Goal: Information Seeking & Learning: Check status

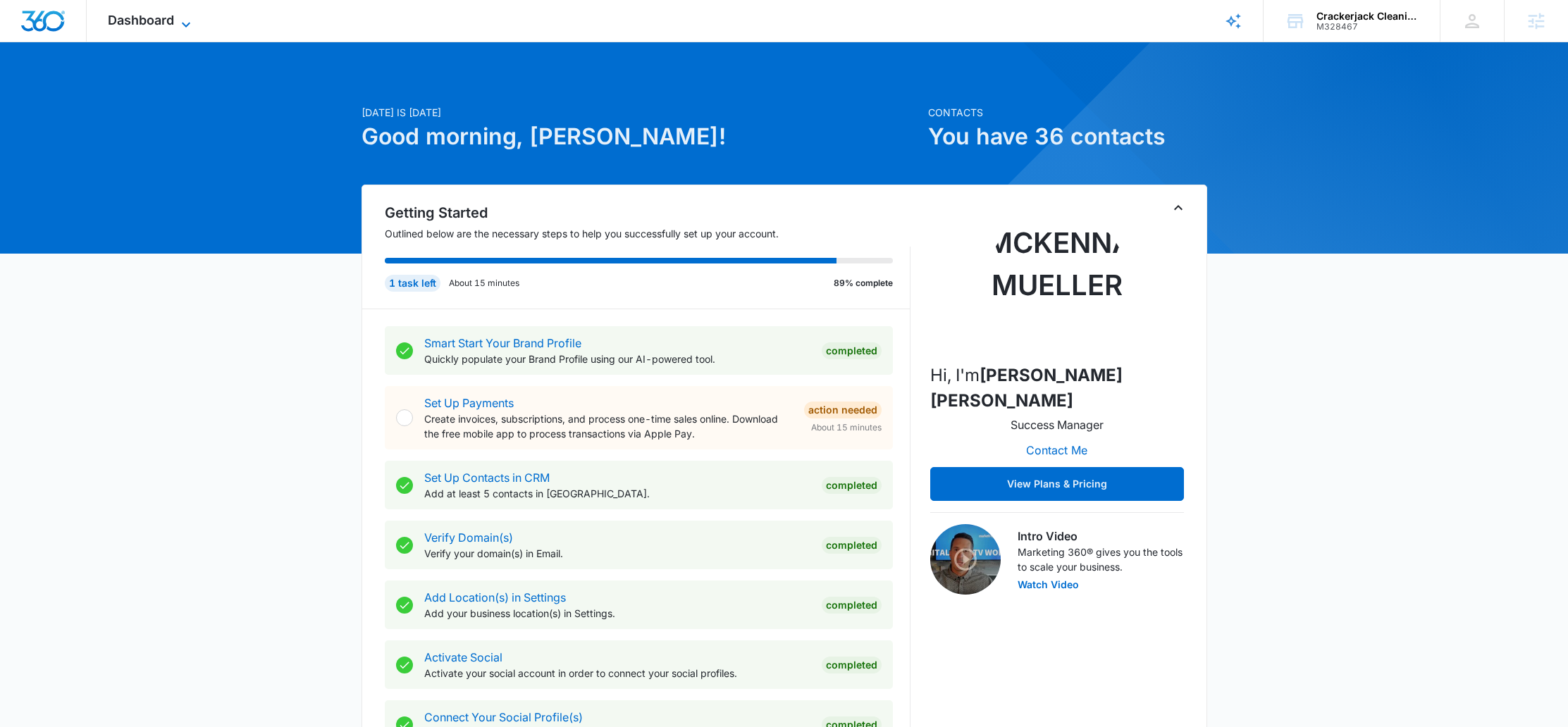
click at [173, 26] on span "Dashboard" at bounding box center [141, 19] width 66 height 15
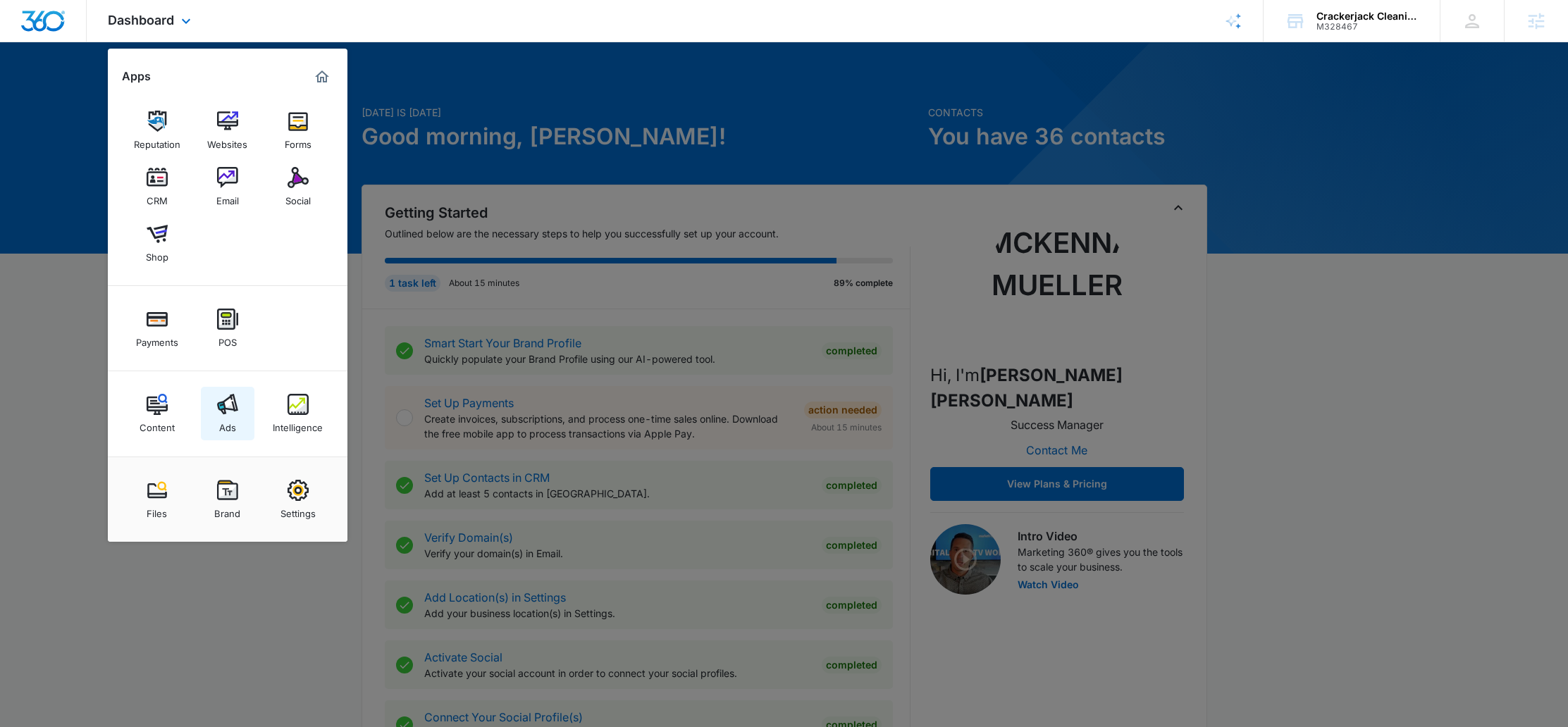
click at [231, 413] on img at bounding box center [227, 404] width 21 height 21
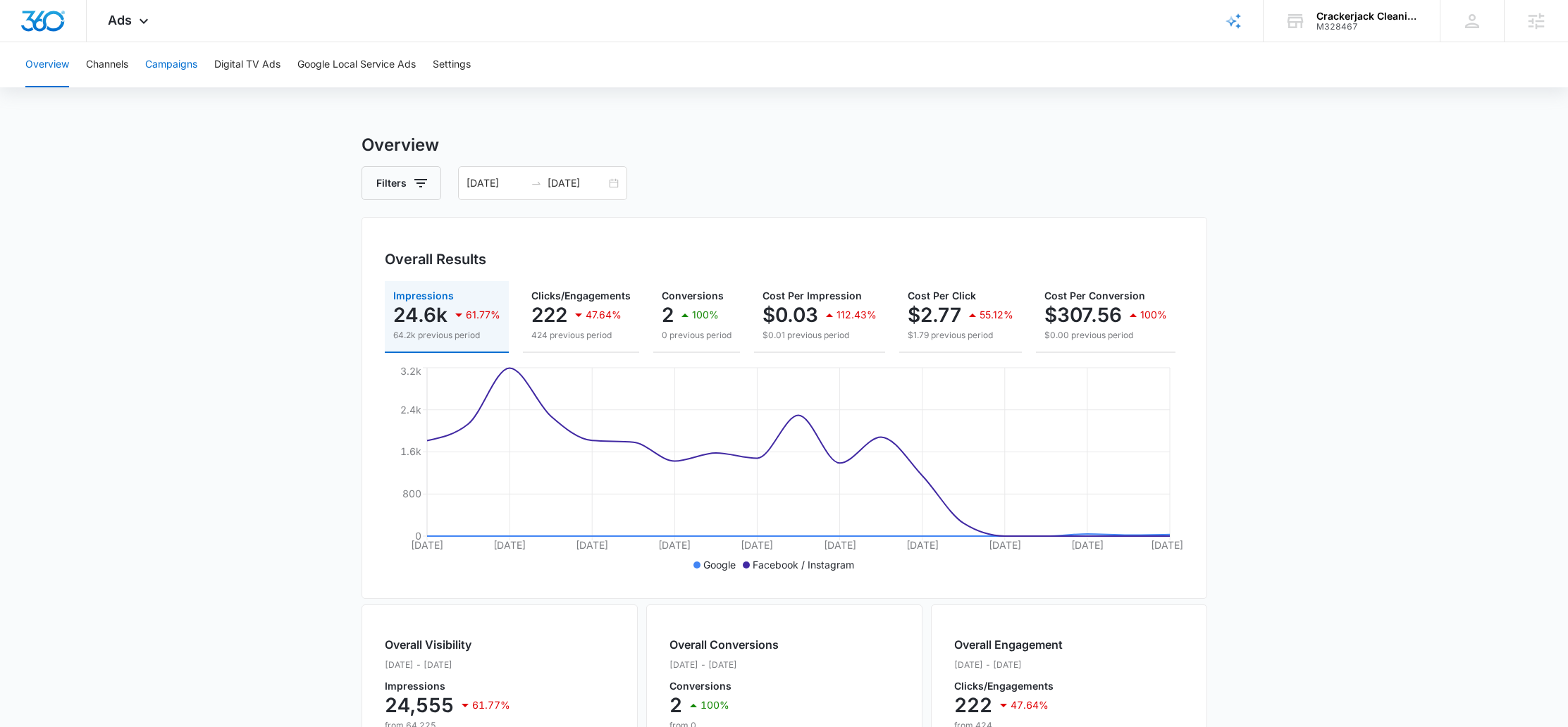
click at [185, 44] on button "Campaigns" at bounding box center [171, 65] width 52 height 45
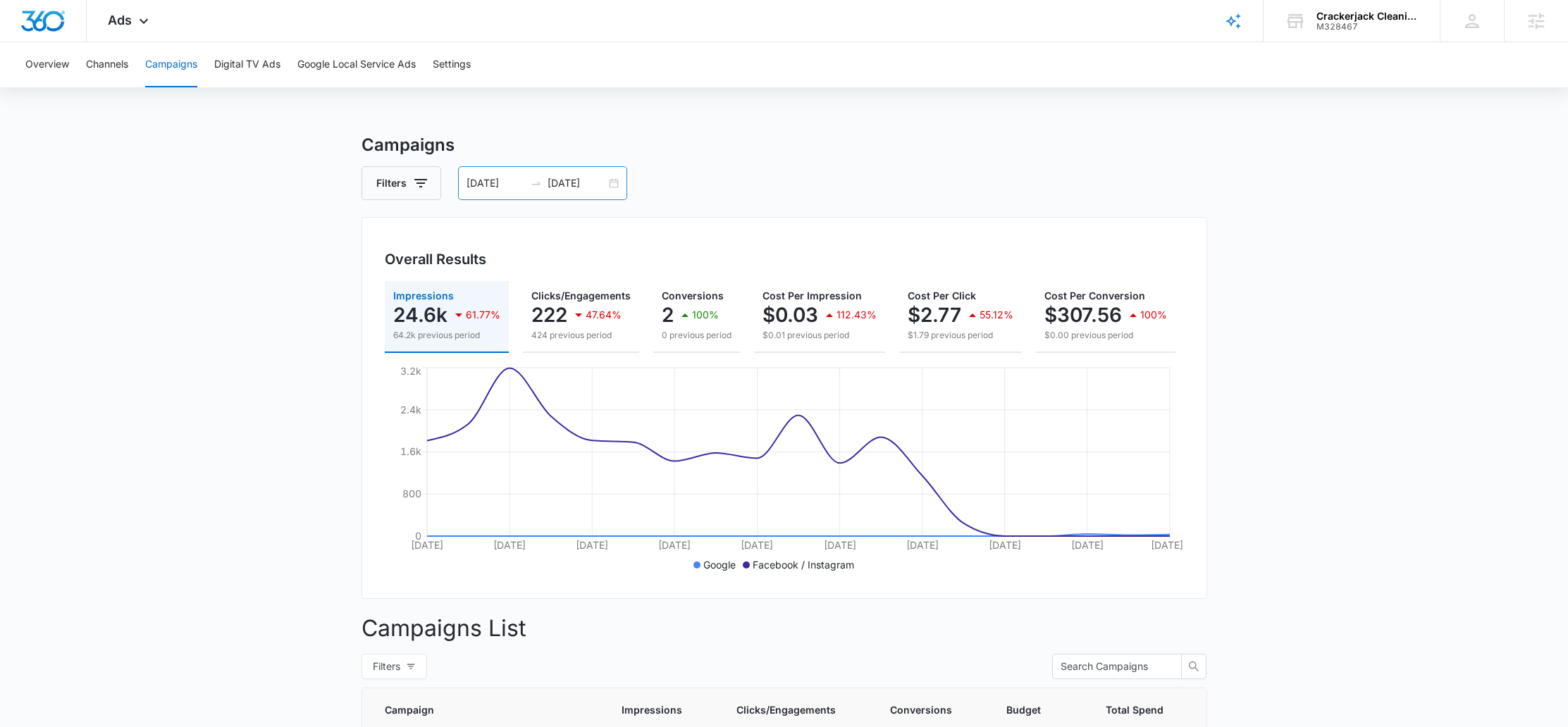
click at [611, 185] on div "07/25/2025 08/12/2025" at bounding box center [542, 183] width 169 height 34
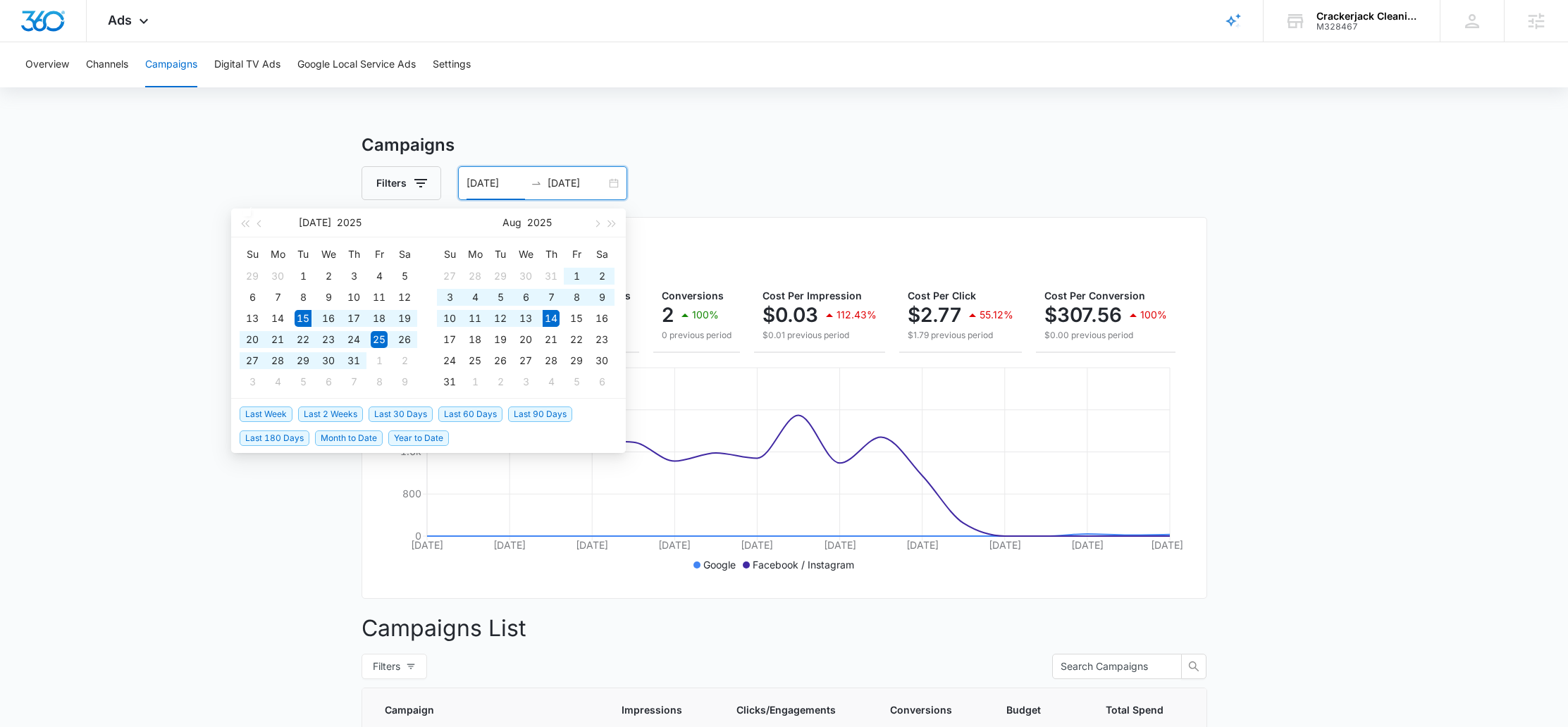
click at [400, 414] on span "Last 30 Days" at bounding box center [401, 415] width 64 height 16
type input "[DATE]"
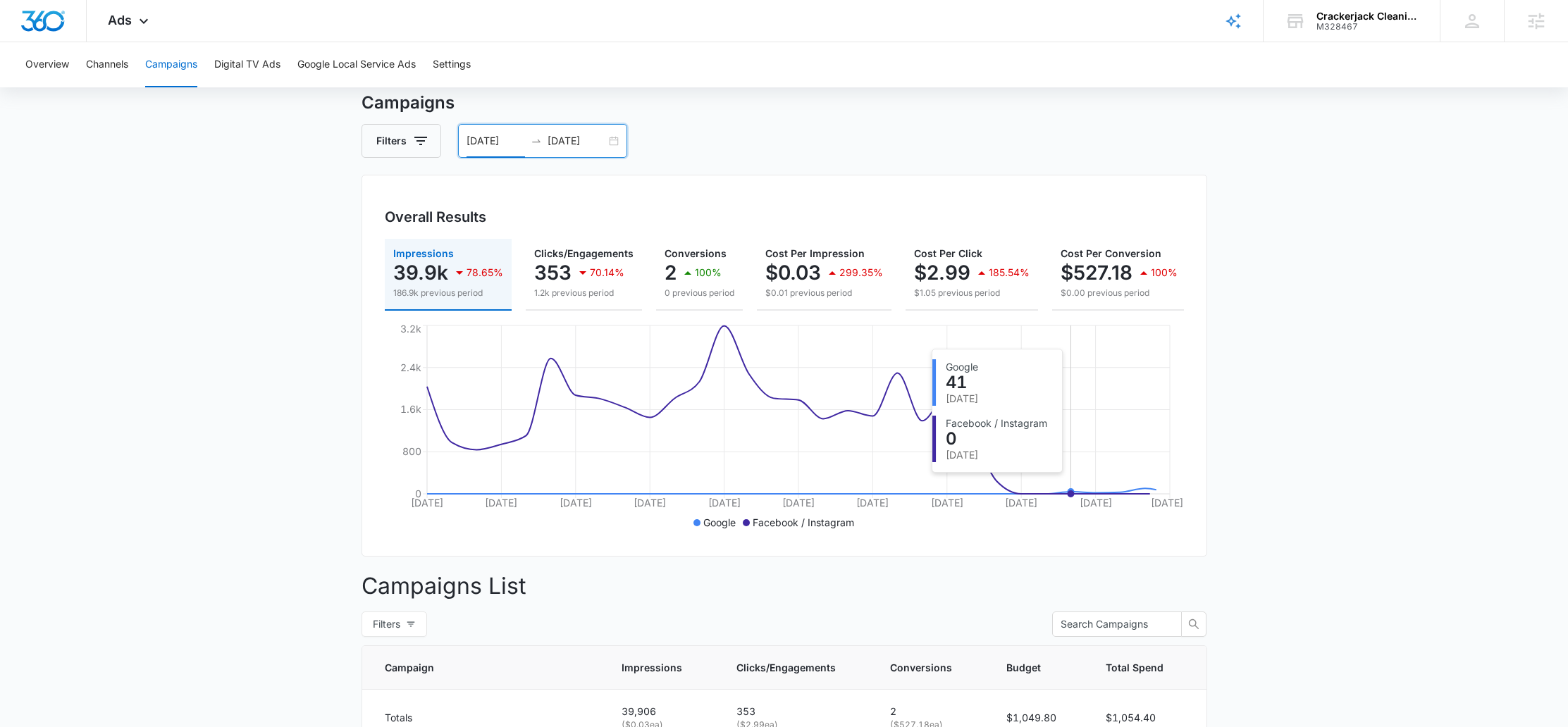
scroll to position [57, 0]
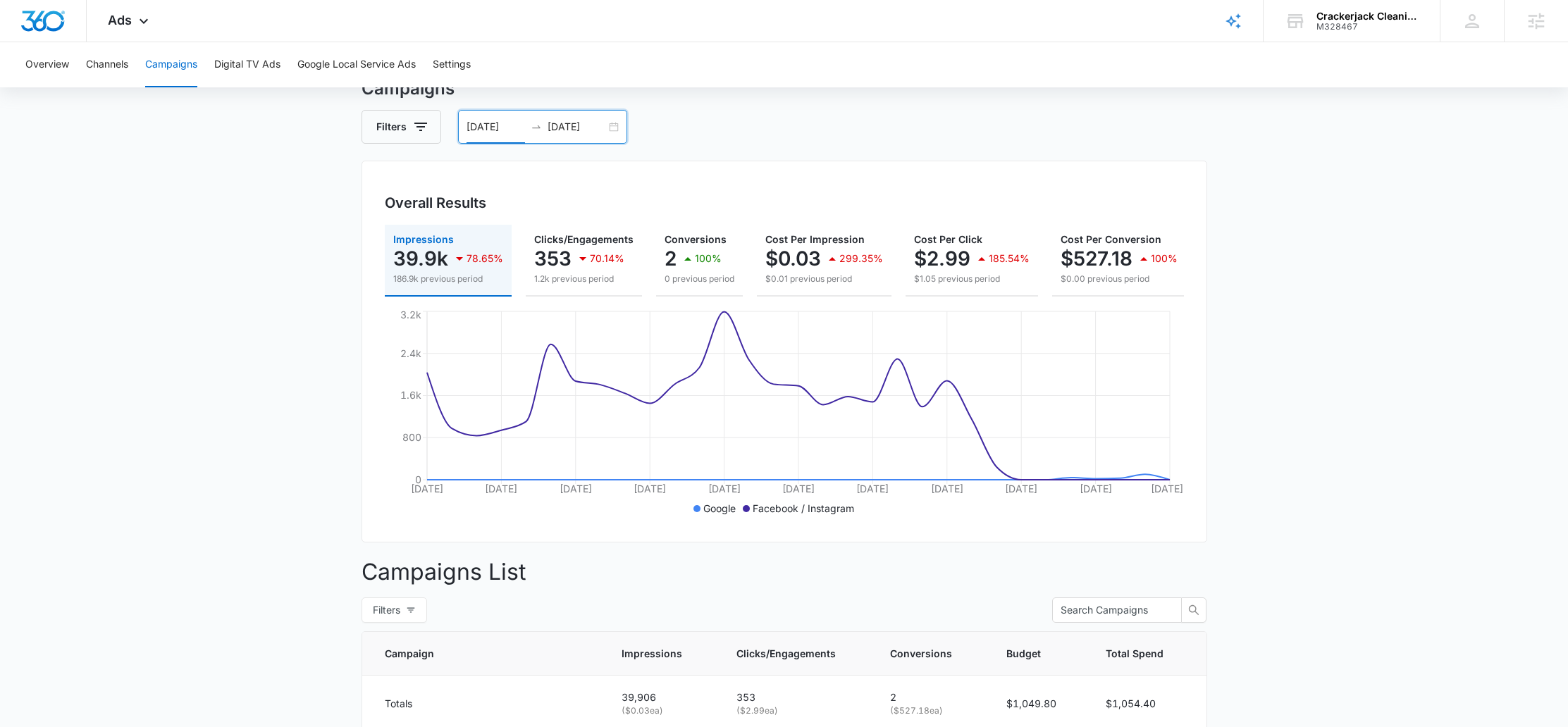
click at [617, 121] on div "07/15/2025 08/14/2025" at bounding box center [542, 126] width 169 height 34
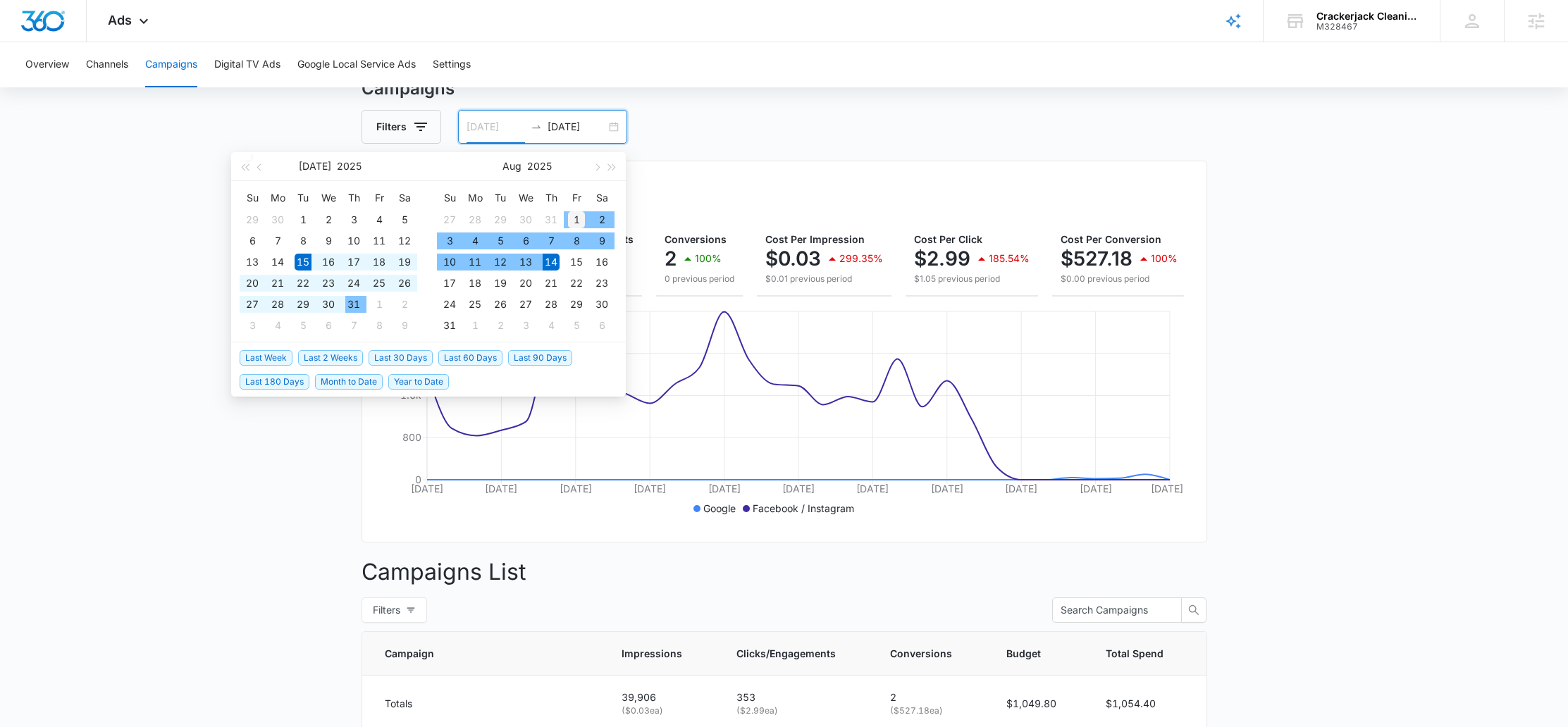
type input "08/01/2025"
click at [570, 213] on div "1" at bounding box center [576, 219] width 17 height 17
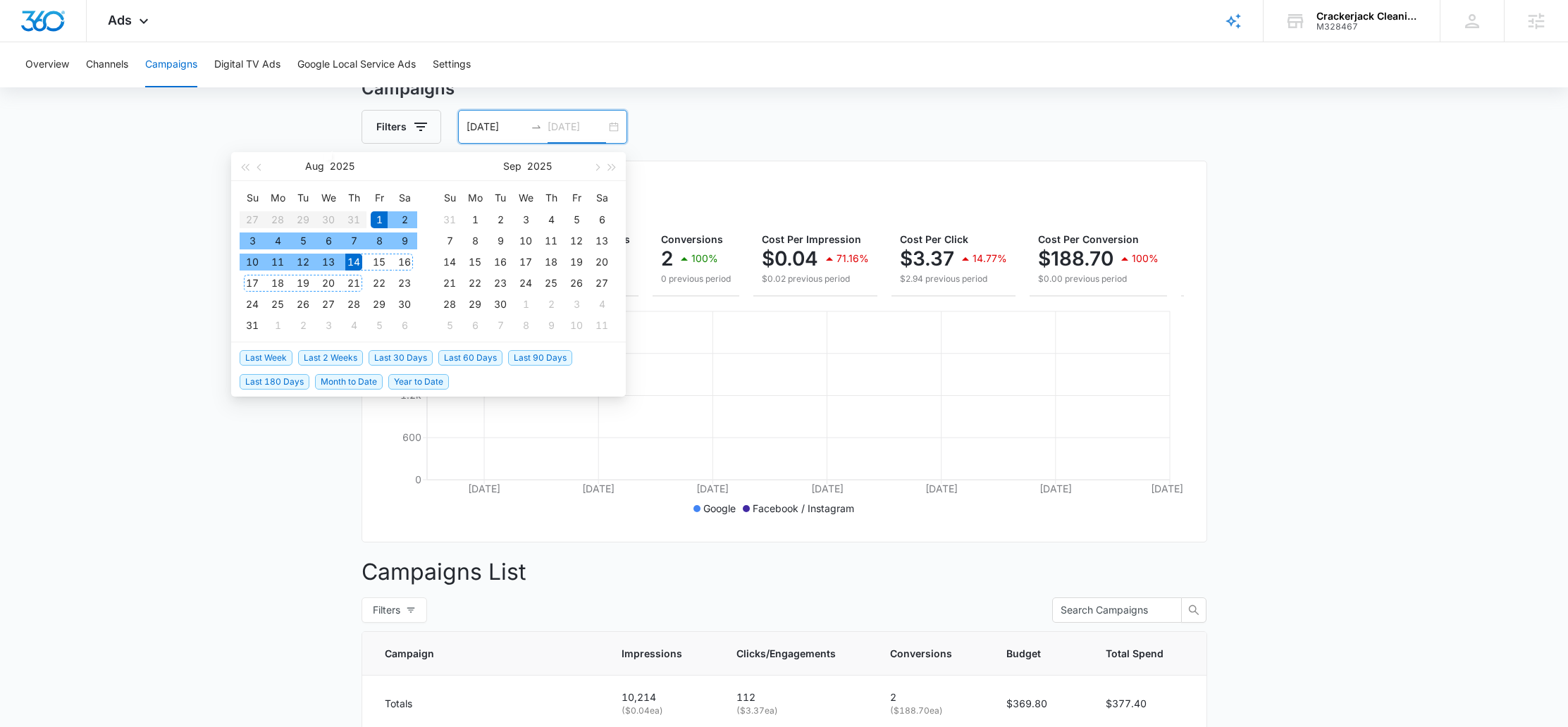
type input "[DATE]"
click at [355, 264] on div "14" at bounding box center [353, 262] width 17 height 17
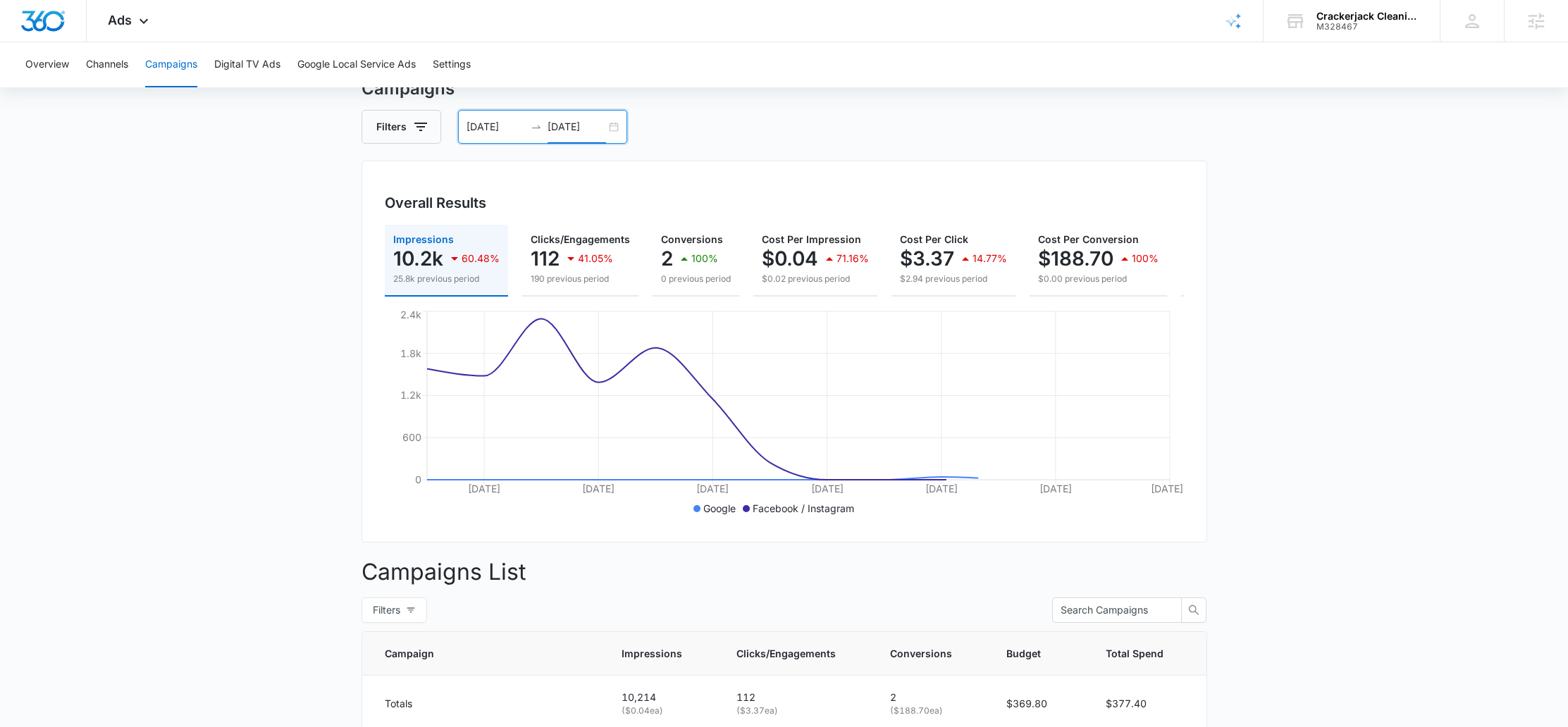
click at [853, 119] on div "Filters 08/01/2025 08/14/2025" at bounding box center [785, 126] width 846 height 34
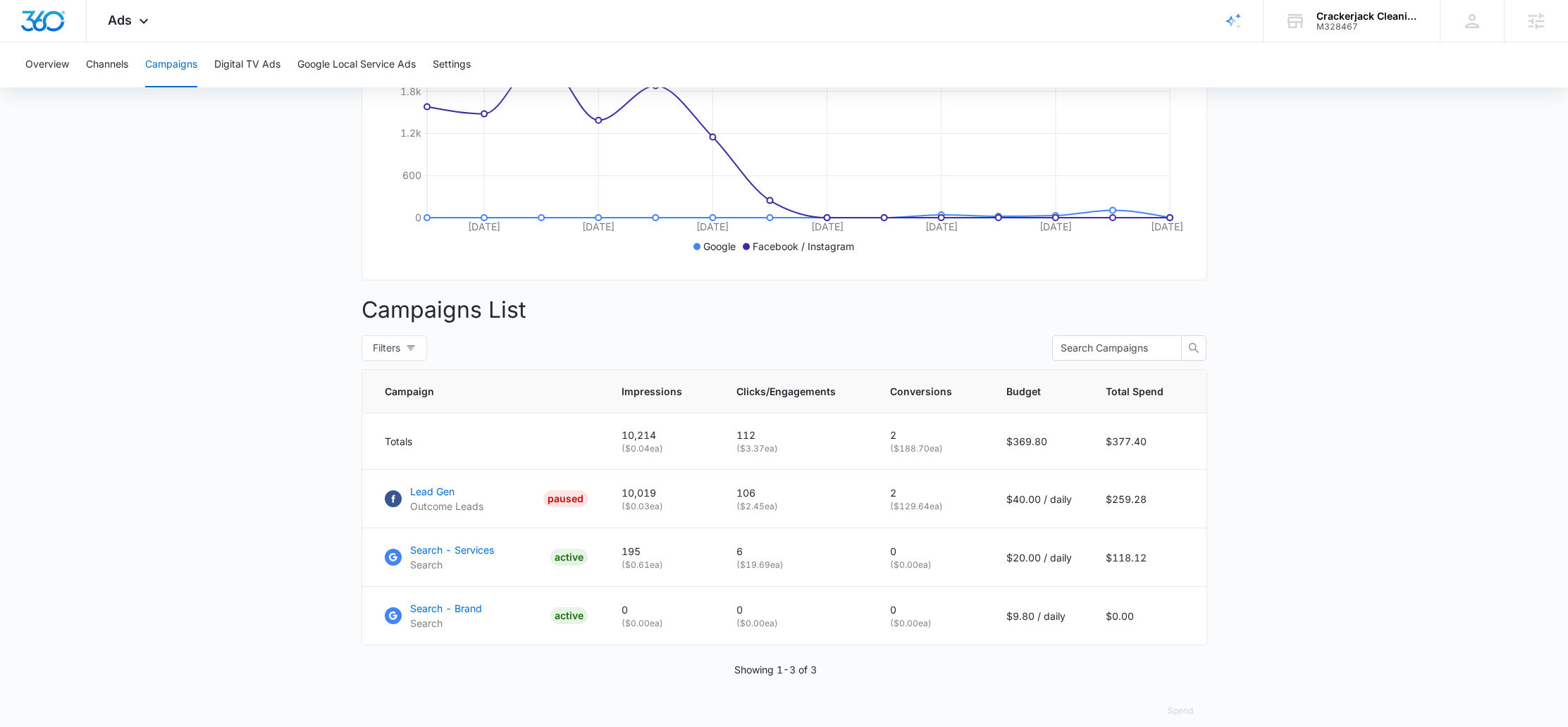
scroll to position [322, 0]
drag, startPoint x: 743, startPoint y: 570, endPoint x: 786, endPoint y: 570, distance: 43.0
click at [786, 568] on p "( $19.69 ea)" at bounding box center [796, 562] width 119 height 12
click at [802, 568] on p "( $19.69 ea)" at bounding box center [796, 562] width 119 height 12
drag, startPoint x: 792, startPoint y: 572, endPoint x: 735, endPoint y: 570, distance: 57.0
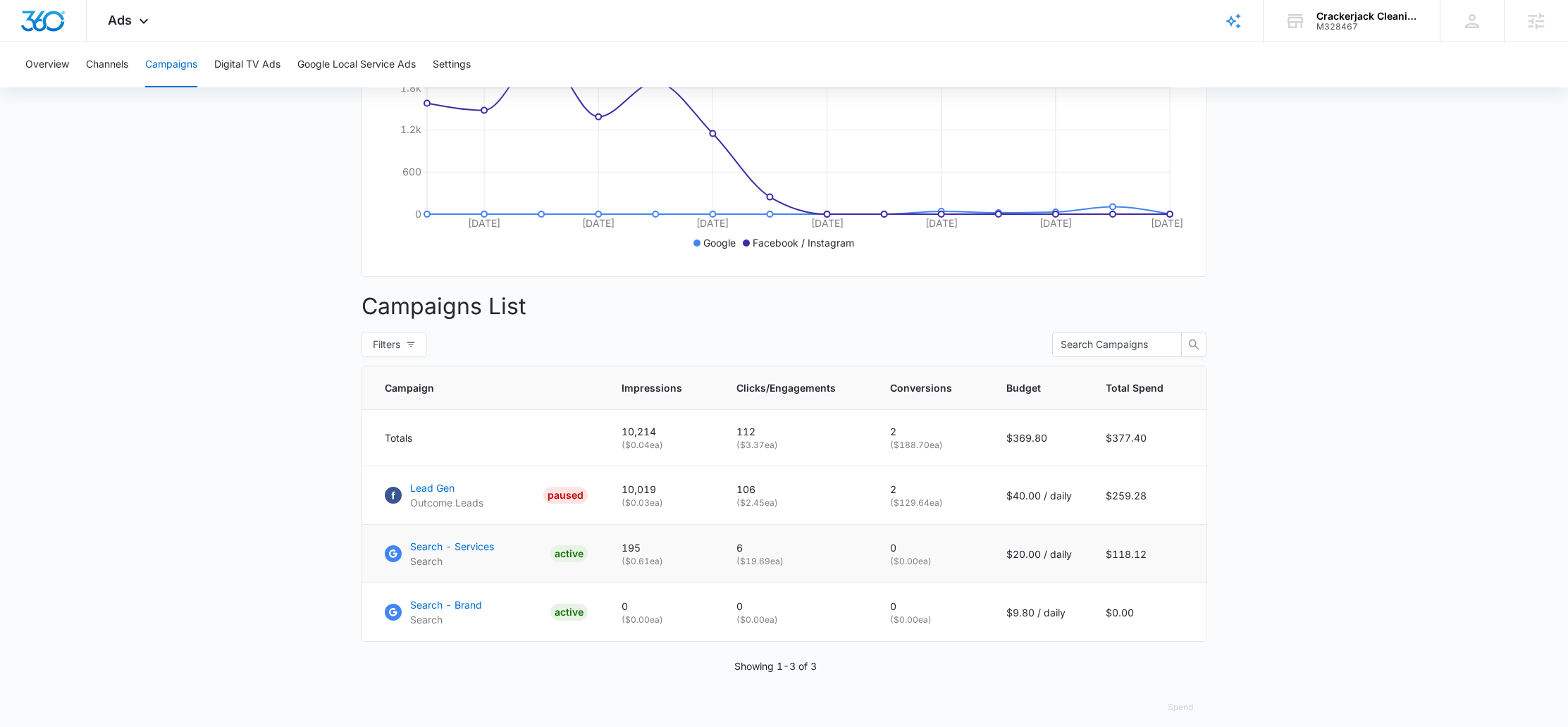
click at [735, 570] on td "6 ( $19.69 ea)" at bounding box center [796, 554] width 154 height 58
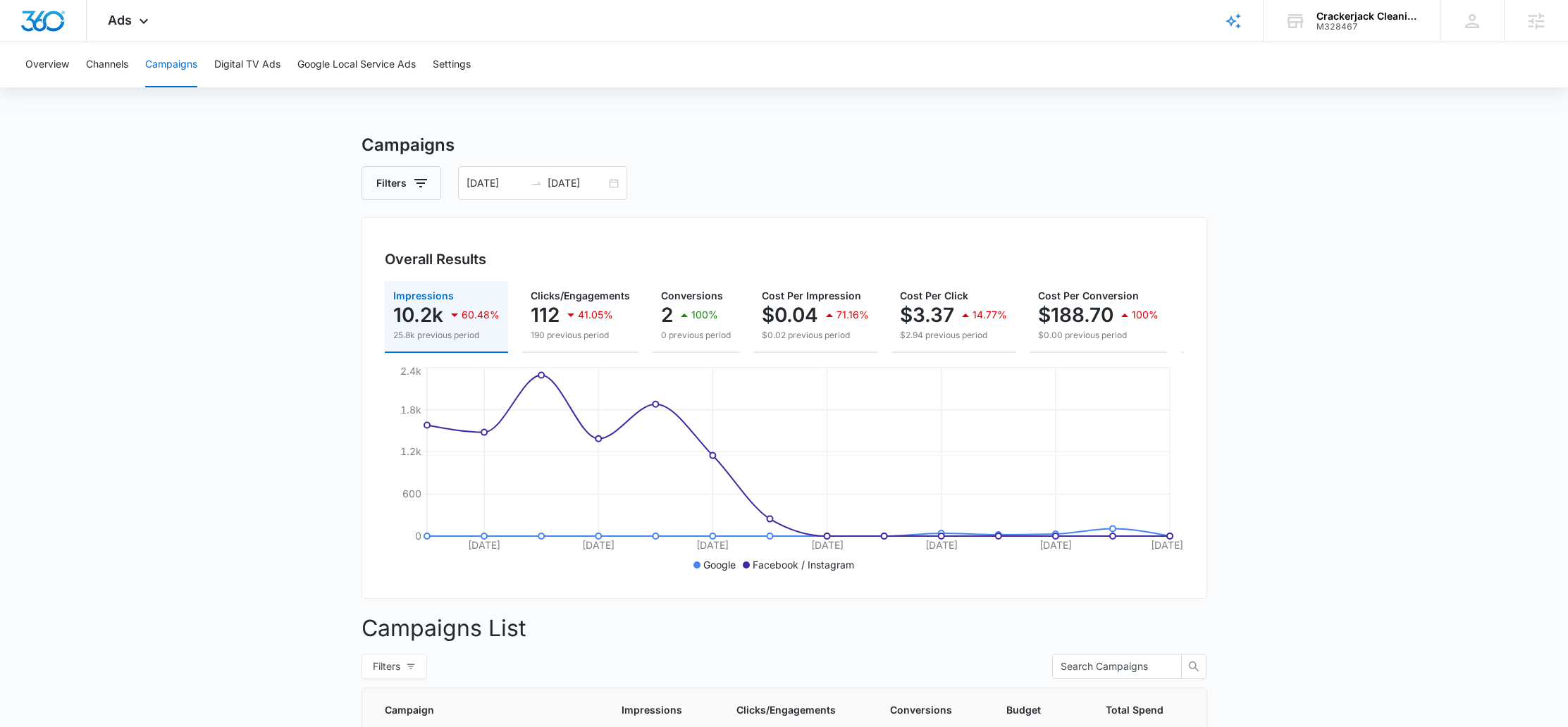
scroll to position [26, 0]
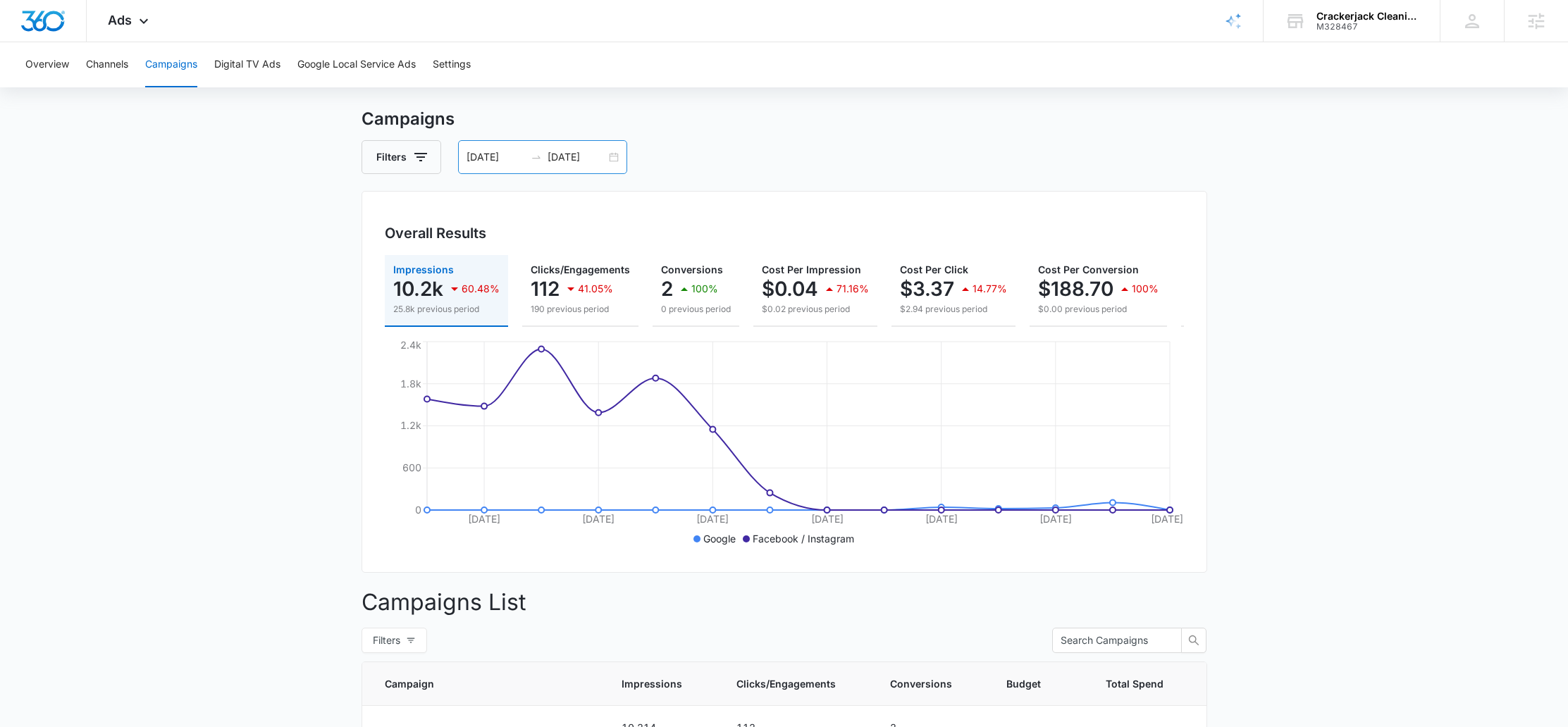
click at [611, 156] on div "08/01/2025 08/14/2025" at bounding box center [542, 157] width 169 height 34
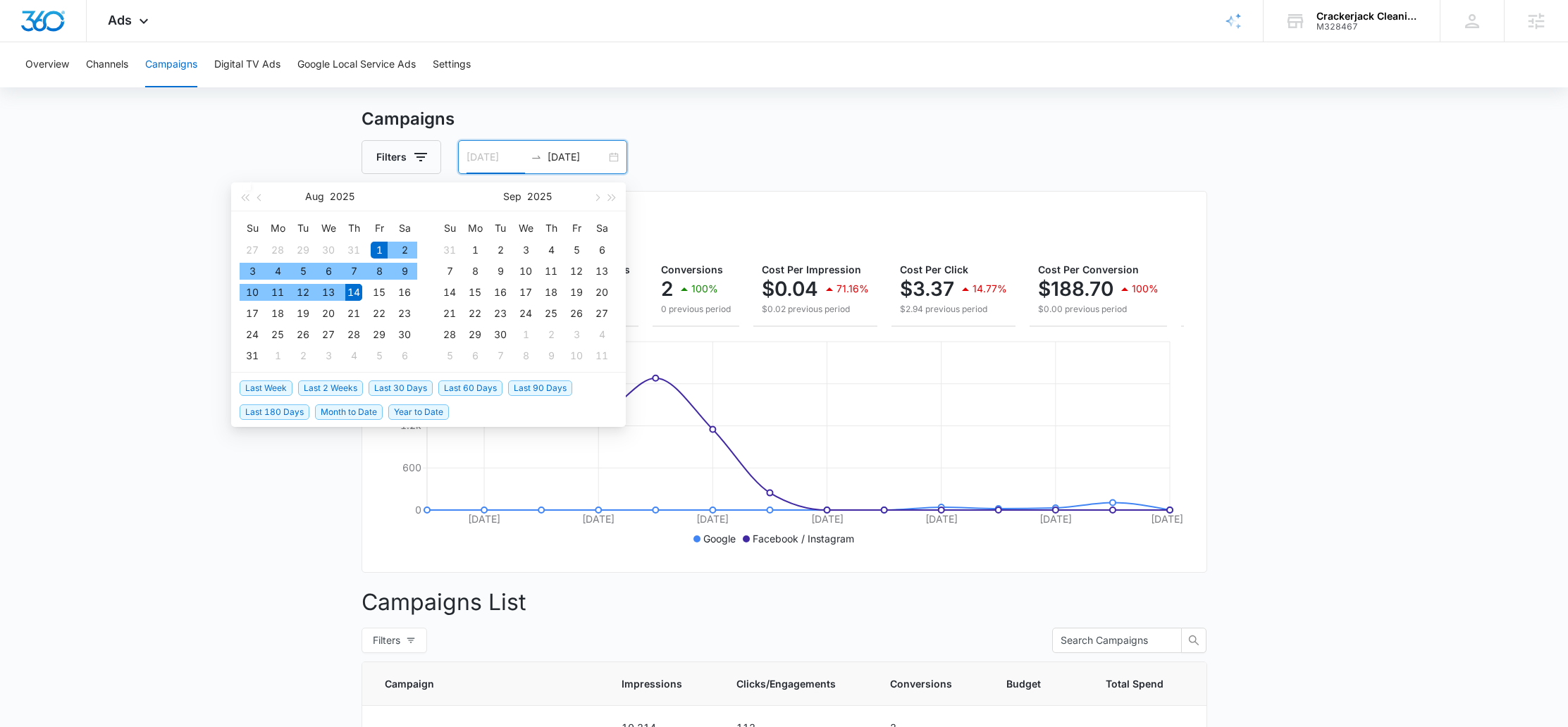
type input "08/01/2025"
click at [721, 141] on div "Filters 08/01/2025 08/14/2025" at bounding box center [785, 157] width 846 height 34
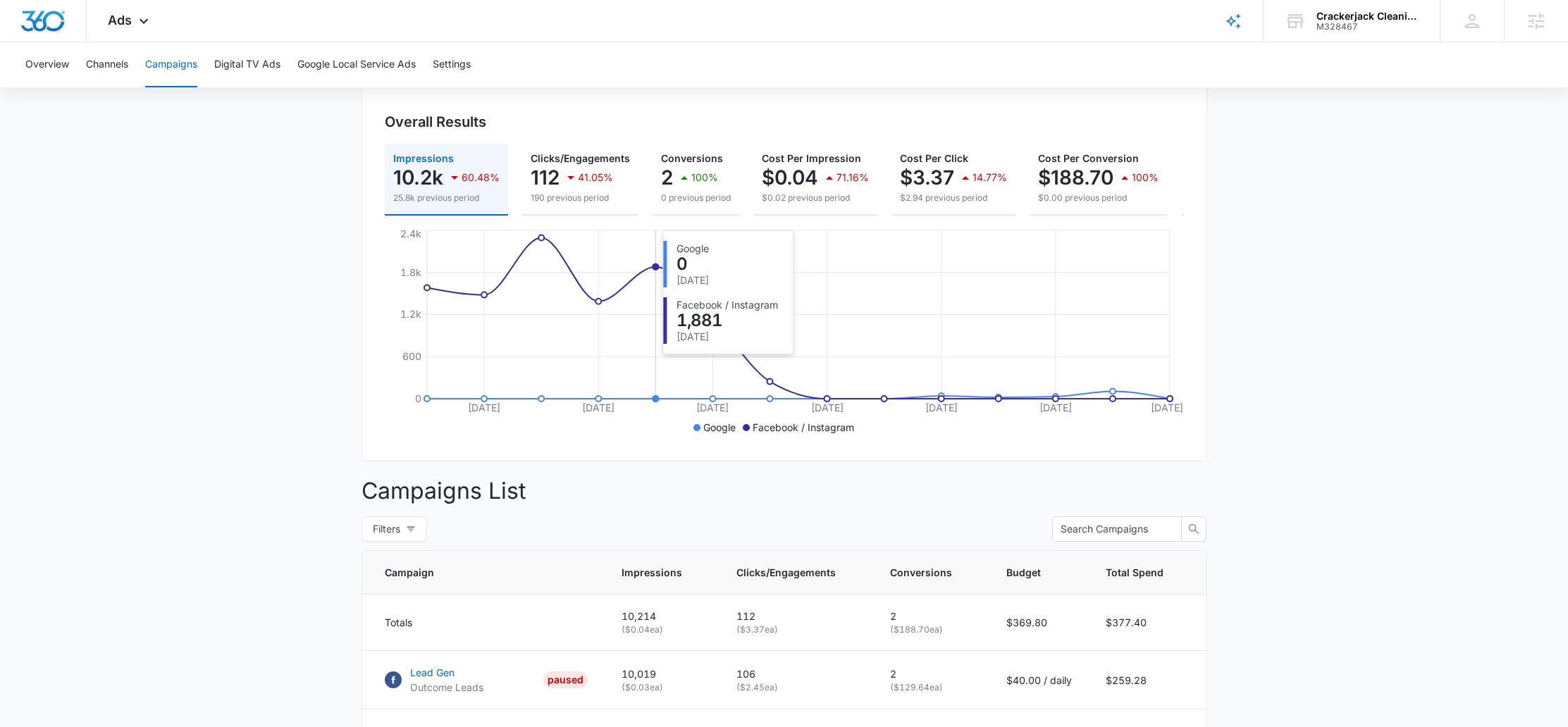
scroll to position [347, 0]
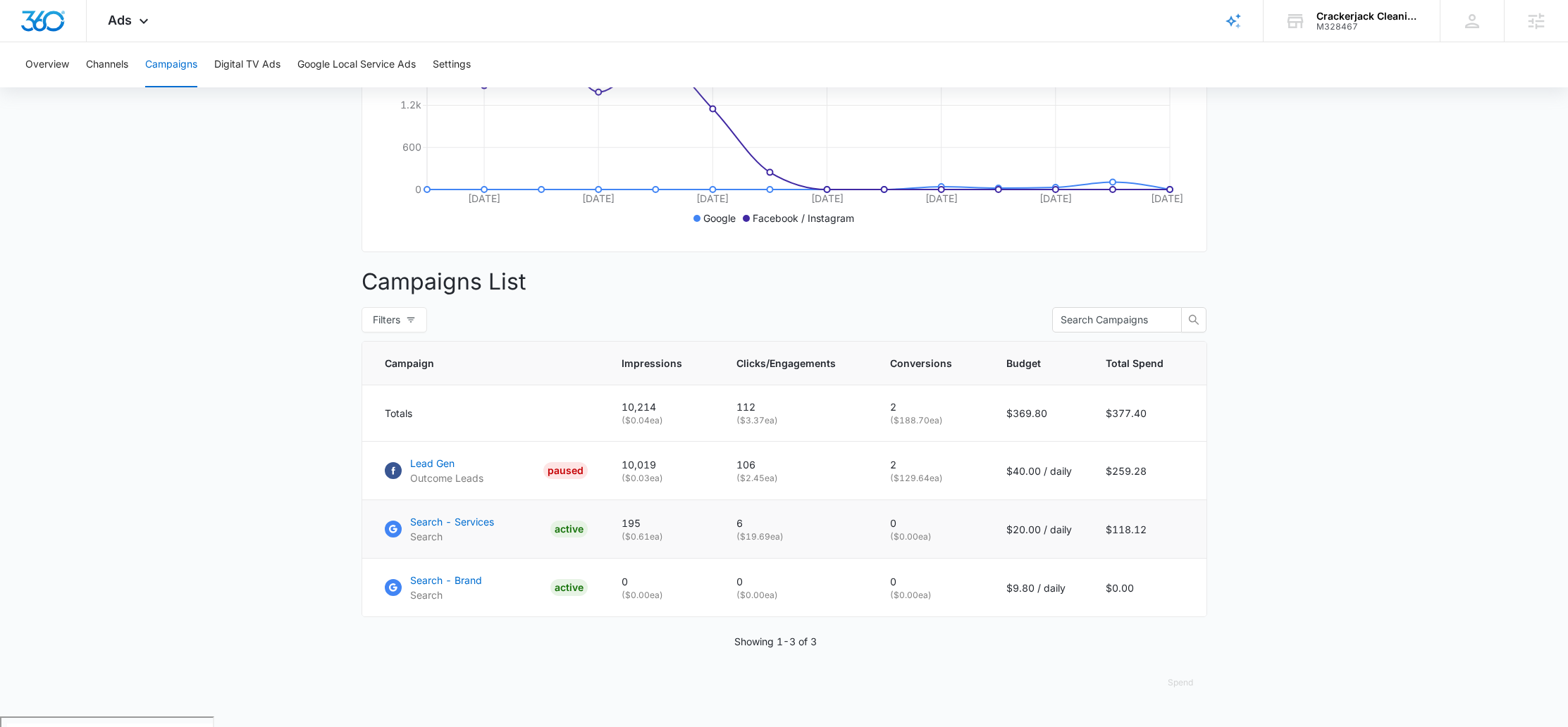
drag, startPoint x: 788, startPoint y: 544, endPoint x: 729, endPoint y: 544, distance: 59.0
click at [729, 544] on td "6 ( $19.69 ea)" at bounding box center [796, 529] width 154 height 58
drag, startPoint x: 994, startPoint y: 535, endPoint x: 1083, endPoint y: 539, distance: 89.1
click at [1083, 539] on td "$20.00 / daily" at bounding box center [1039, 529] width 99 height 58
drag, startPoint x: 771, startPoint y: 551, endPoint x: 738, endPoint y: 551, distance: 33.0
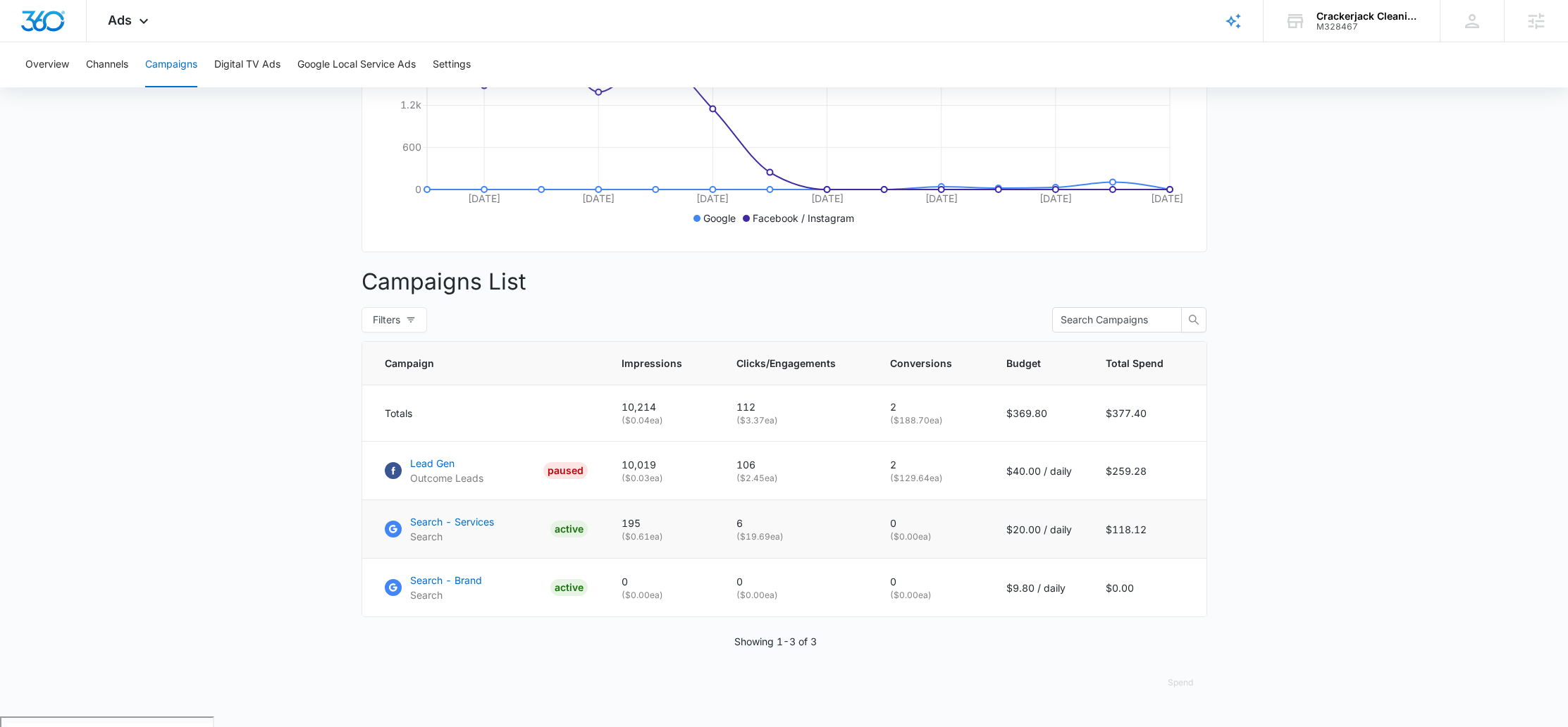
click at [738, 551] on td "6 ( $19.69 ea)" at bounding box center [796, 529] width 154 height 58
drag, startPoint x: 1000, startPoint y: 543, endPoint x: 1074, endPoint y: 542, distance: 74.0
click at [1074, 542] on td "$20.00 / daily" at bounding box center [1039, 529] width 99 height 58
drag, startPoint x: 711, startPoint y: 535, endPoint x: 779, endPoint y: 535, distance: 68.0
click at [779, 535] on tr "Search - Services Search ACTIVE 195 ( $0.61 ea) 6 ( $19.69 ea) 0 ( $0.00 ea) $2…" at bounding box center [784, 529] width 844 height 58
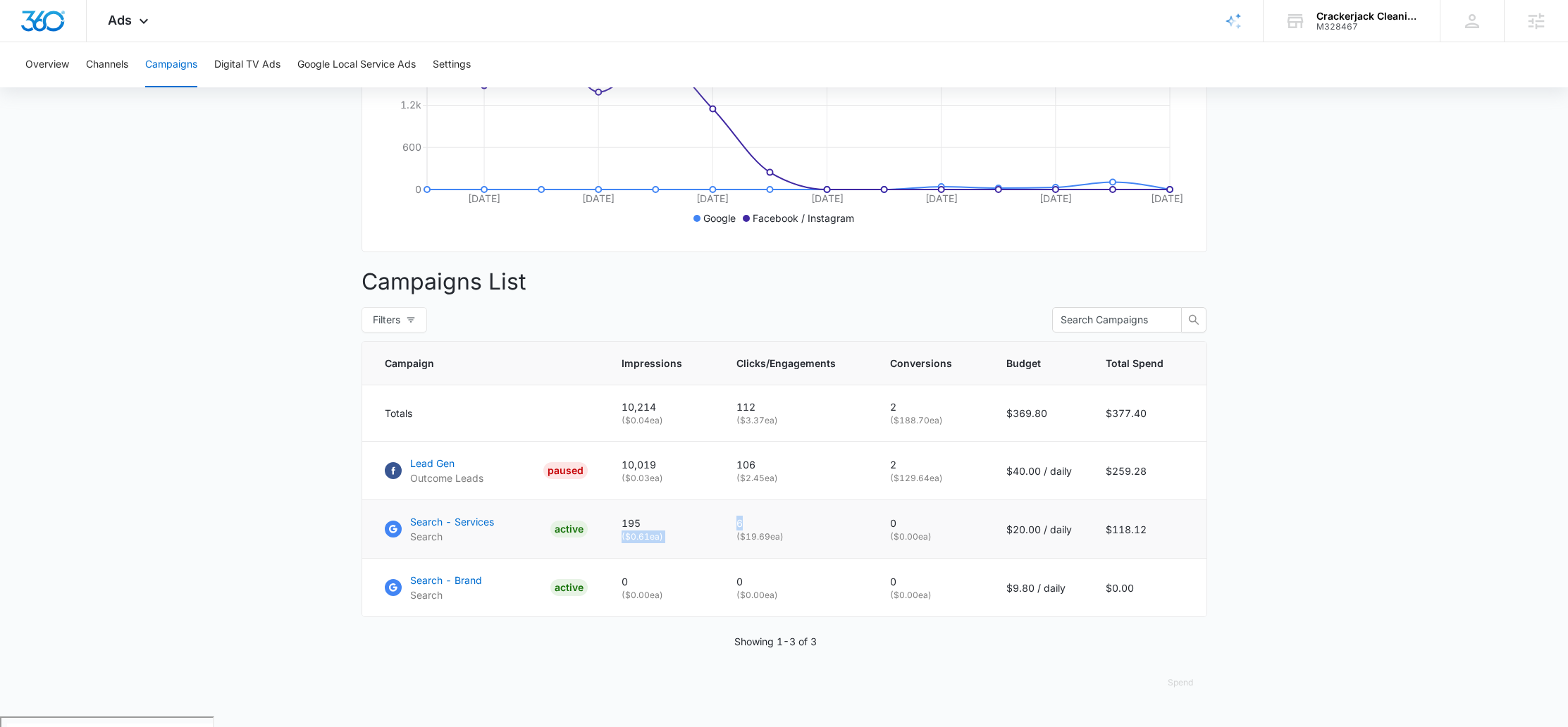
click at [779, 531] on p "6" at bounding box center [796, 523] width 119 height 15
drag, startPoint x: 1003, startPoint y: 539, endPoint x: 1075, endPoint y: 538, distance: 72.0
click at [1075, 538] on td "$20.00 / daily" at bounding box center [1039, 529] width 99 height 58
click at [992, 543] on td "$20.00 / daily" at bounding box center [1039, 529] width 99 height 58
drag, startPoint x: 1002, startPoint y: 539, endPoint x: 1081, endPoint y: 536, distance: 79.1
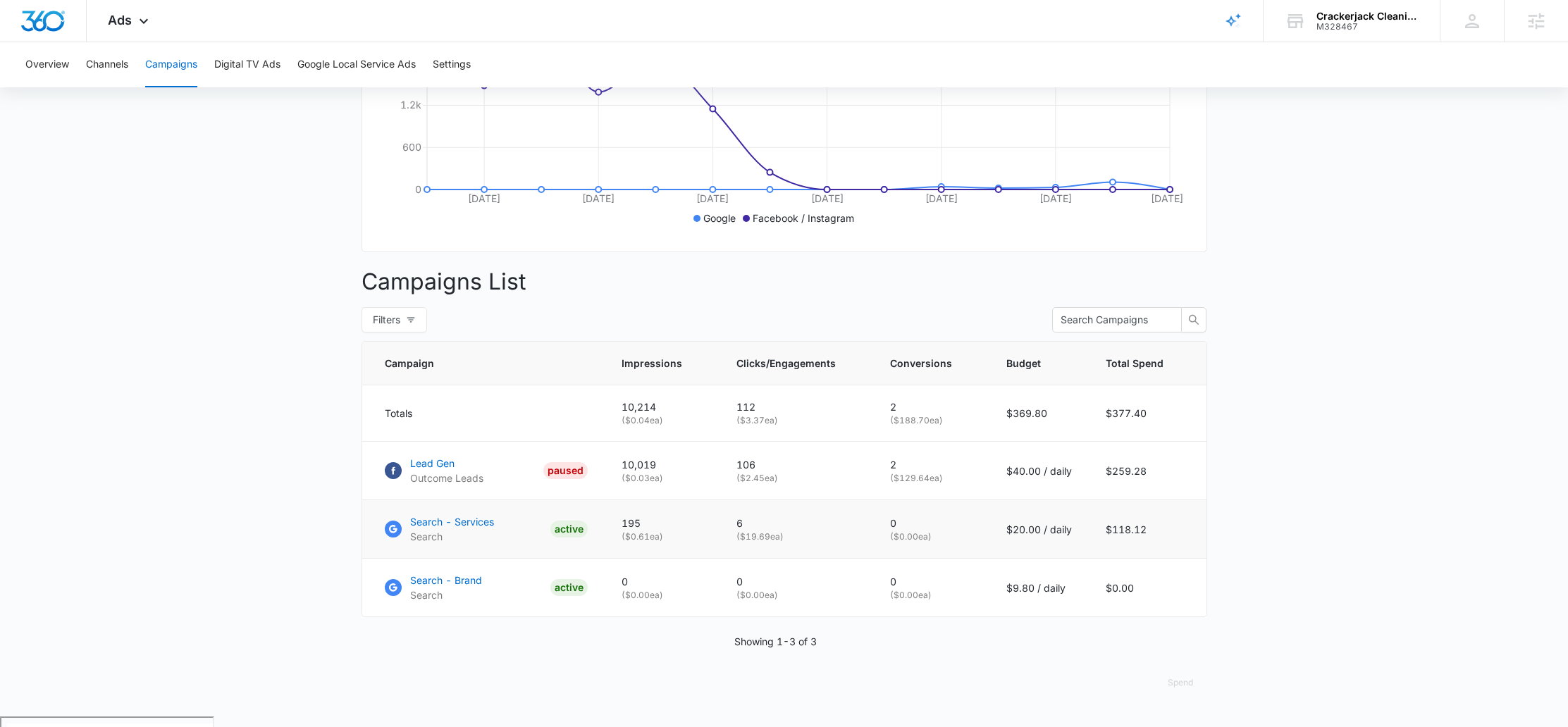
click at [1081, 536] on td "$20.00 / daily" at bounding box center [1039, 529] width 99 height 58
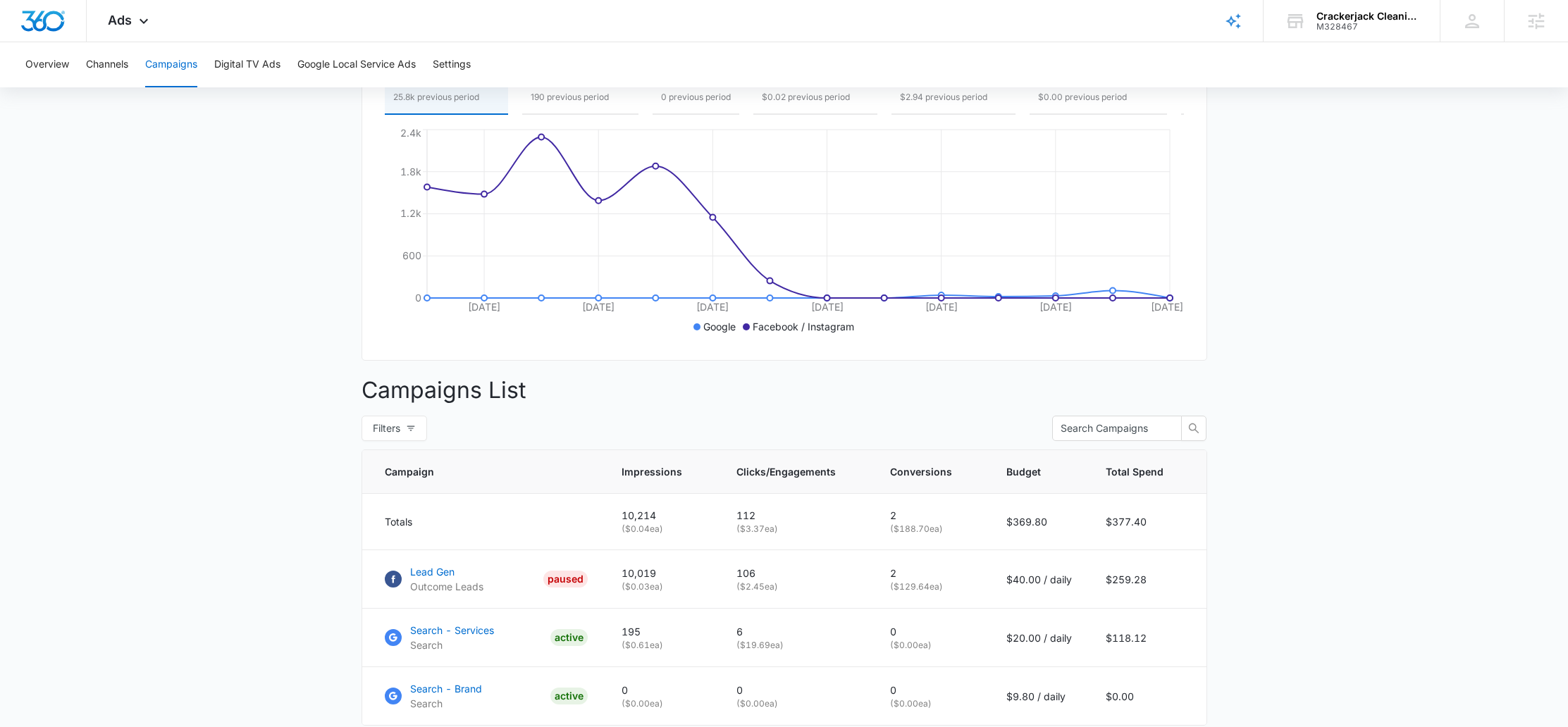
scroll to position [228, 0]
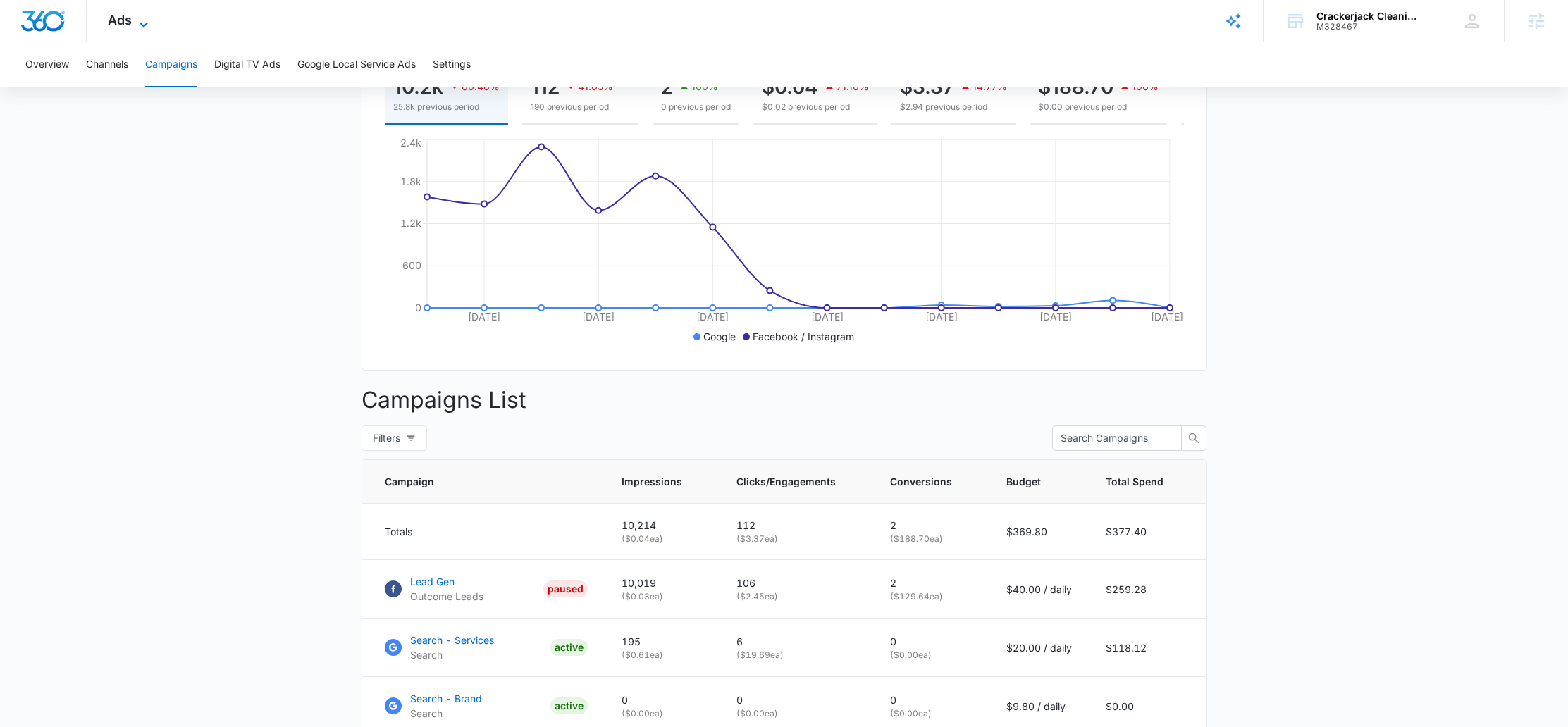
click at [119, 19] on span "Ads" at bounding box center [119, 19] width 24 height 15
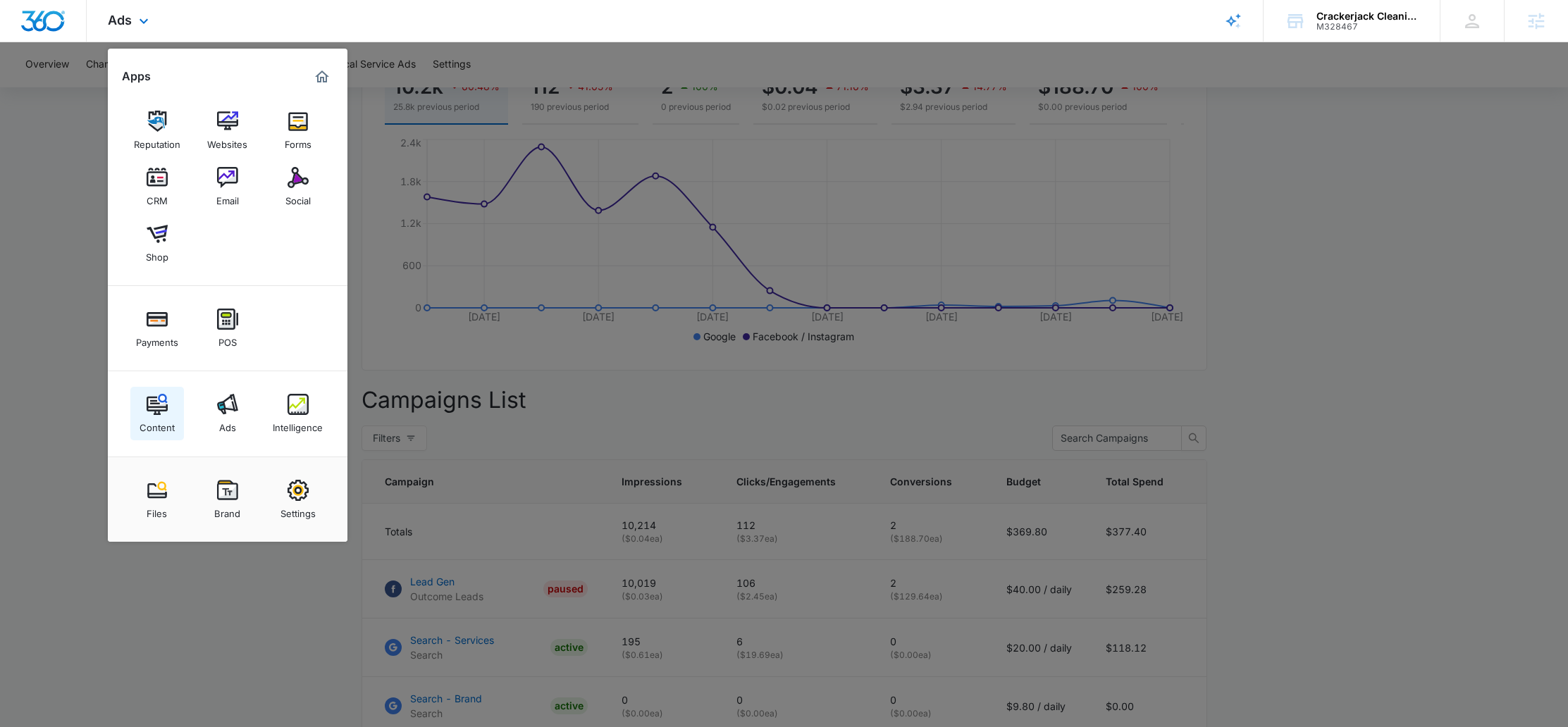
click at [165, 417] on div "Content" at bounding box center [158, 424] width 35 height 19
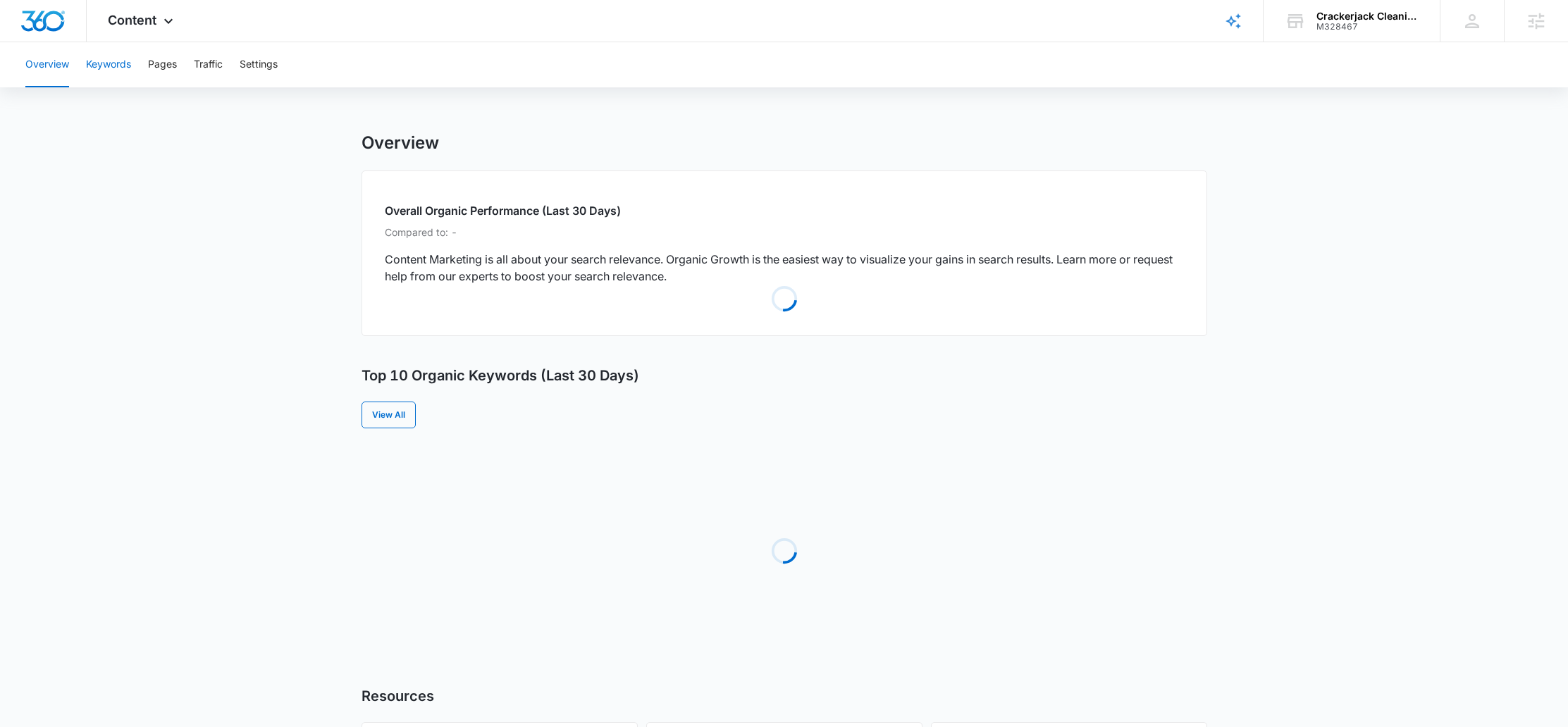
click at [117, 67] on button "Keywords" at bounding box center [108, 65] width 45 height 45
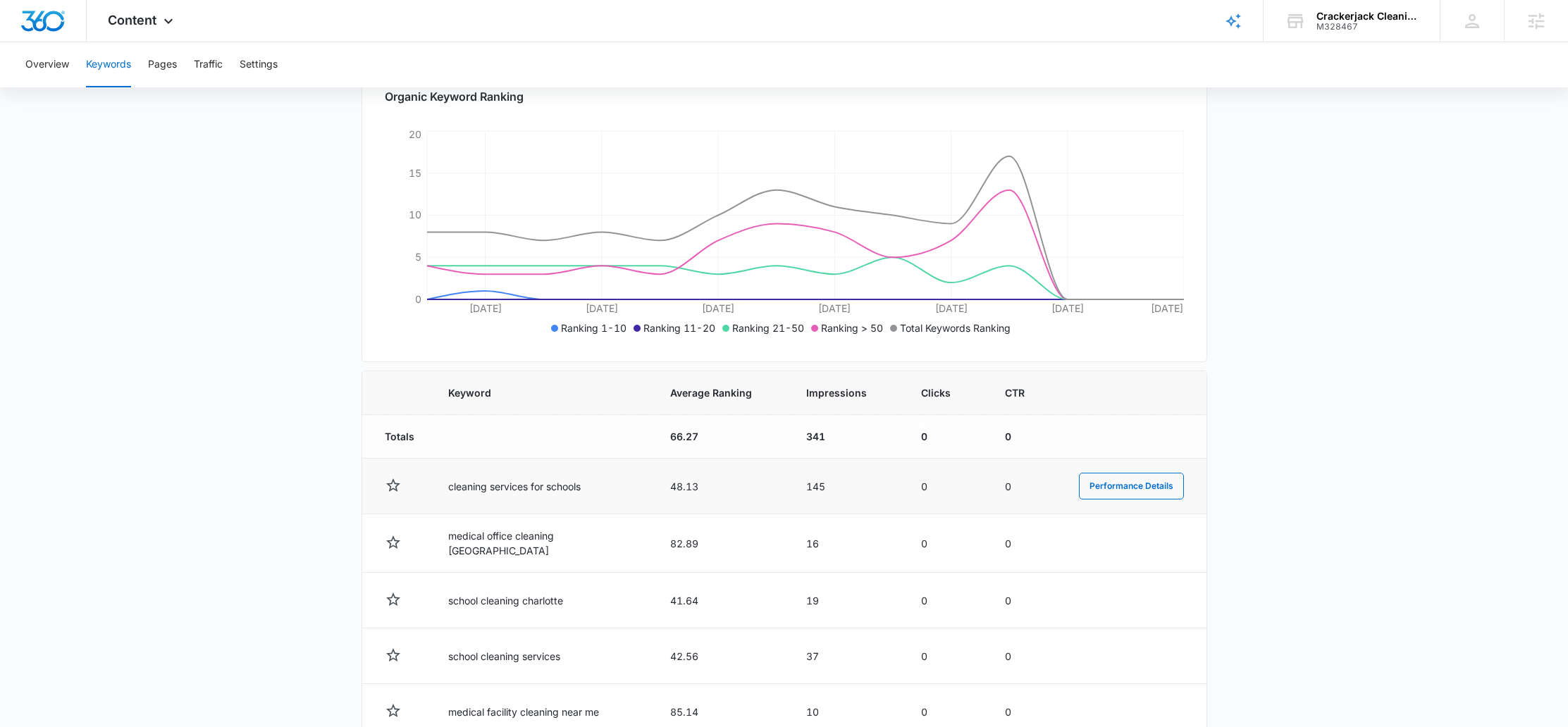
scroll to position [210, 0]
click at [850, 484] on td "145" at bounding box center [847, 486] width 115 height 56
drag, startPoint x: 919, startPoint y: 484, endPoint x: 937, endPoint y: 483, distance: 18.0
click at [937, 483] on tr "cleaning services for schools 48.13 145 0 0 Performance Details" at bounding box center [784, 486] width 844 height 56
click at [937, 483] on td "0" at bounding box center [946, 486] width 84 height 56
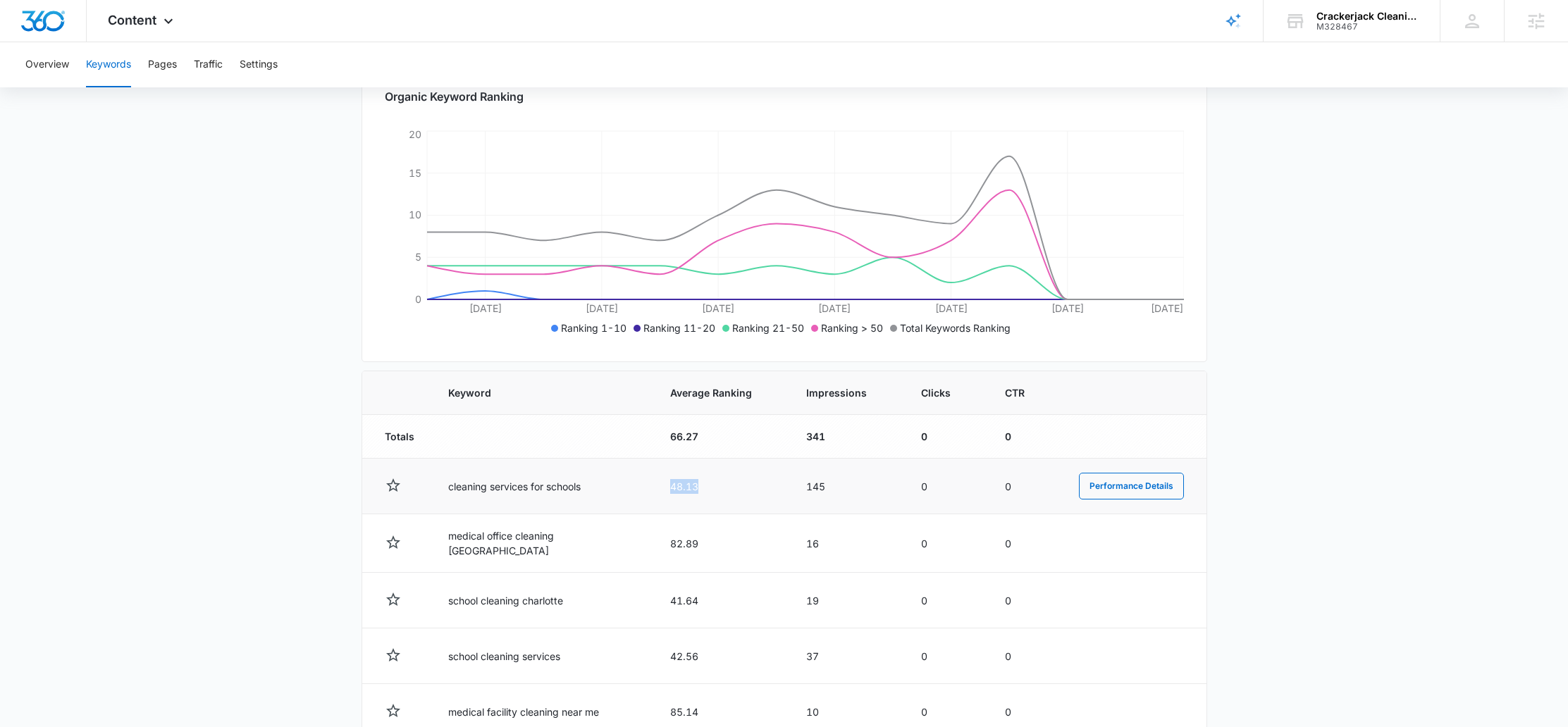
drag, startPoint x: 680, startPoint y: 485, endPoint x: 733, endPoint y: 485, distance: 53.0
click at [733, 485] on tr "cleaning services for schools 48.13 145 0 0 Performance Details" at bounding box center [784, 486] width 844 height 56
click at [733, 485] on td "48.13" at bounding box center [721, 486] width 136 height 56
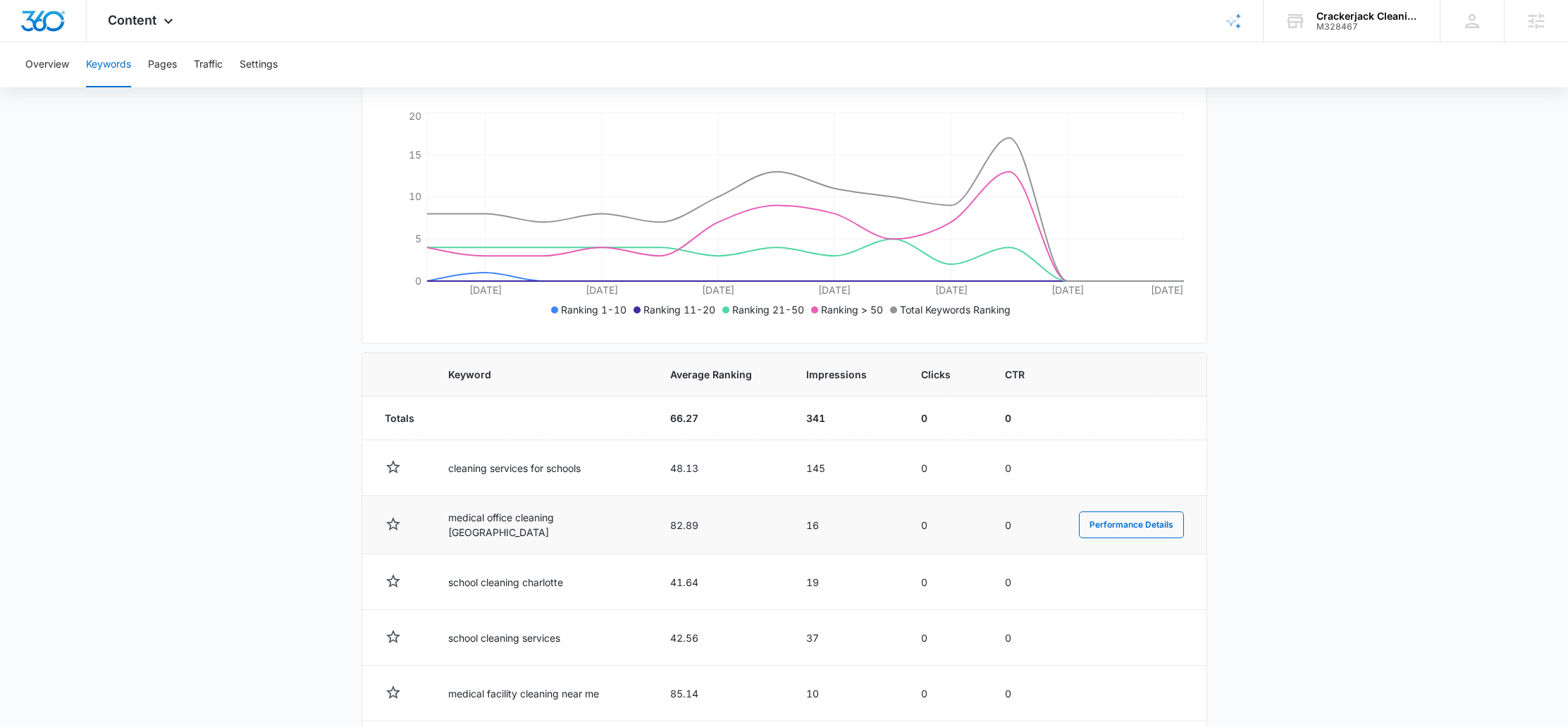
scroll to position [244, 0]
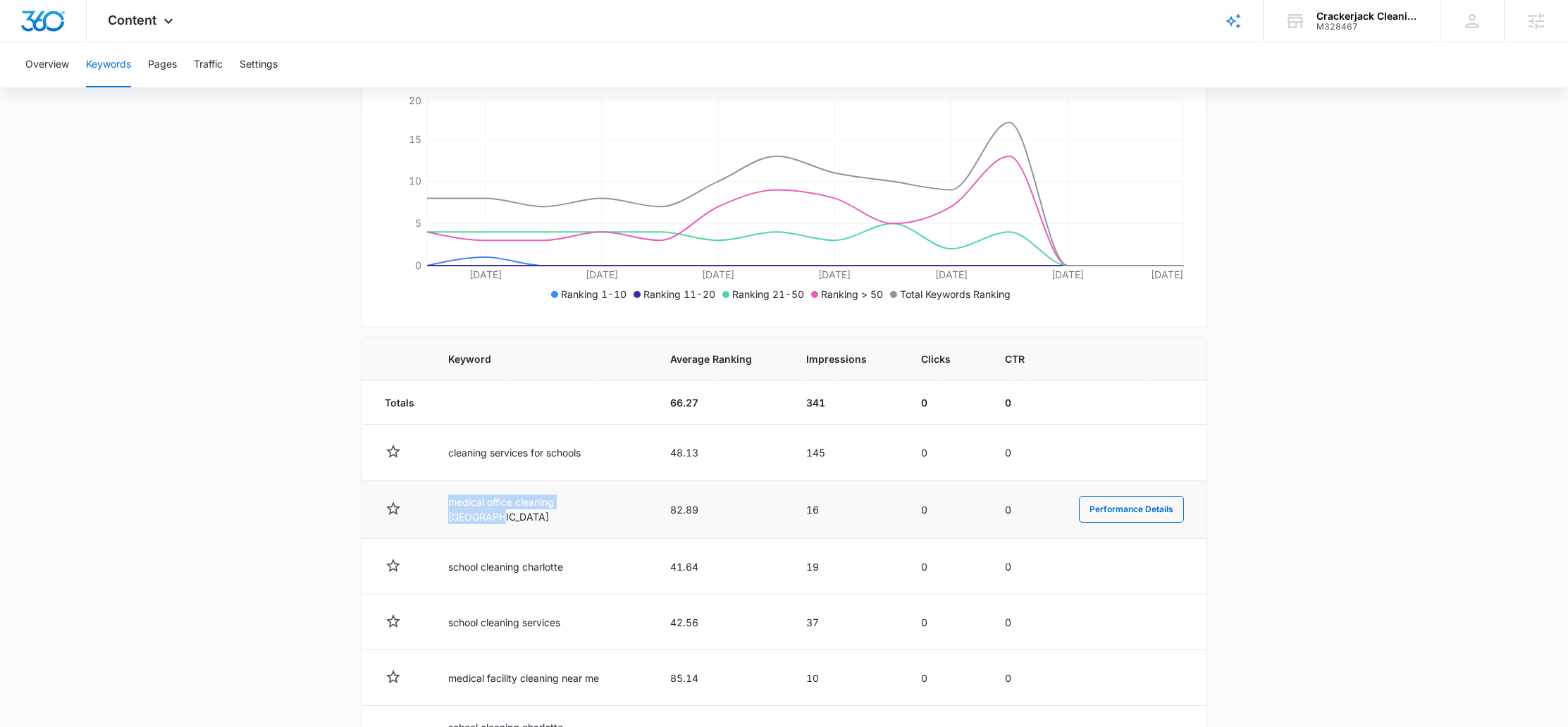
drag, startPoint x: 414, startPoint y: 519, endPoint x: 609, endPoint y: 511, distance: 195.2
click at [609, 511] on tr "medical office cleaning charlotte 82.89 16 0 0 Performance Details" at bounding box center [784, 509] width 844 height 58
click at [609, 511] on td "medical office cleaning charlotte" at bounding box center [542, 509] width 222 height 58
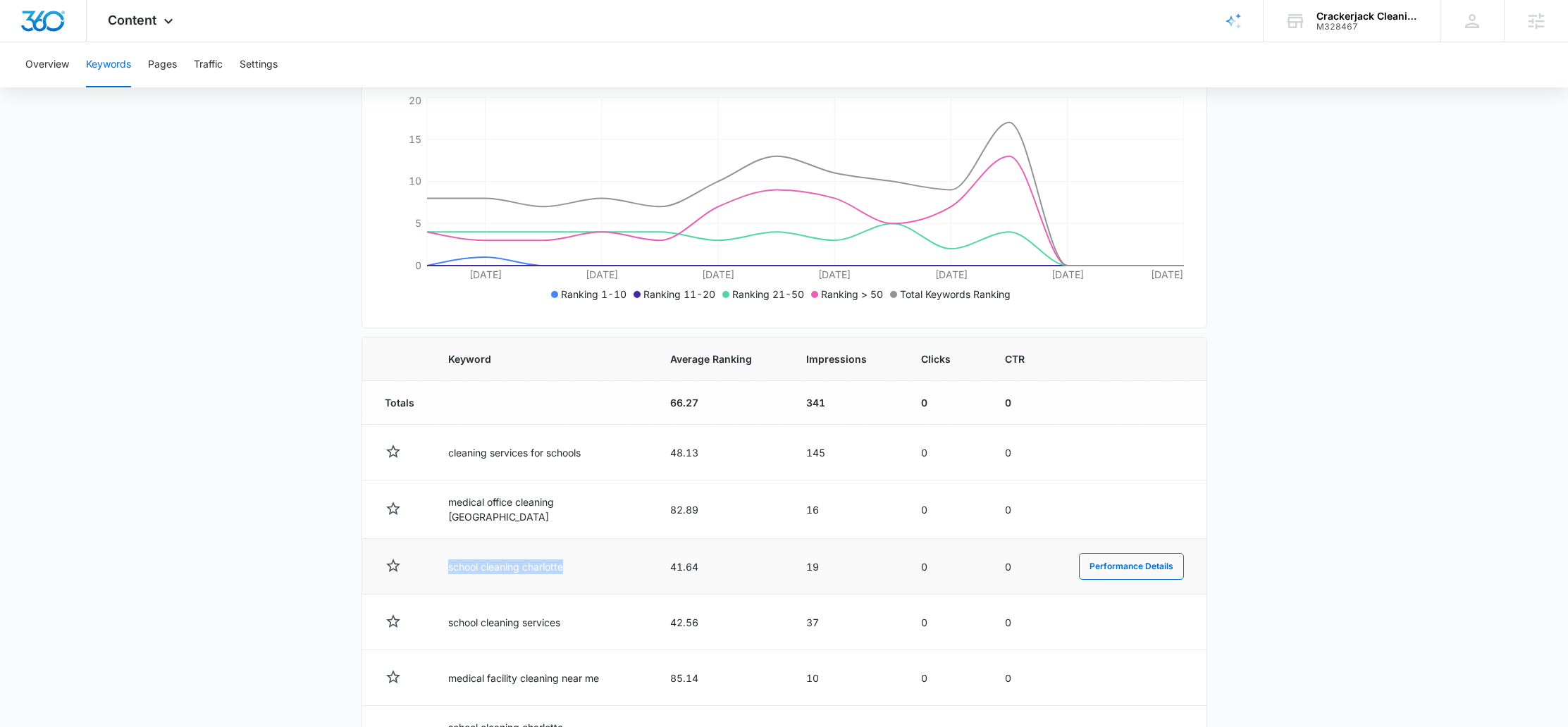
drag, startPoint x: 429, startPoint y: 566, endPoint x: 572, endPoint y: 561, distance: 143.1
click at [572, 561] on tr "school cleaning charlotte 41.64 19 0 0 Performance Details" at bounding box center [784, 566] width 844 height 56
click at [572, 561] on td "school cleaning charlotte" at bounding box center [542, 566] width 222 height 56
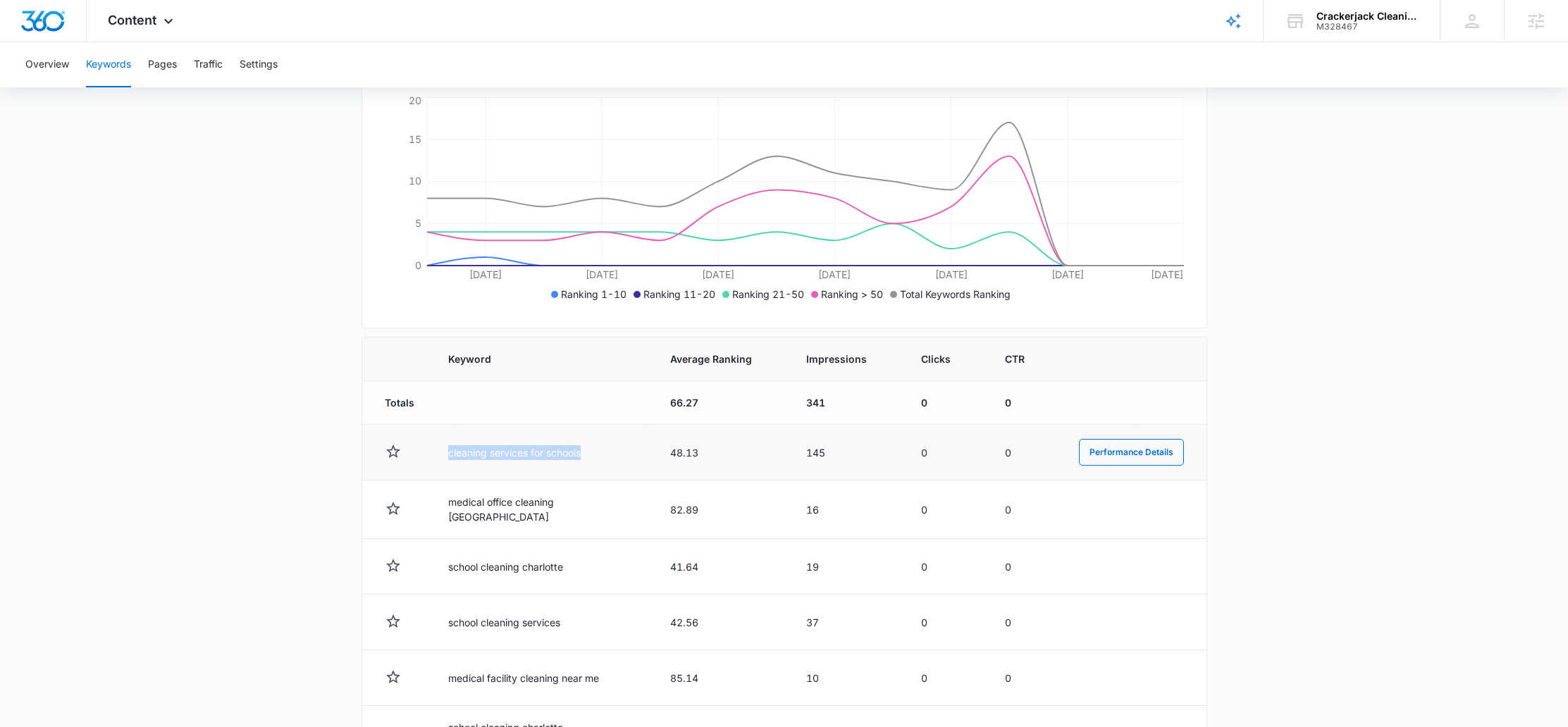
drag, startPoint x: 439, startPoint y: 464, endPoint x: 445, endPoint y: 457, distance: 9.2
click at [445, 457] on td "cleaning services for schools" at bounding box center [542, 452] width 222 height 56
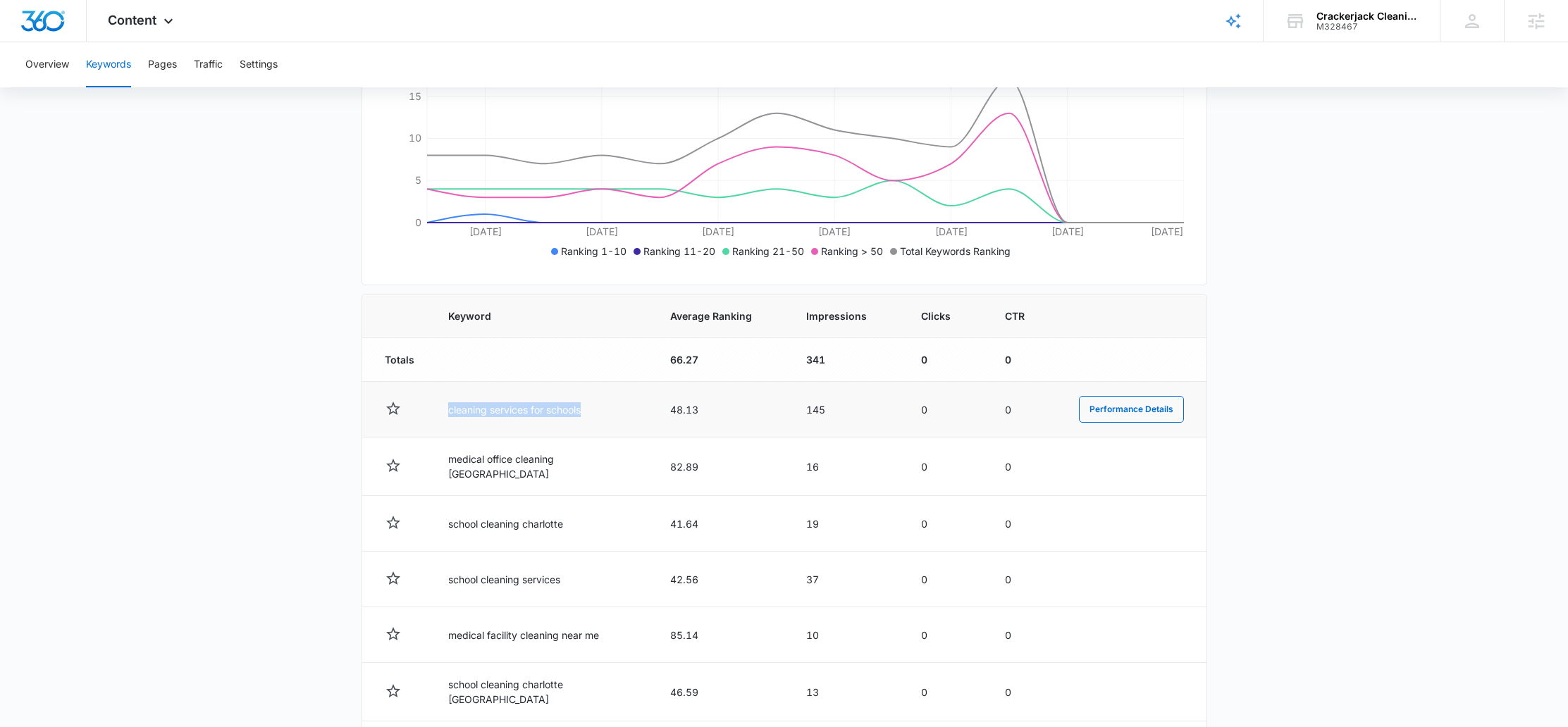
scroll to position [289, 0]
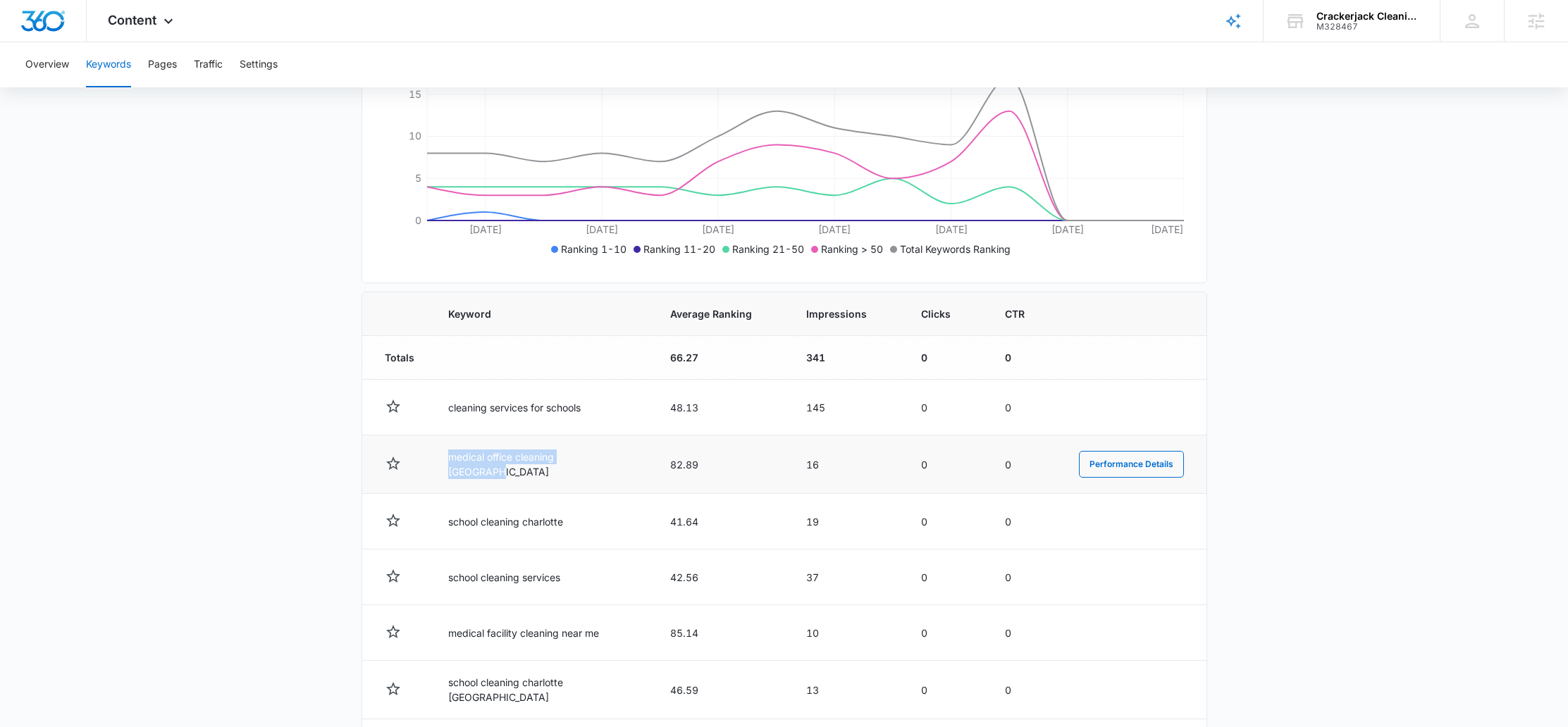
drag, startPoint x: 472, startPoint y: 463, endPoint x: 597, endPoint y: 469, distance: 125.1
click at [597, 469] on td "medical office cleaning charlotte" at bounding box center [542, 464] width 222 height 58
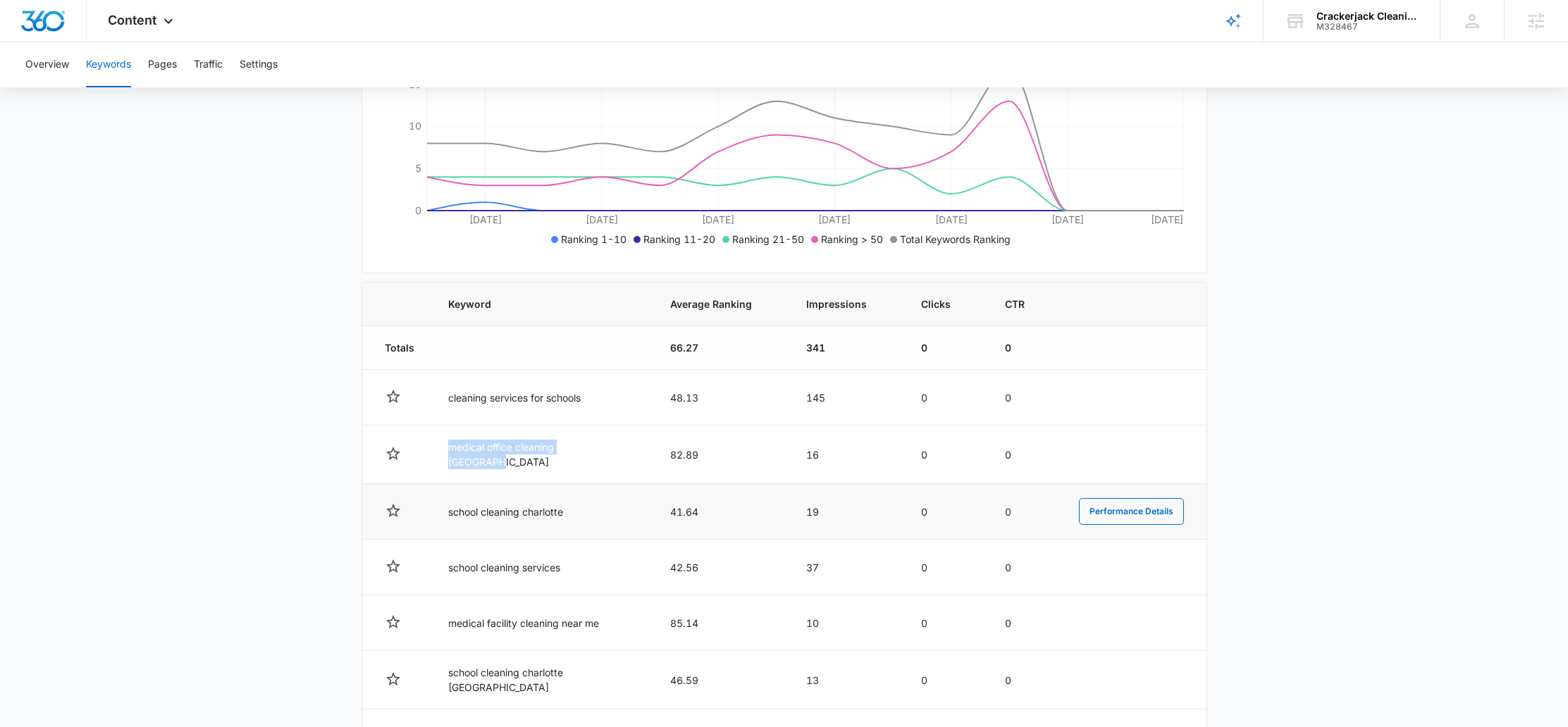
scroll to position [315, 0]
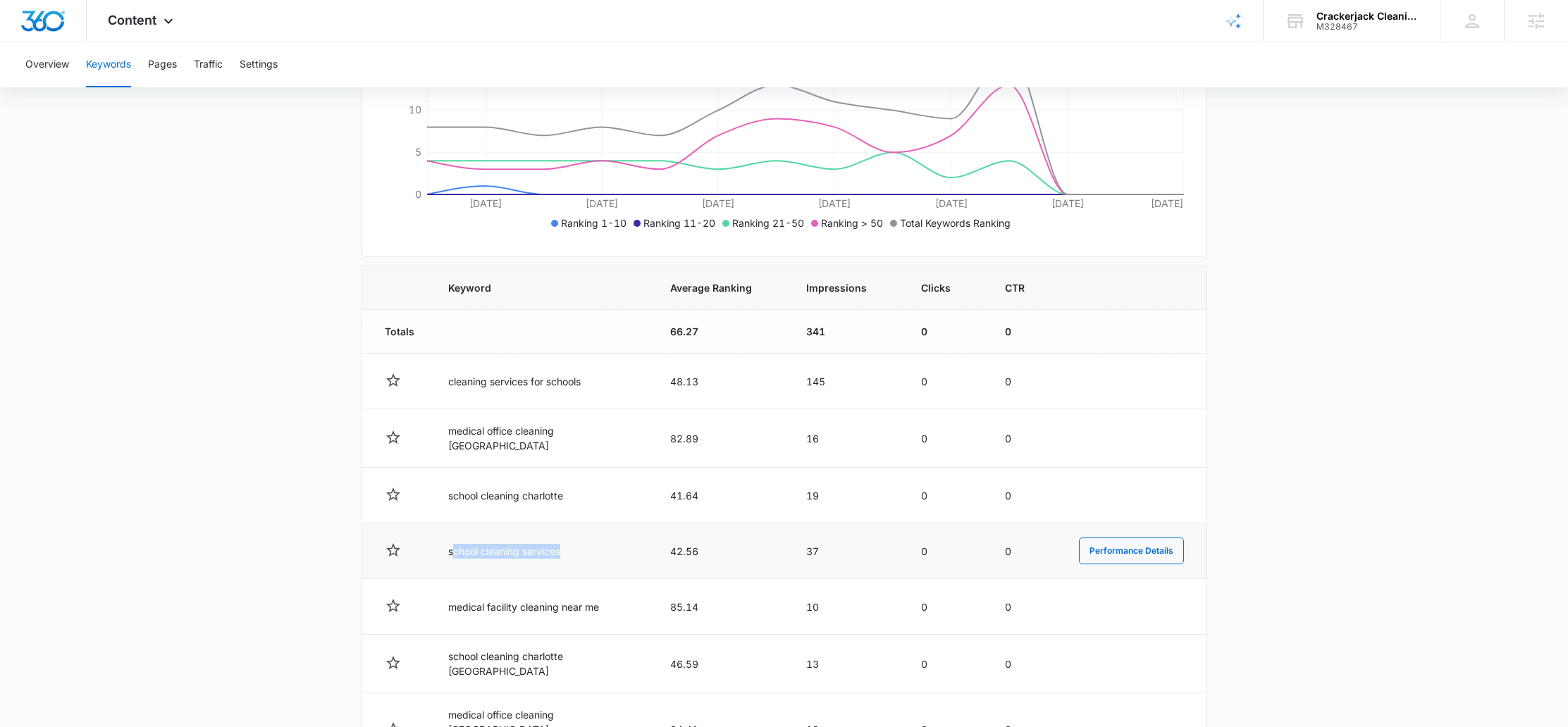
drag, startPoint x: 456, startPoint y: 545, endPoint x: 569, endPoint y: 554, distance: 113.4
click at [569, 554] on td "school cleaning services" at bounding box center [542, 551] width 222 height 56
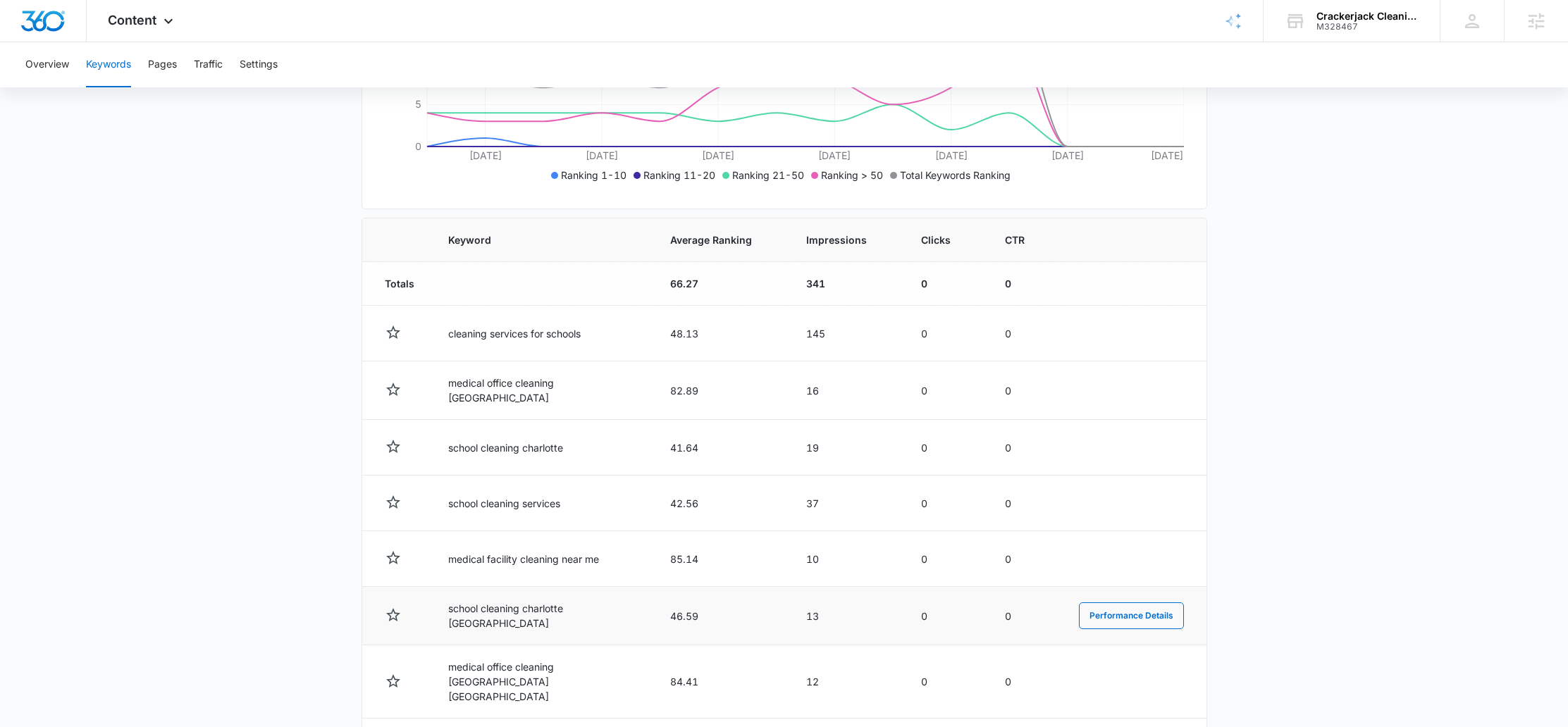
scroll to position [366, 0]
drag, startPoint x: 508, startPoint y: 612, endPoint x: 585, endPoint y: 611, distance: 77.0
click at [585, 611] on td "school cleaning charlotte nc" at bounding box center [542, 612] width 222 height 58
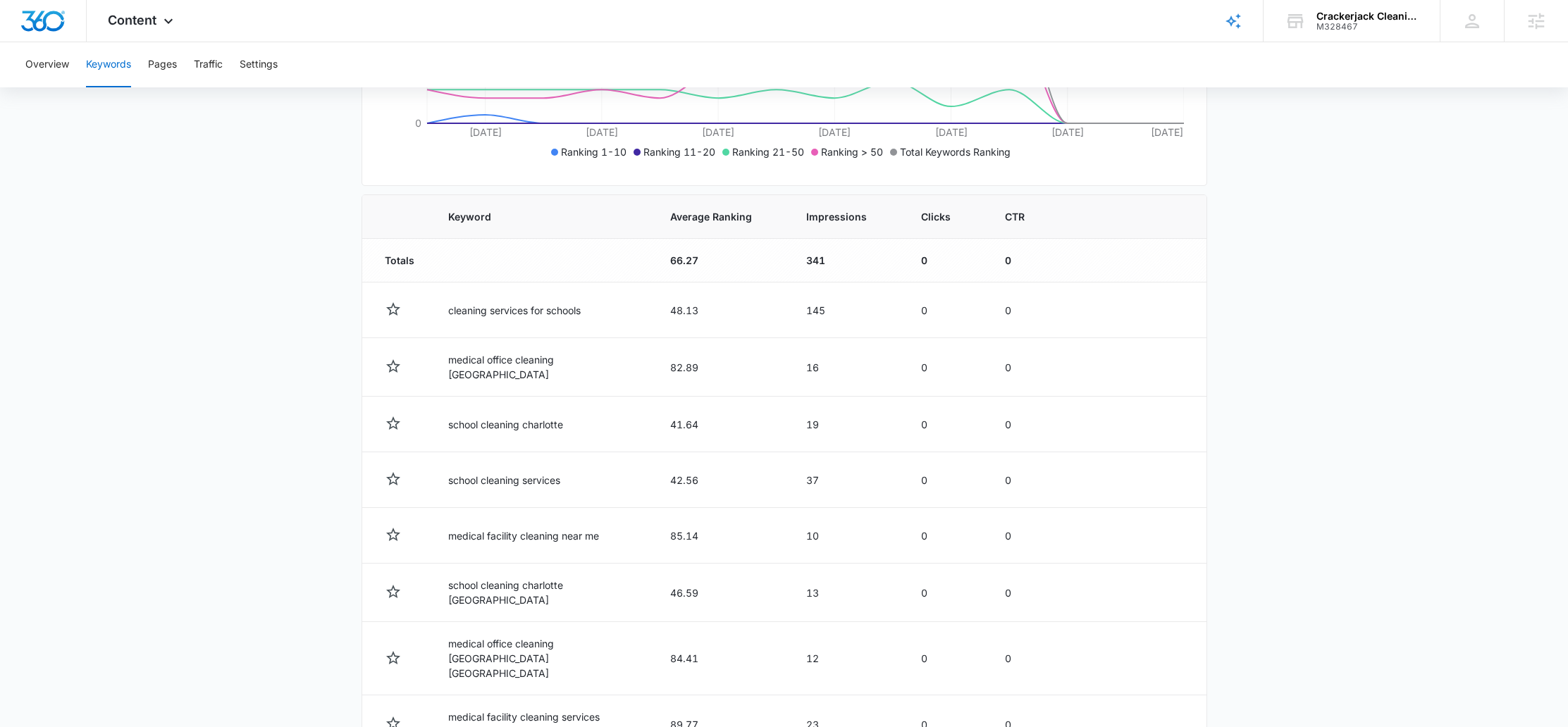
scroll to position [578, 0]
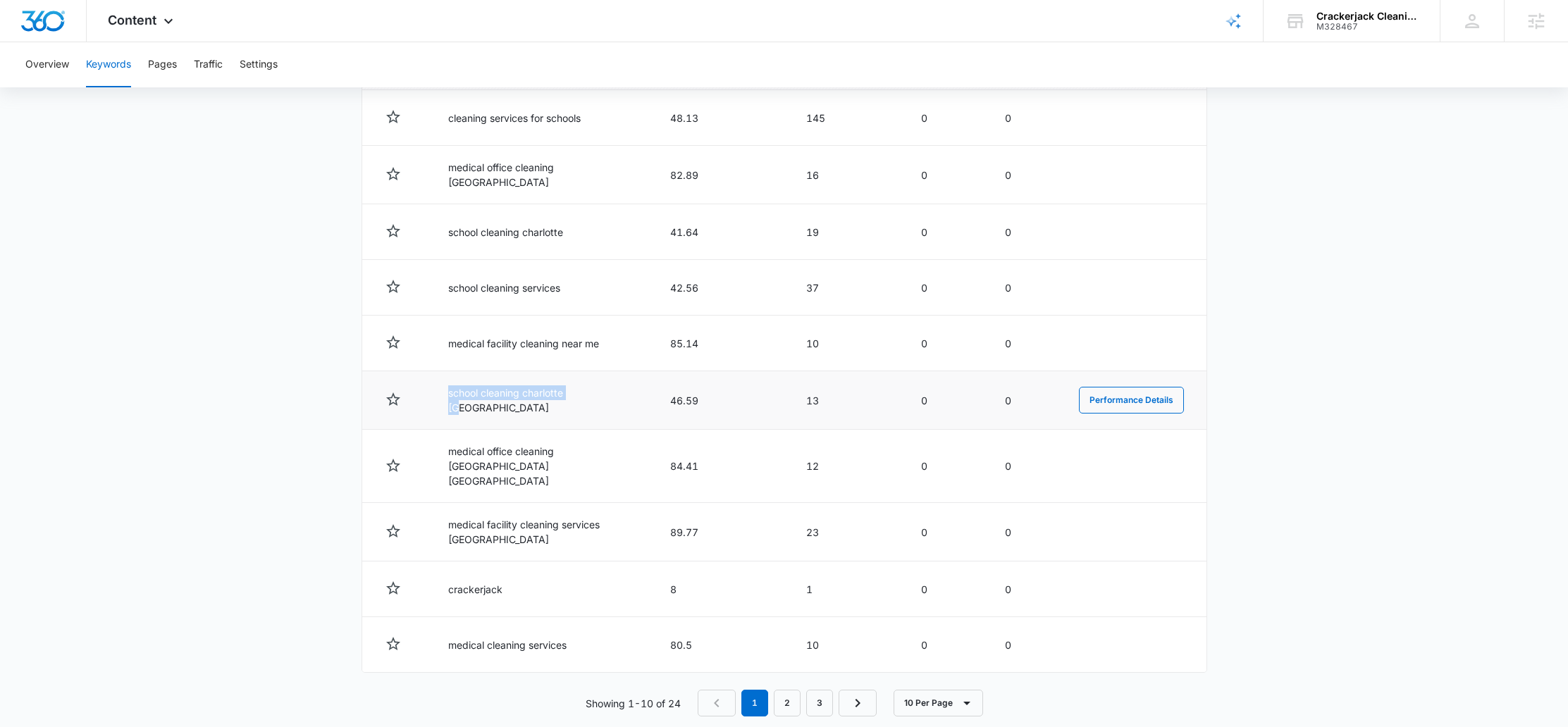
drag, startPoint x: 429, startPoint y: 398, endPoint x: 602, endPoint y: 396, distance: 173.0
click at [602, 396] on tr "school cleaning charlotte nc 46.59 13 0 0 Performance Details" at bounding box center [784, 401] width 844 height 58
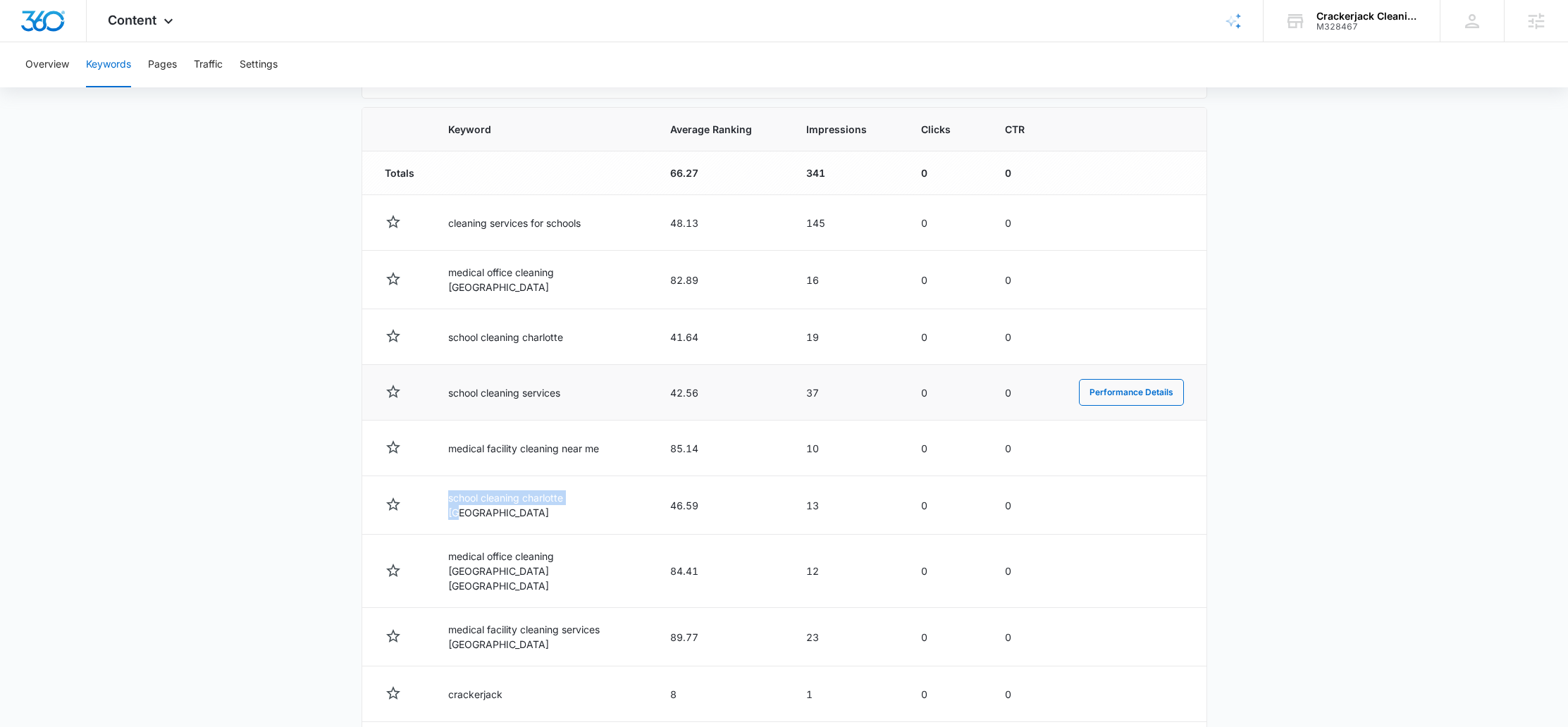
scroll to position [472, 0]
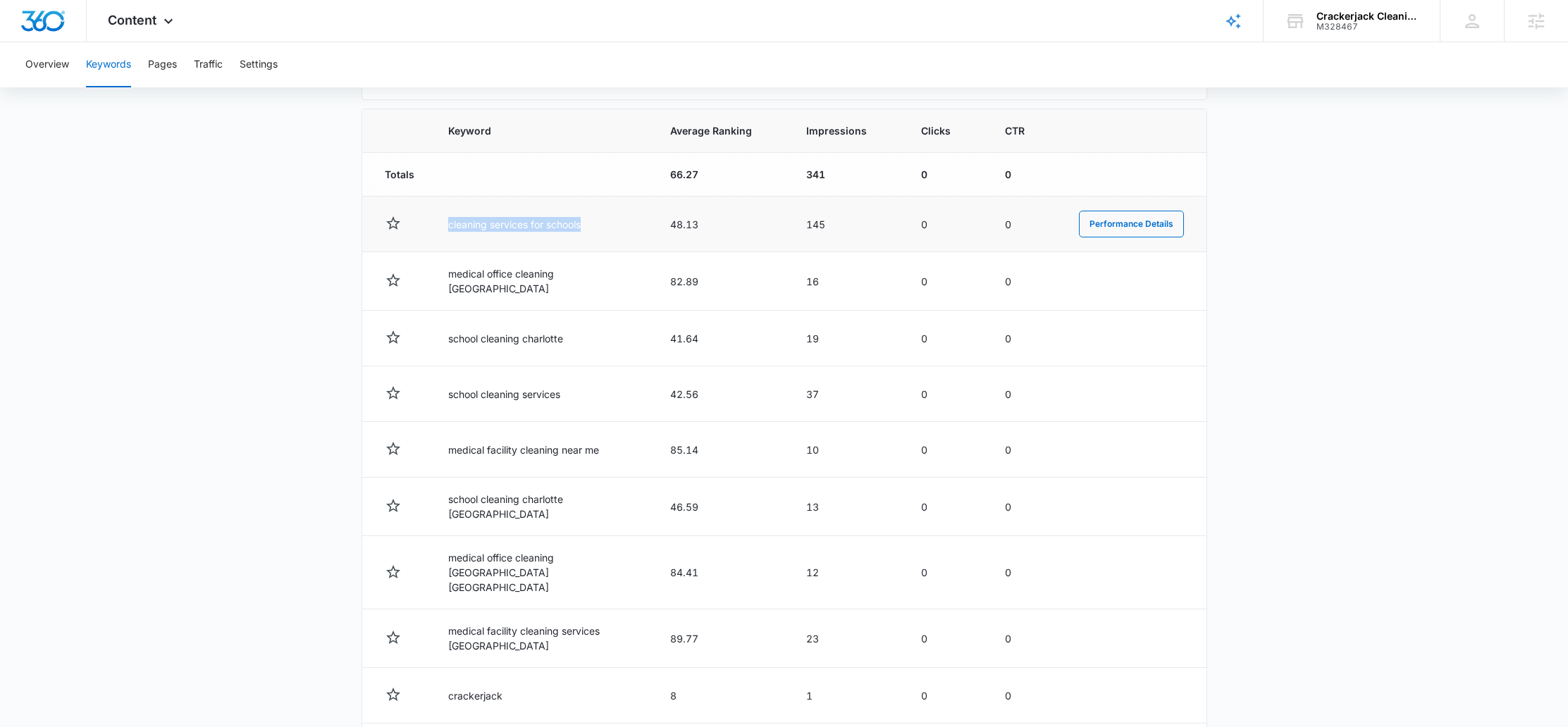
click at [435, 230] on td "cleaning services for schools" at bounding box center [542, 224] width 222 height 56
drag, startPoint x: 427, startPoint y: 226, endPoint x: 612, endPoint y: 220, distance: 185.1
click at [612, 220] on tr "cleaning services for schools 48.13 145 0 0 Performance Details" at bounding box center [784, 224] width 844 height 56
click at [172, 71] on button "Pages" at bounding box center [162, 65] width 29 height 45
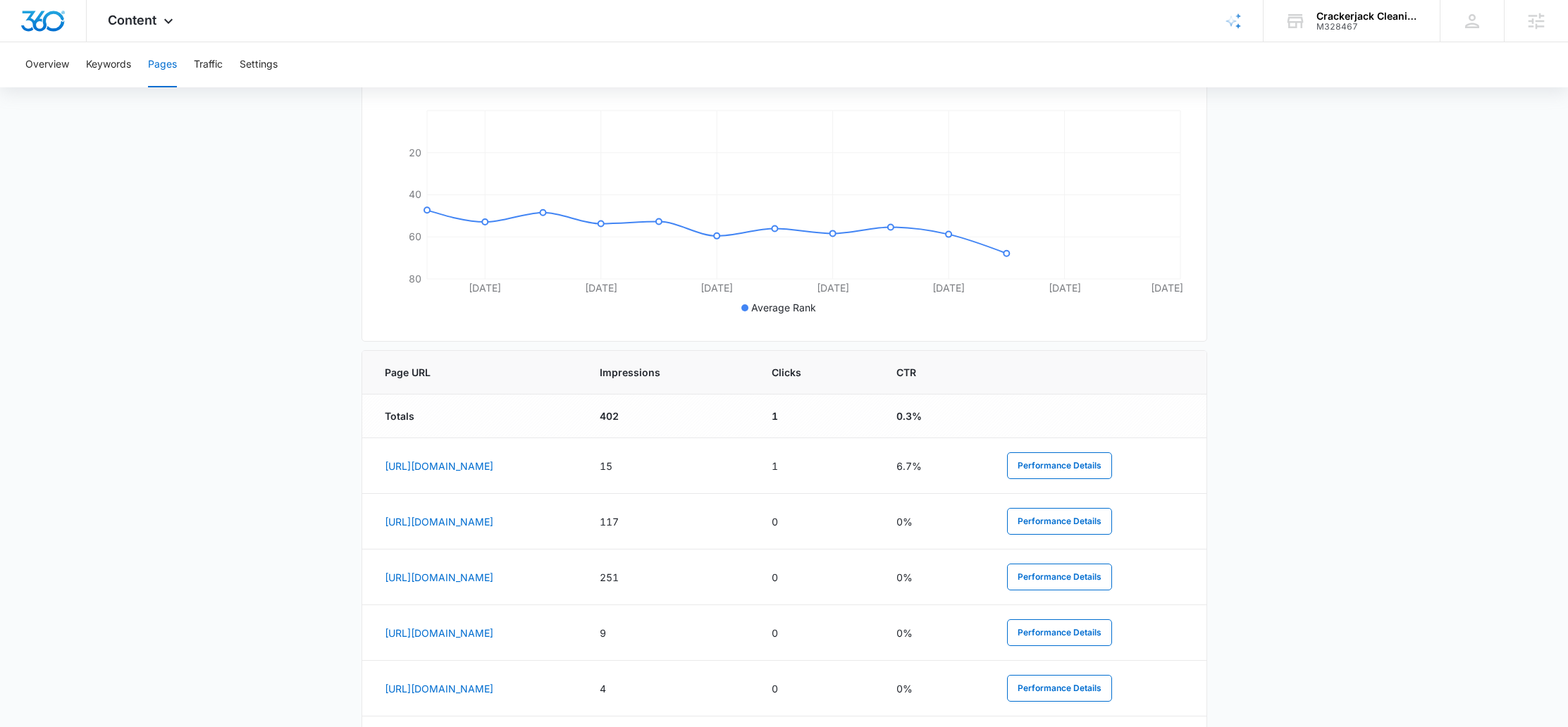
scroll to position [335, 0]
drag, startPoint x: 641, startPoint y: 517, endPoint x: 595, endPoint y: 561, distance: 63.7
click at [383, 518] on td "https://crackerjackcleaningnc.com/medical-facilities" at bounding box center [473, 518] width 221 height 56
drag, startPoint x: 608, startPoint y: 568, endPoint x: 381, endPoint y: 572, distance: 227.0
click at [358, 571] on main "Pages The Pages report shows data relative to your indexed website page URL's w…" at bounding box center [784, 344] width 1568 height 1093
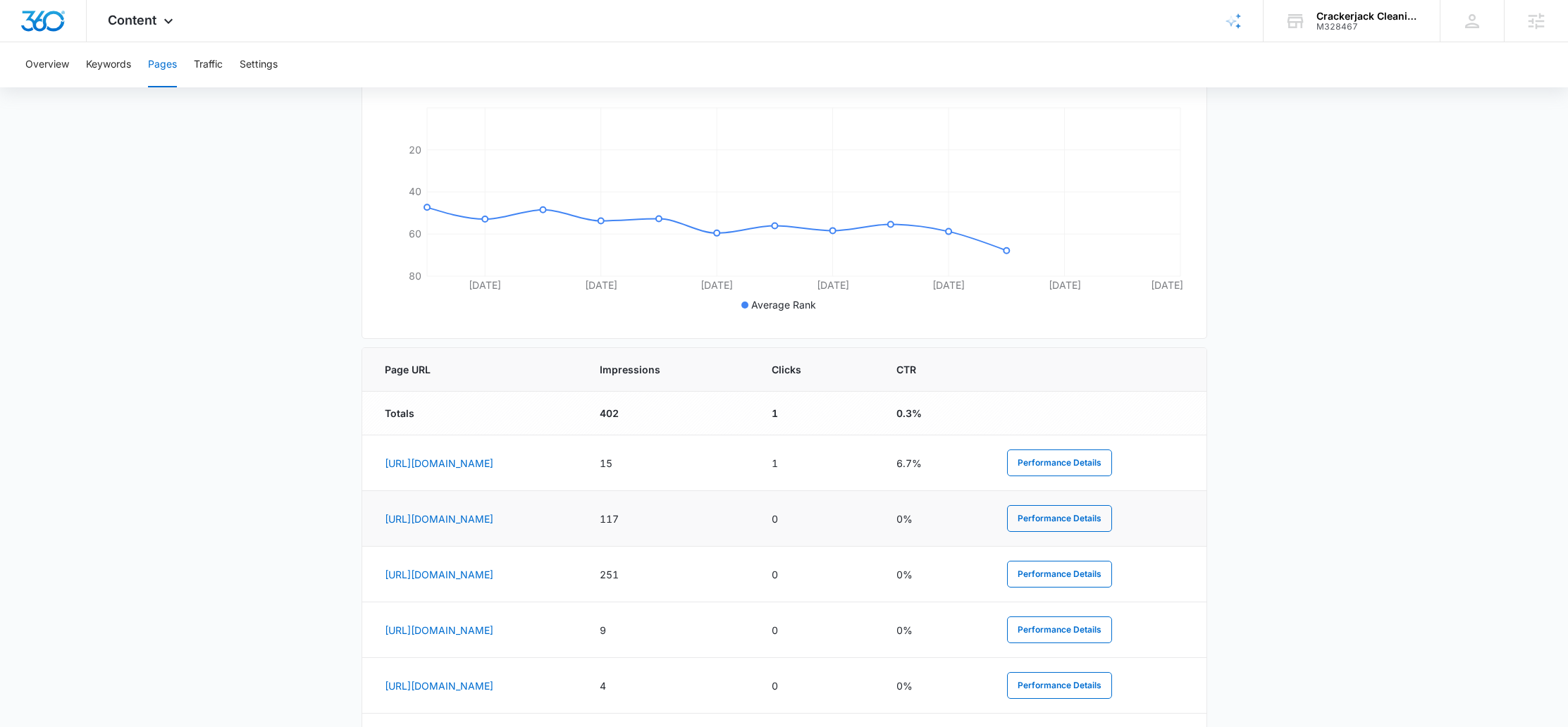
click at [754, 510] on td "117" at bounding box center [669, 518] width 172 height 56
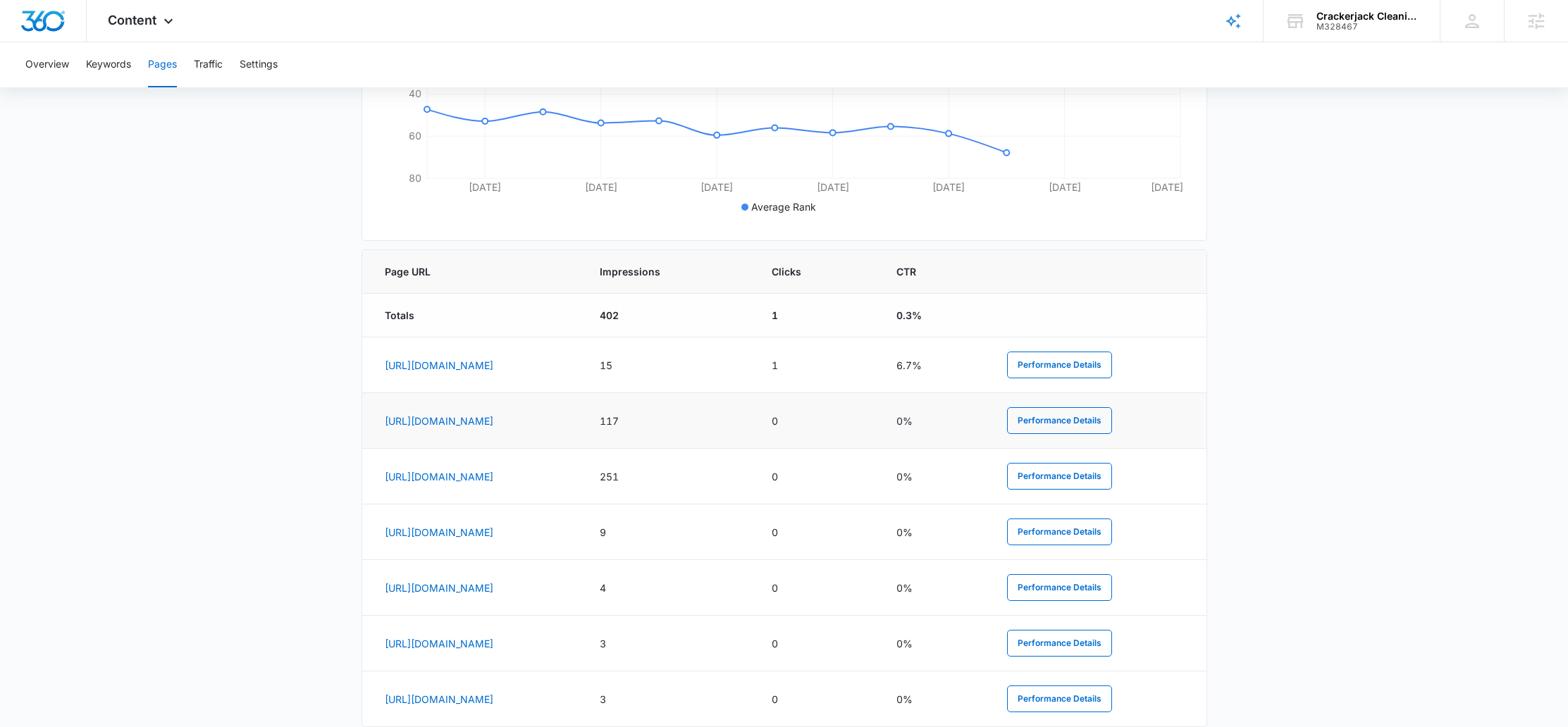
scroll to position [436, 0]
drag, startPoint x: 634, startPoint y: 469, endPoint x: 385, endPoint y: 469, distance: 249.0
click at [385, 469] on td "https://crackerjackcleaningnc.com/schools" at bounding box center [473, 473] width 221 height 56
drag, startPoint x: 696, startPoint y: 423, endPoint x: 355, endPoint y: 423, distance: 341.0
click at [355, 423] on main "Pages The Pages report shows data relative to your indexed website page URL's w…" at bounding box center [784, 243] width 1568 height 1093
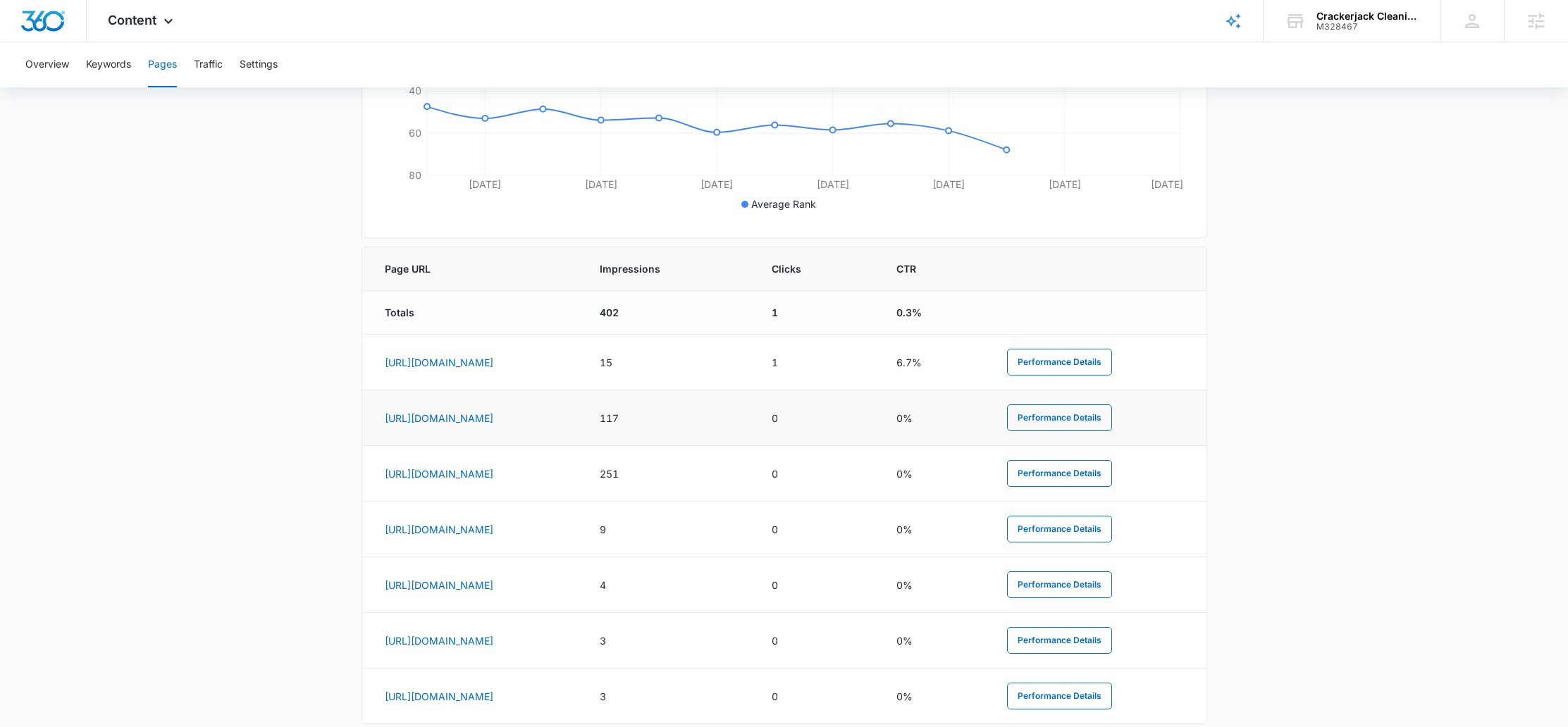
click at [583, 417] on td "https://crackerjackcleaningnc.com/medical-facilities" at bounding box center [473, 417] width 221 height 56
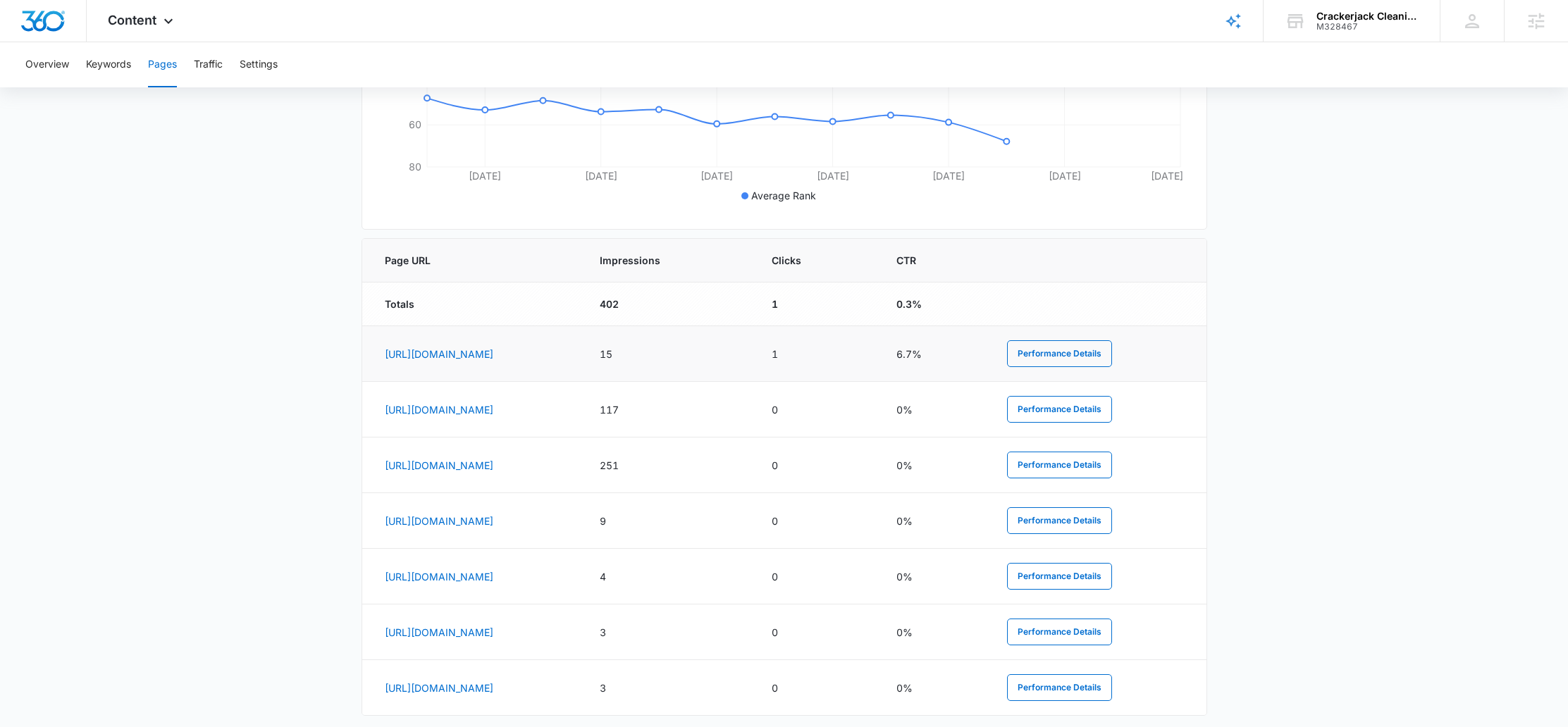
scroll to position [445, 0]
drag, startPoint x: 600, startPoint y: 406, endPoint x: 379, endPoint y: 411, distance: 221.1
click at [379, 411] on td "https://crackerjackcleaningnc.com/medical-facilities" at bounding box center [473, 409] width 221 height 56
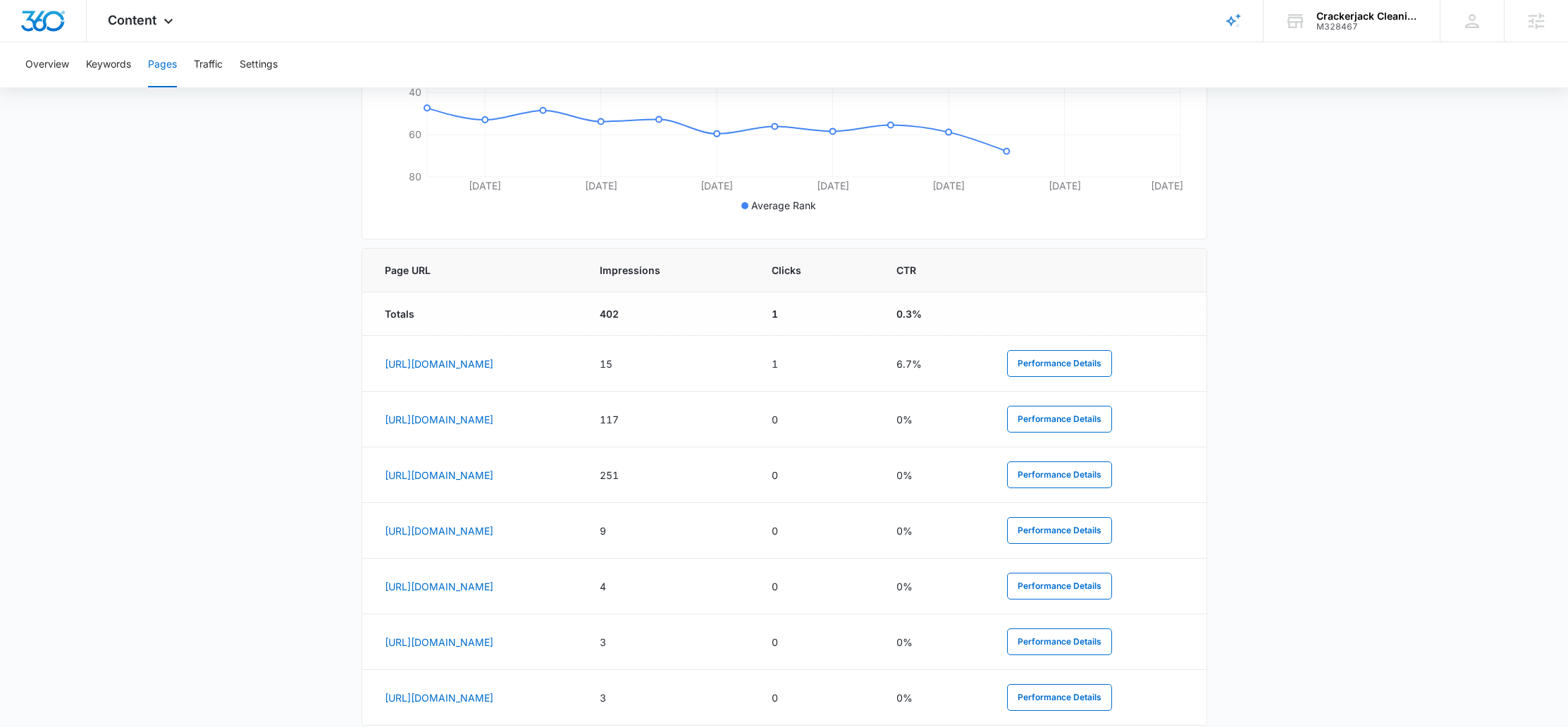
scroll to position [434, 0]
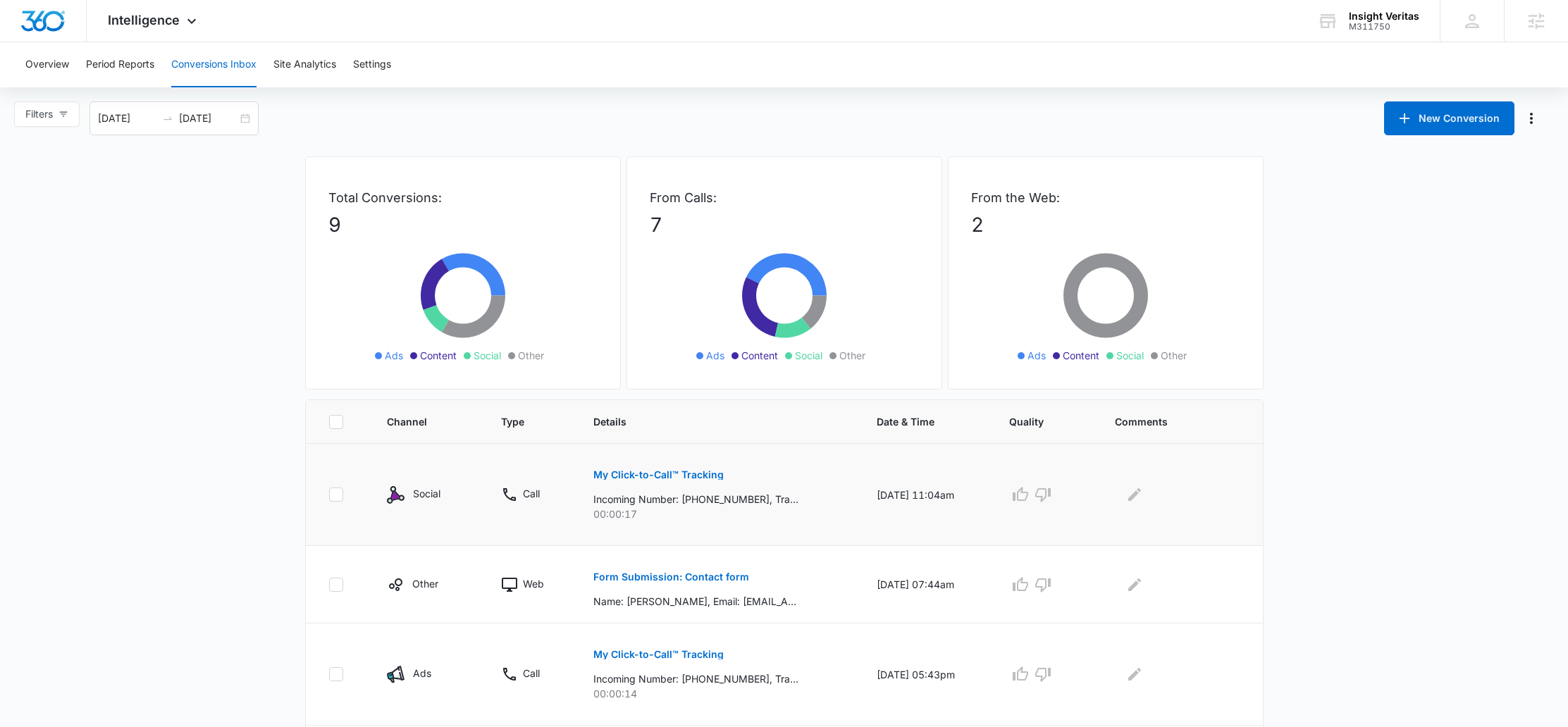
click at [626, 478] on p "My Click-to-Call™ Tracking" at bounding box center [658, 474] width 130 height 10
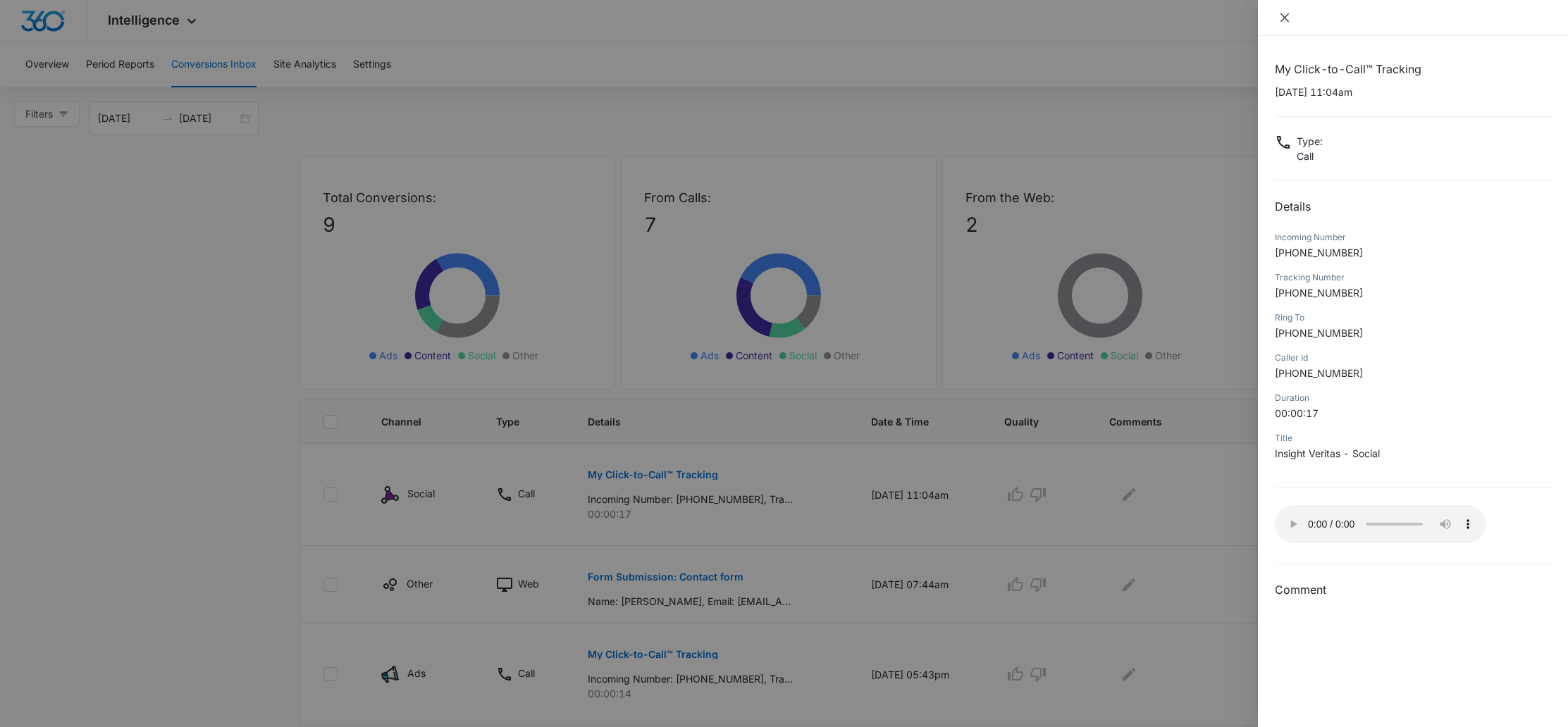
click at [1290, 17] on button "Close" at bounding box center [1285, 18] width 19 height 12
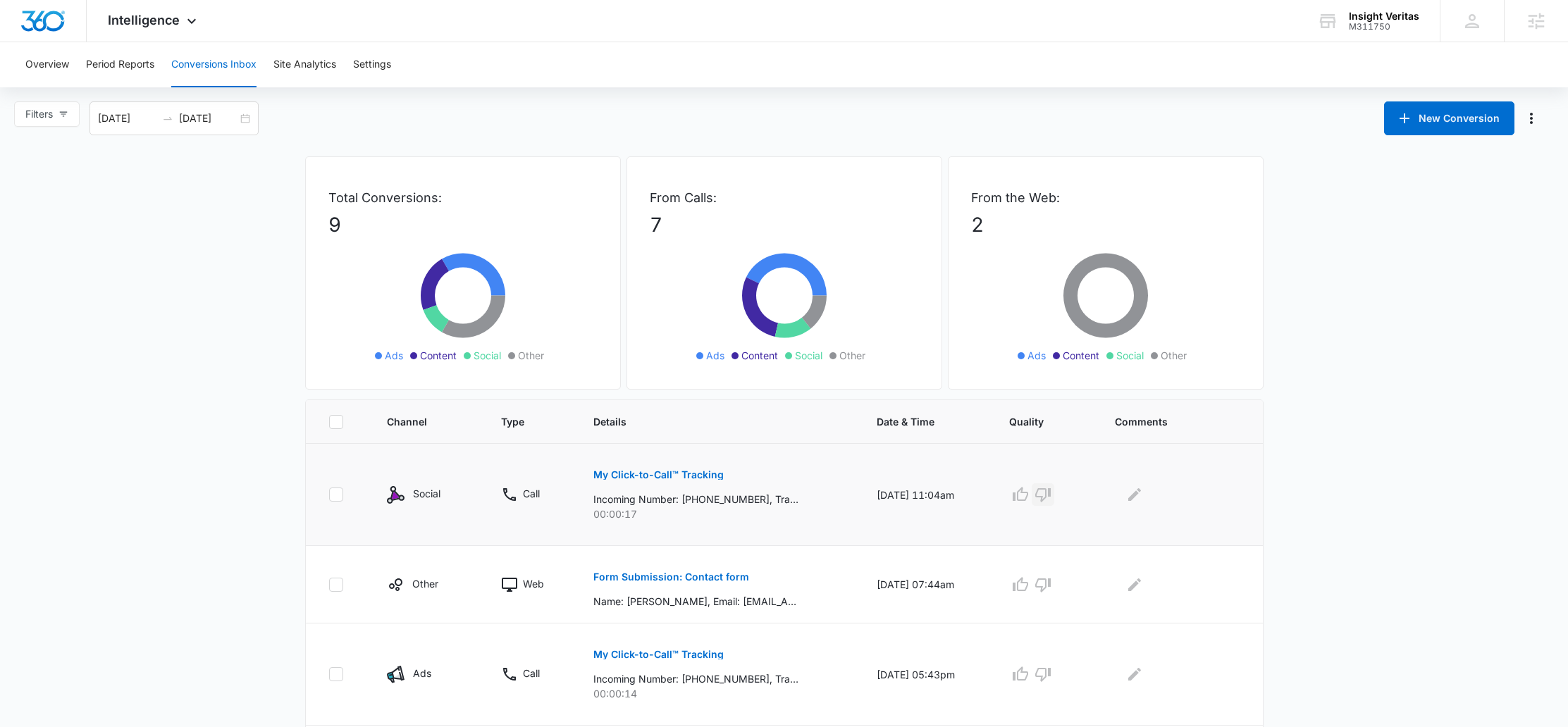
click at [1054, 484] on button "button" at bounding box center [1042, 494] width 22 height 22
click at [1135, 492] on icon "Edit Comments" at bounding box center [1134, 494] width 17 height 17
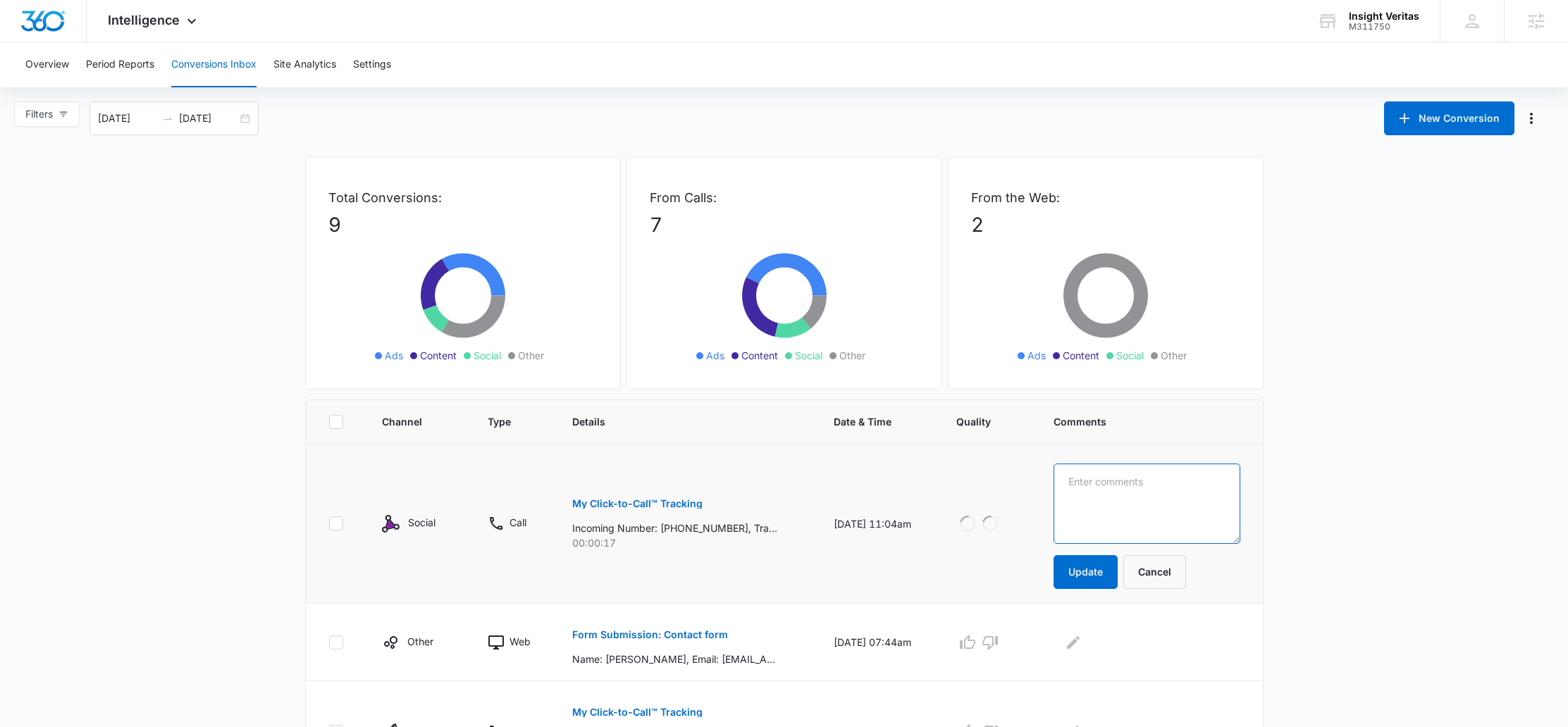
click at [1141, 486] on textarea at bounding box center [1147, 503] width 187 height 80
type textarea "Wrong number"
click at [1118, 575] on button "Update" at bounding box center [1086, 572] width 64 height 34
click at [1101, 566] on button "Update" at bounding box center [1086, 572] width 64 height 34
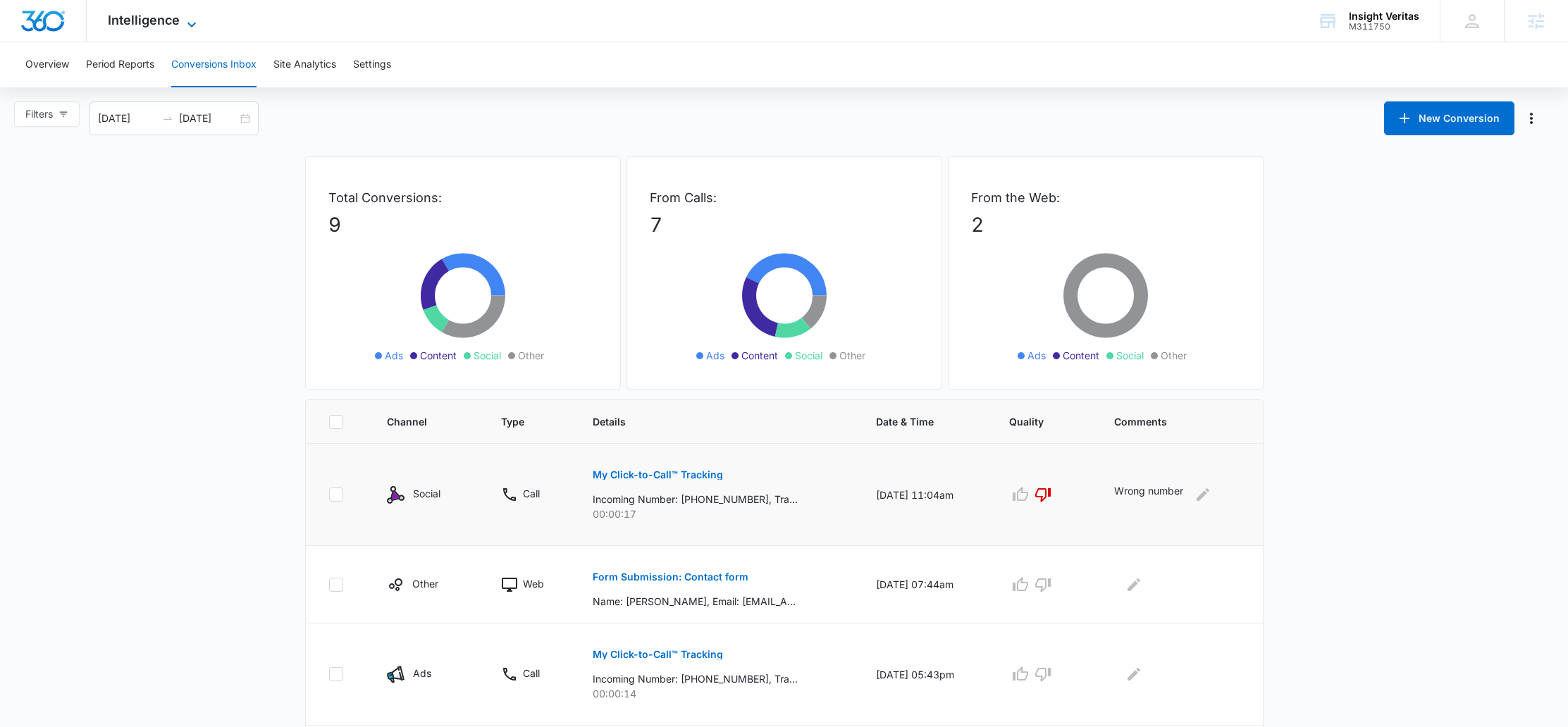
click at [145, 20] on span "Intelligence" at bounding box center [143, 19] width 72 height 15
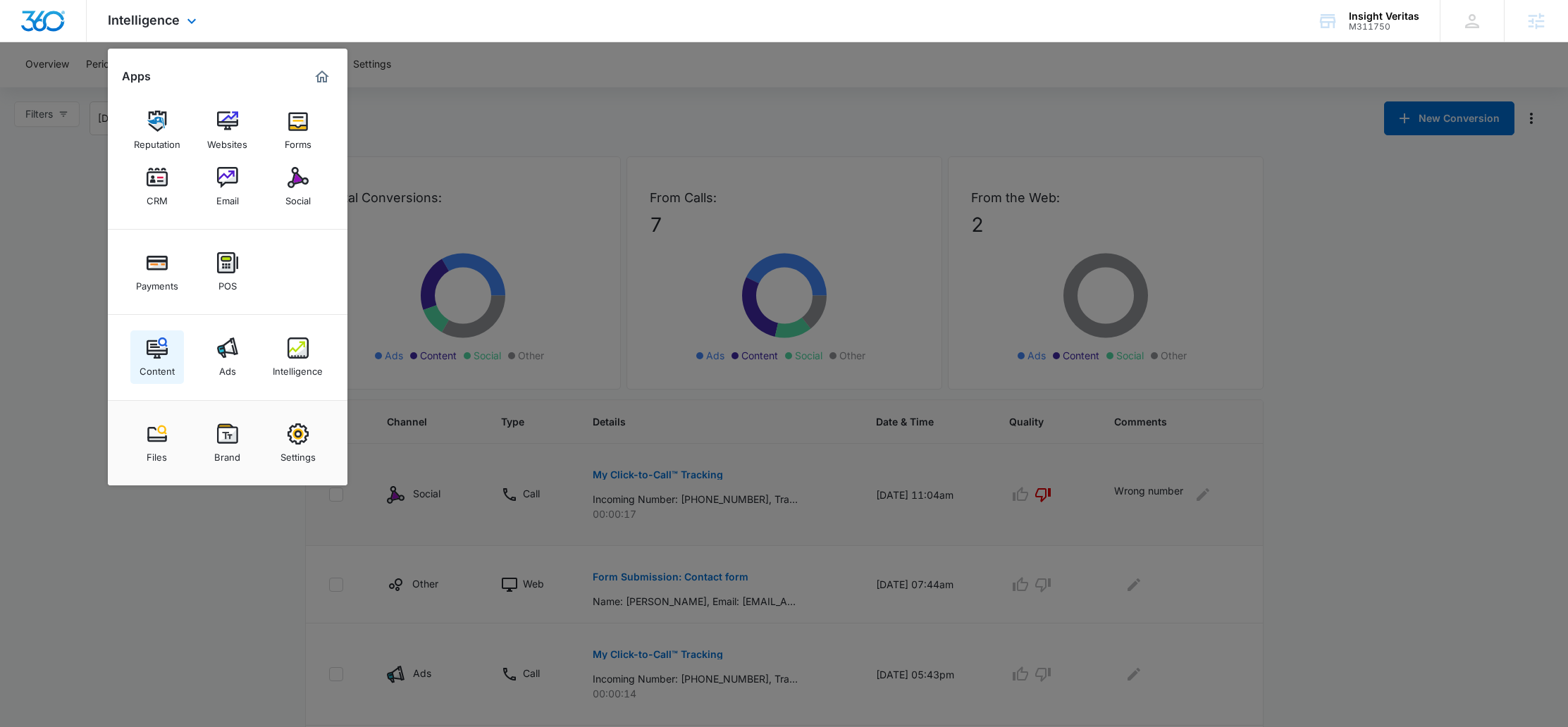
click at [165, 365] on div "Content" at bounding box center [158, 367] width 35 height 19
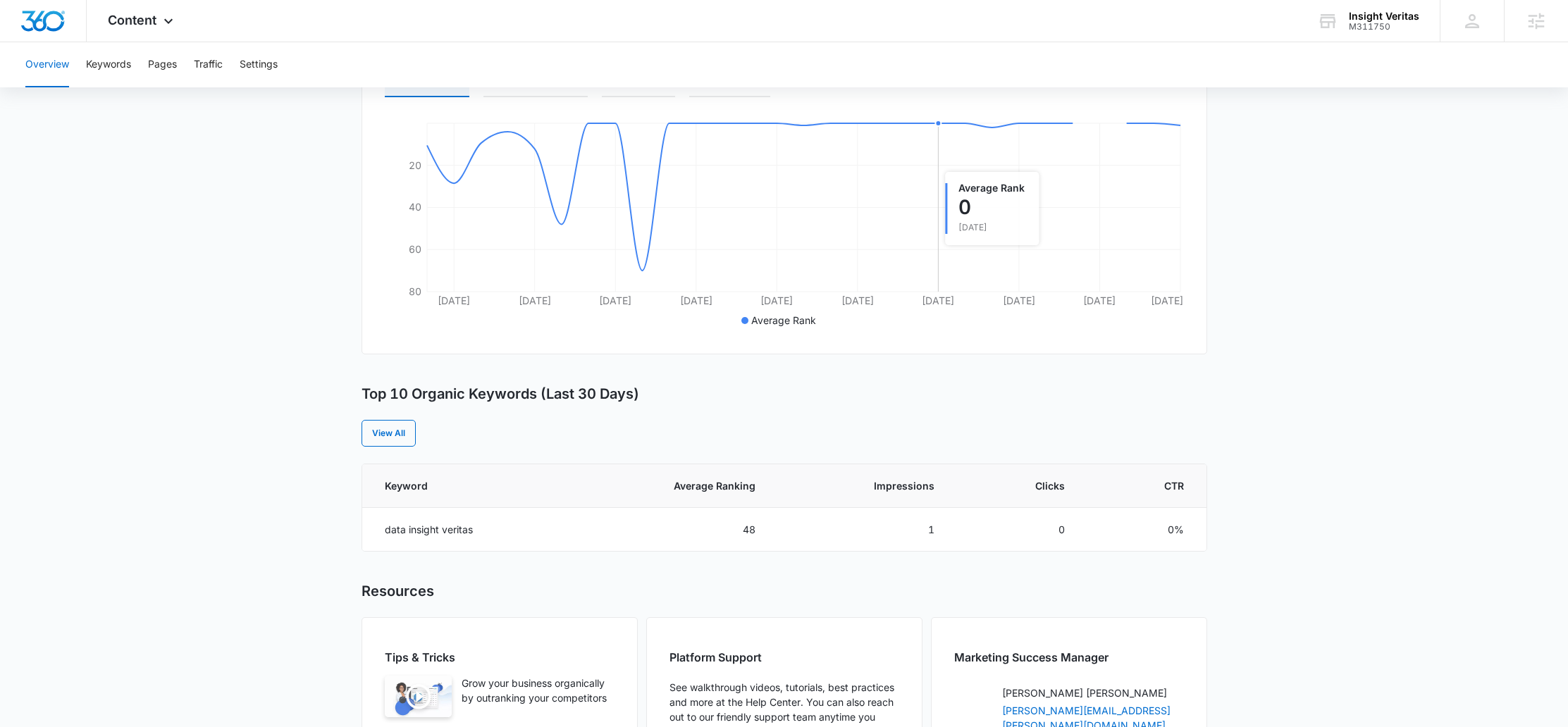
scroll to position [279, 0]
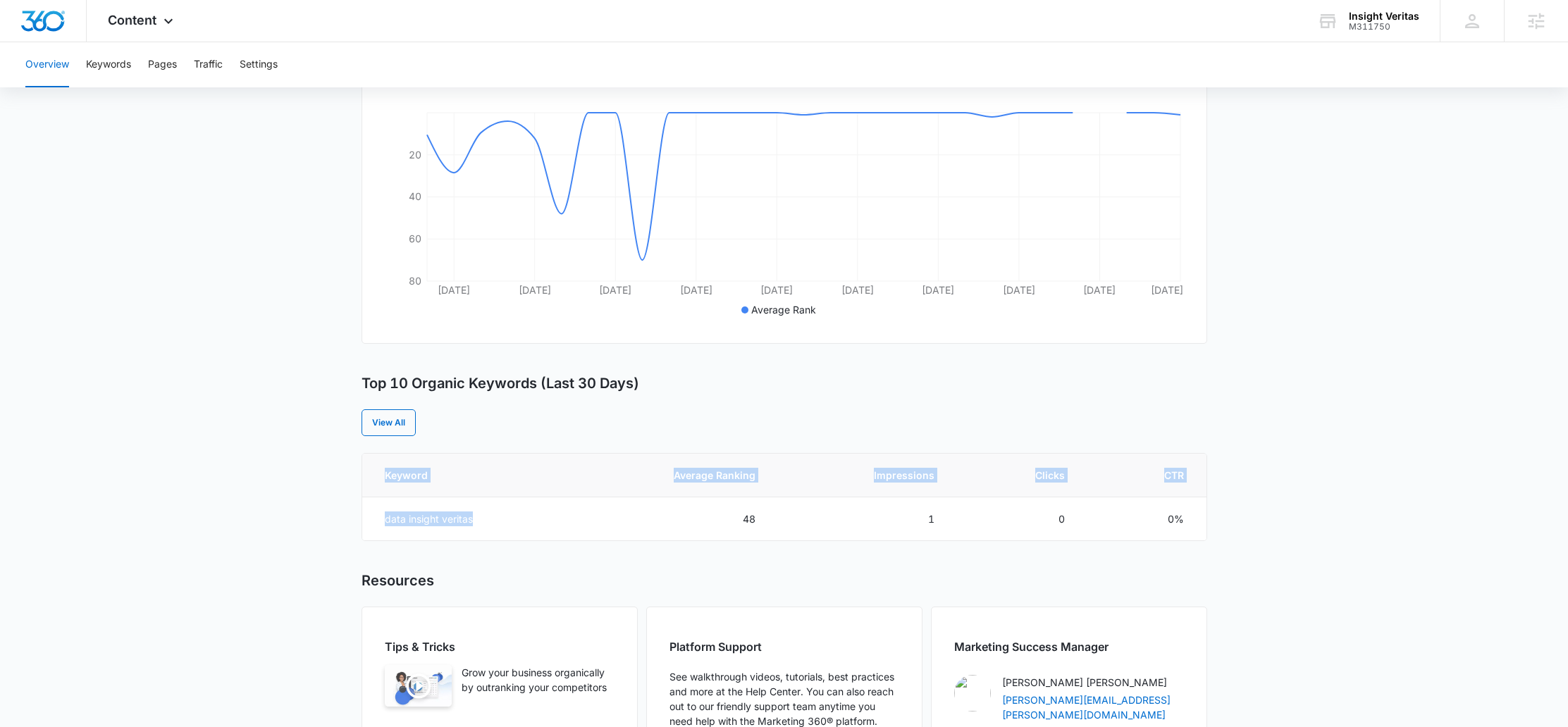
drag, startPoint x: 484, startPoint y: 517, endPoint x: 355, endPoint y: 526, distance: 129.3
click at [355, 526] on main "Overview Overall Organic Performance (Last 30 Days) Compared to: [DATE] - [DATE…" at bounding box center [784, 339] width 1568 height 972
click at [406, 523] on td "data insight veritas" at bounding box center [461, 518] width 199 height 43
drag, startPoint x: 527, startPoint y: 522, endPoint x: 383, endPoint y: 524, distance: 144.0
click at [383, 524] on td "data insight veritas" at bounding box center [461, 518] width 199 height 43
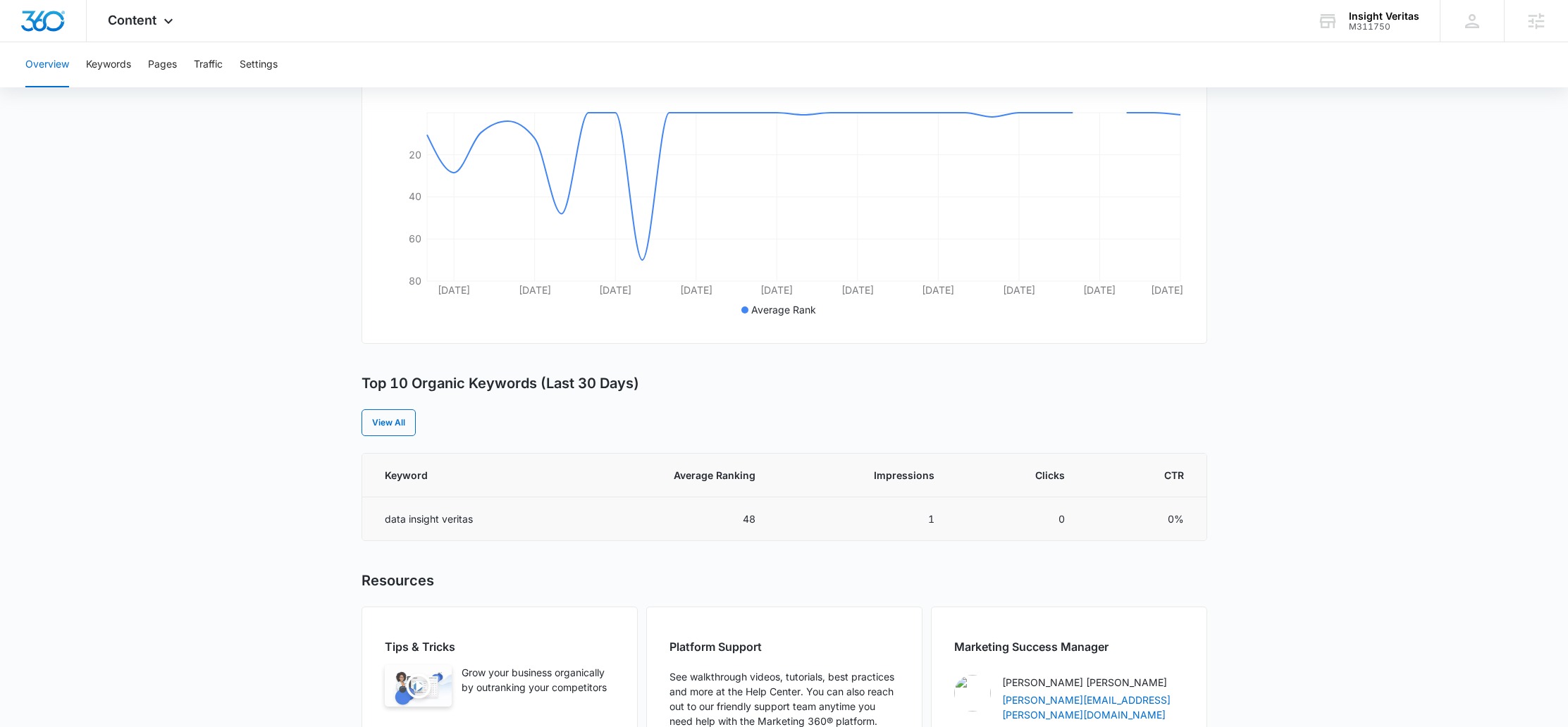
click at [597, 520] on td "48" at bounding box center [666, 518] width 212 height 43
drag, startPoint x: 857, startPoint y: 520, endPoint x: 1224, endPoint y: 510, distance: 367.1
click at [1224, 510] on main "Overview Overall Organic Performance (Last 30 Days) Compared to: [DATE] - [DATE…" at bounding box center [784, 339] width 1568 height 972
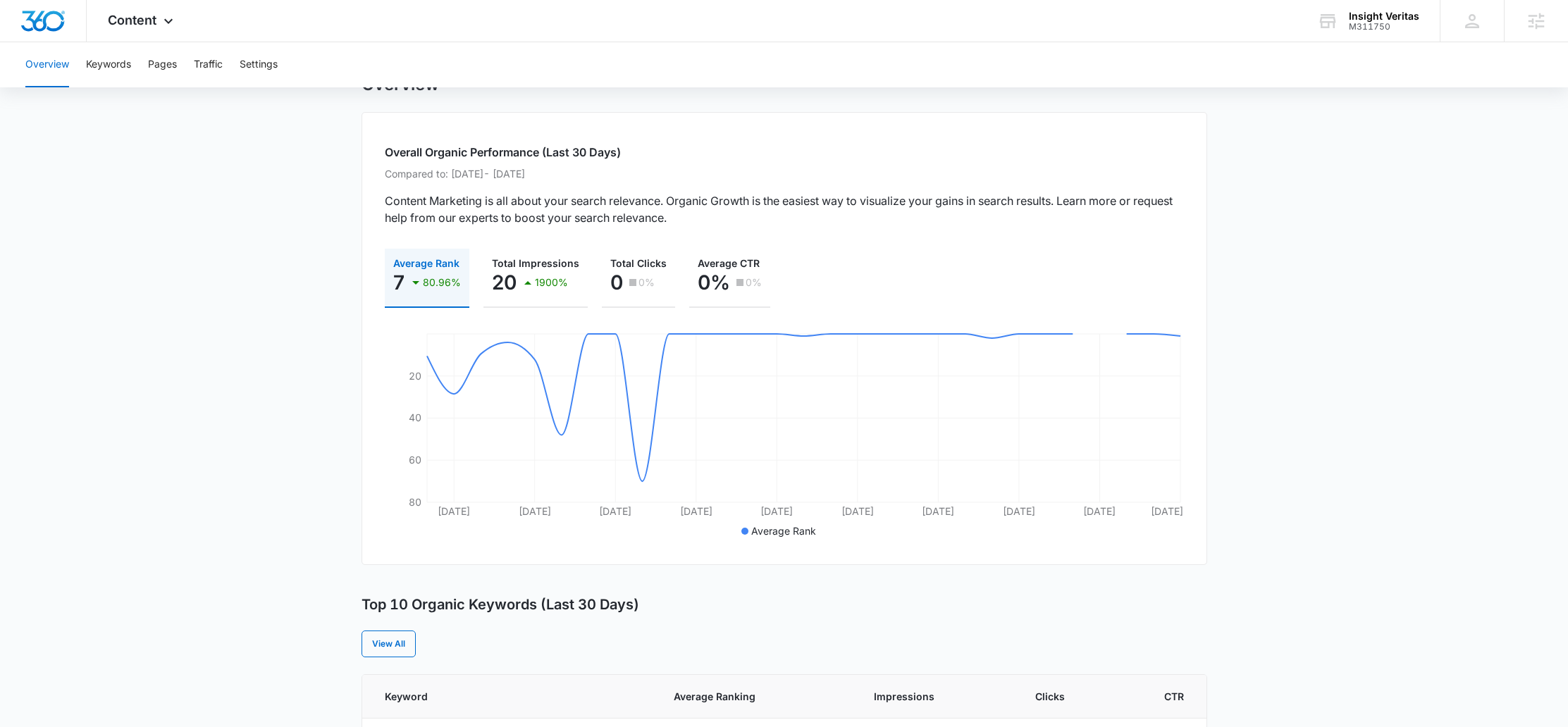
scroll to position [0, 0]
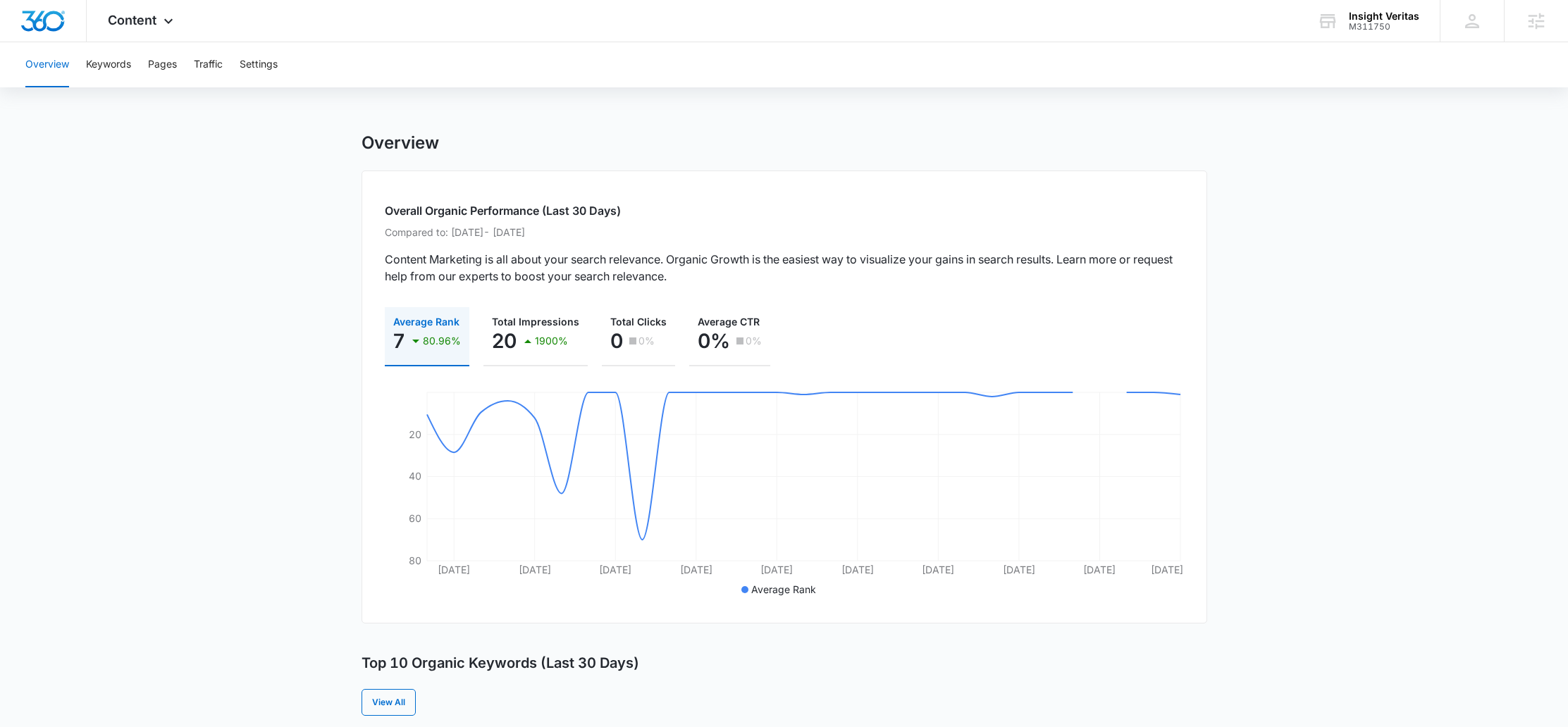
click at [73, 60] on div "Overview Keywords Pages Traffic Settings" at bounding box center [784, 65] width 1534 height 45
click at [112, 60] on button "Keywords" at bounding box center [108, 65] width 45 height 45
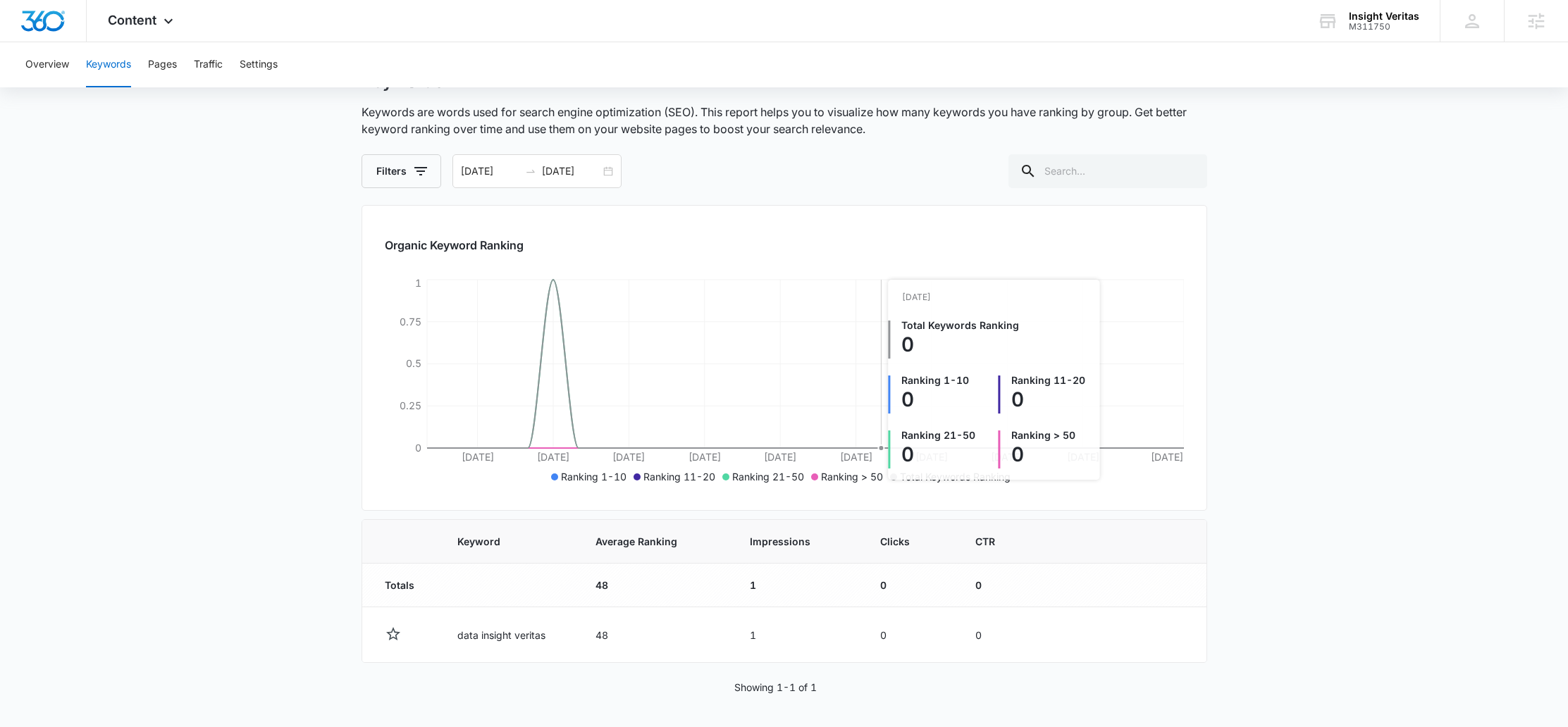
scroll to position [63, 0]
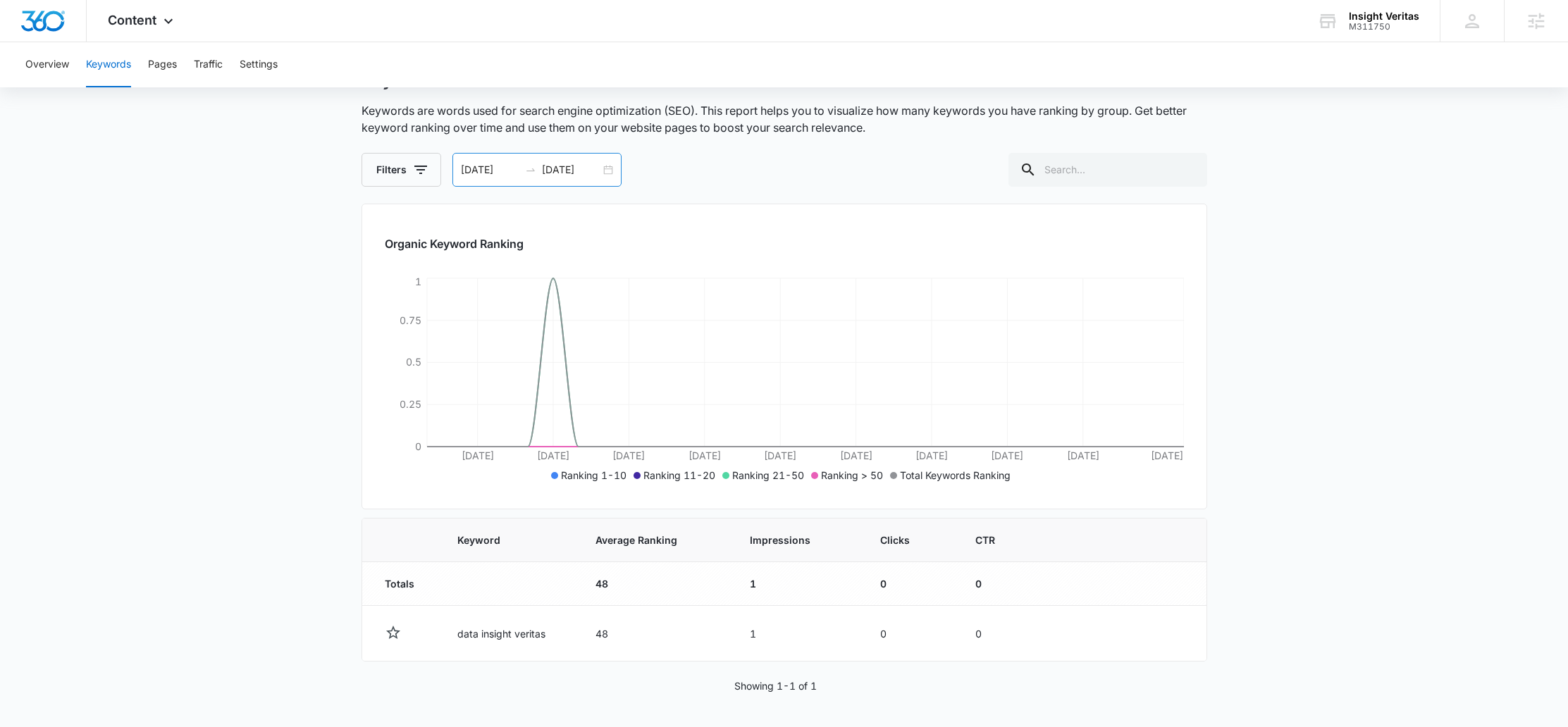
click at [610, 169] on div "[DATE] [DATE]" at bounding box center [536, 170] width 169 height 34
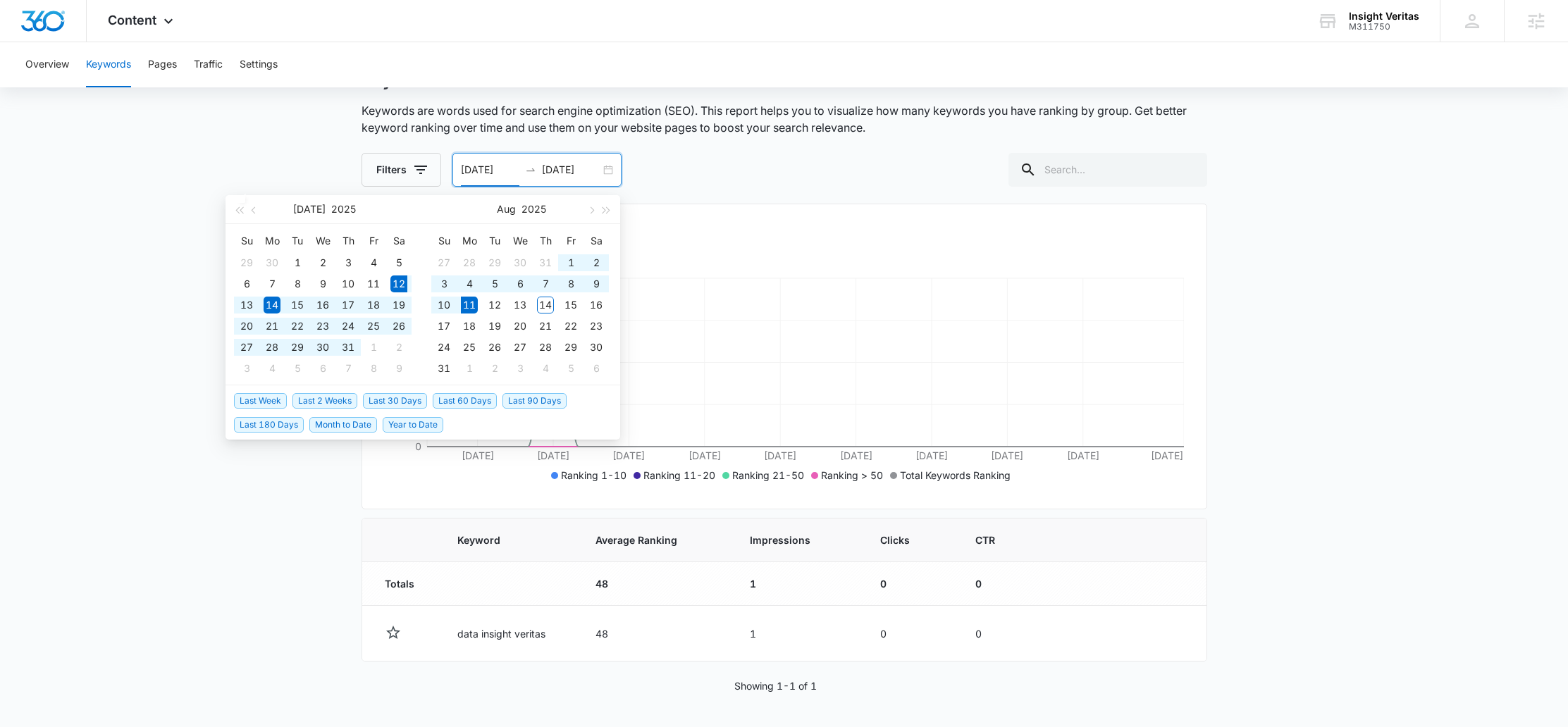
click at [401, 404] on span "Last 30 Days" at bounding box center [395, 401] width 64 height 16
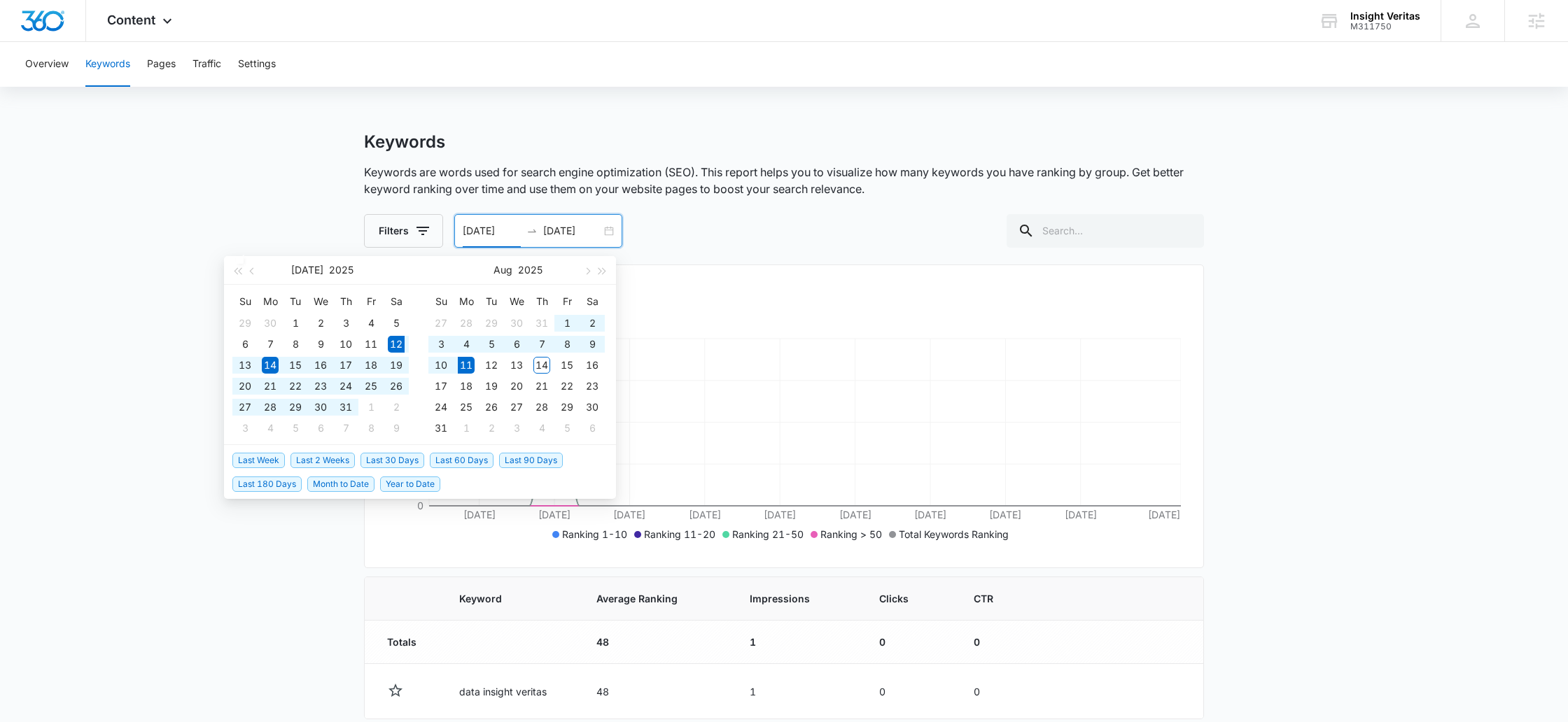
type input "[DATE]"
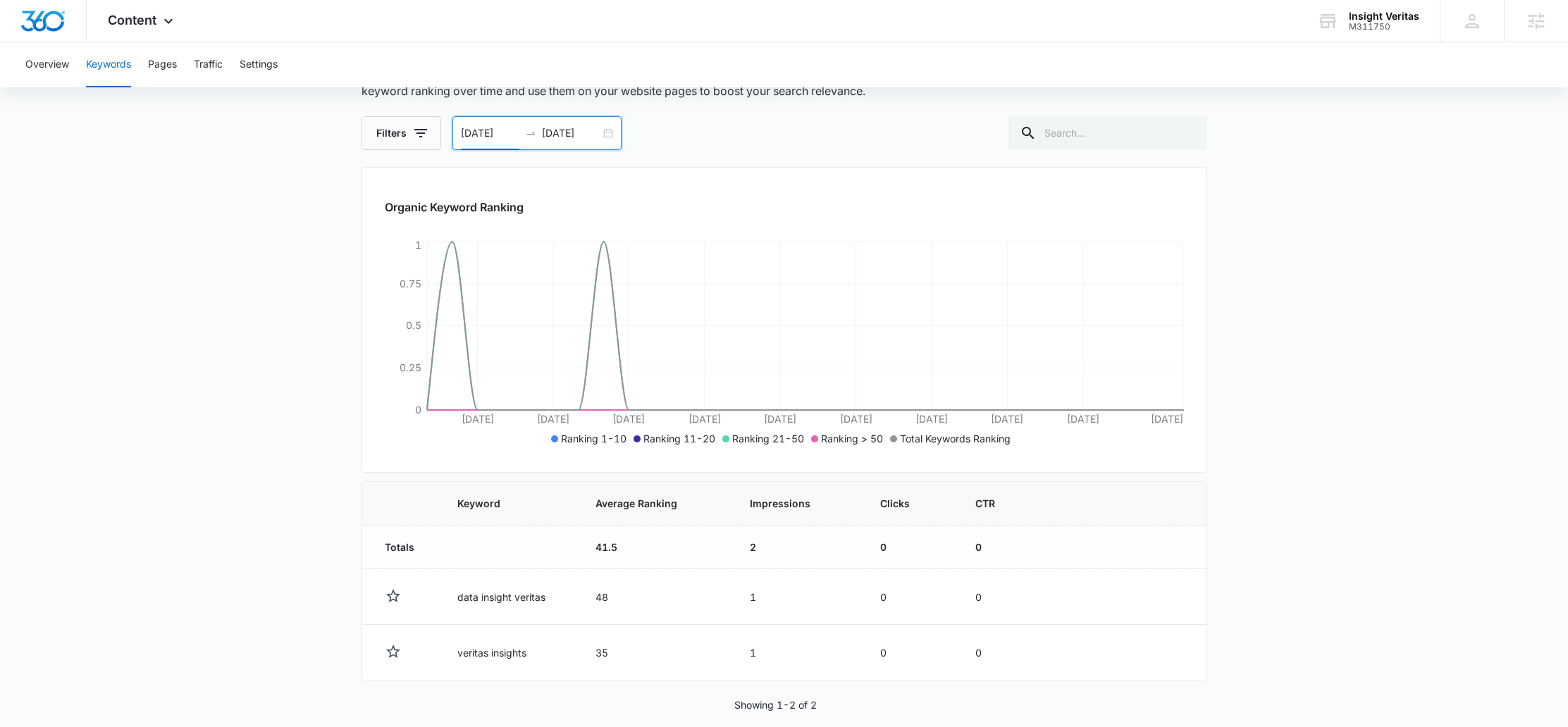
scroll to position [119, 0]
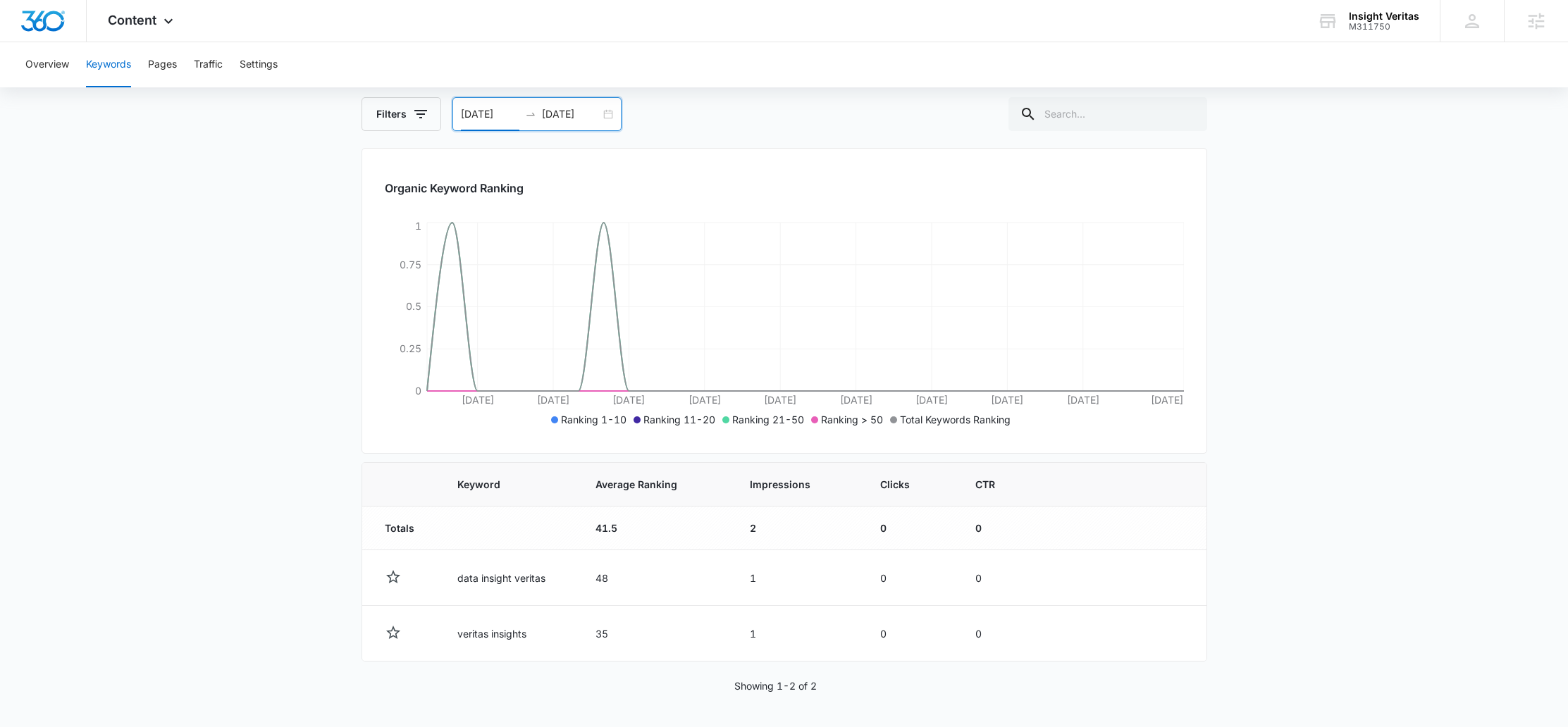
click at [608, 113] on div "[DATE] [DATE]" at bounding box center [536, 114] width 169 height 34
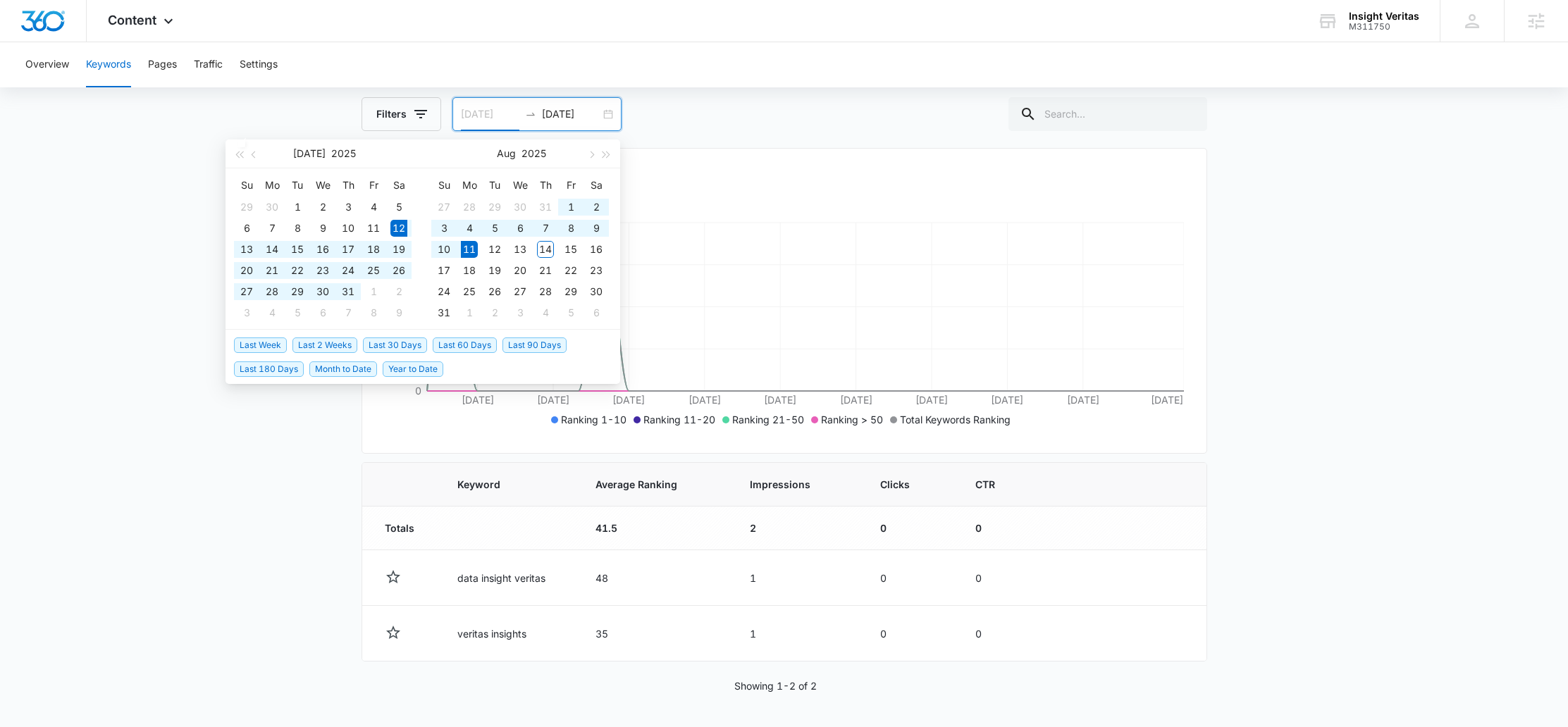
type input "[DATE]"
click at [390, 341] on span "Last 30 Days" at bounding box center [395, 345] width 64 height 16
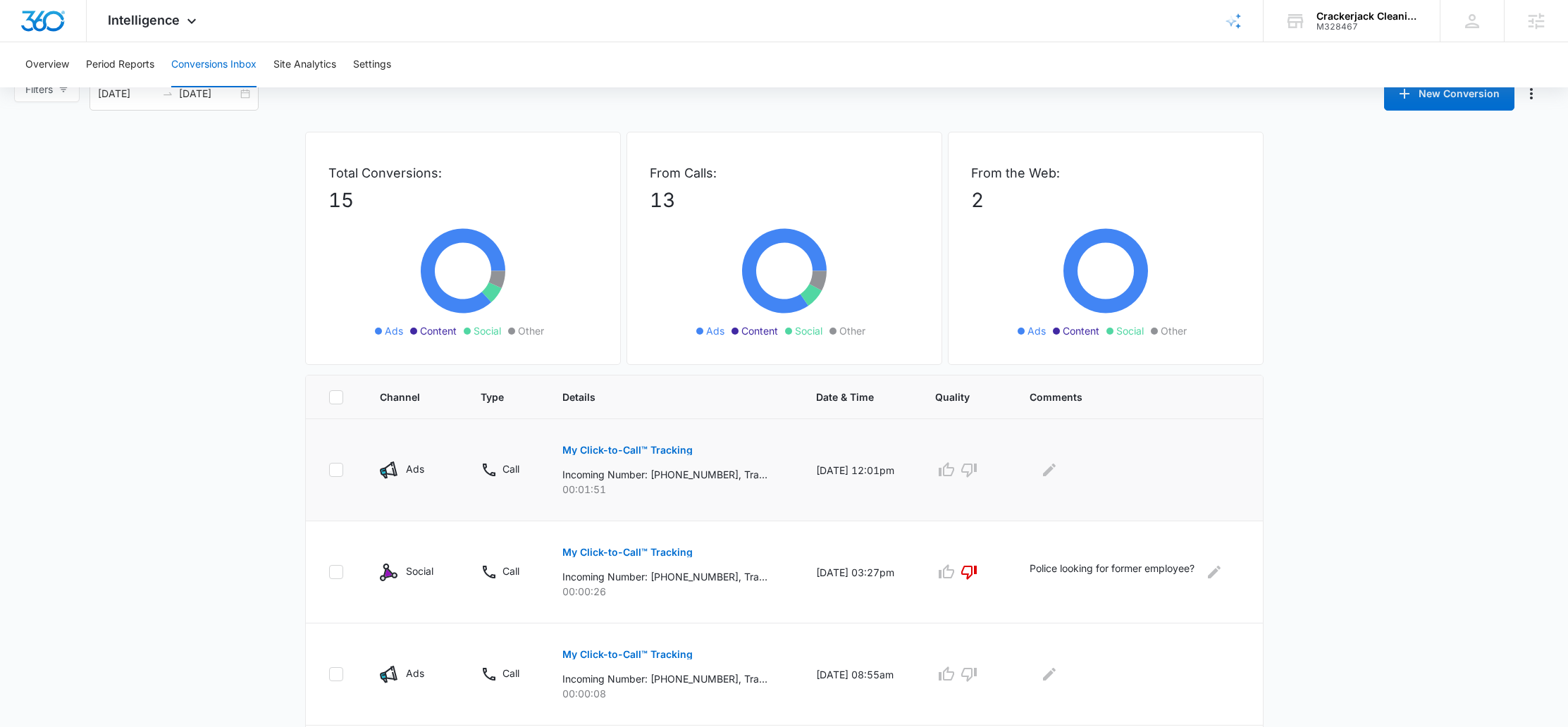
scroll to position [26, 0]
click at [652, 448] on p "My Click-to-Call™ Tracking" at bounding box center [627, 449] width 130 height 10
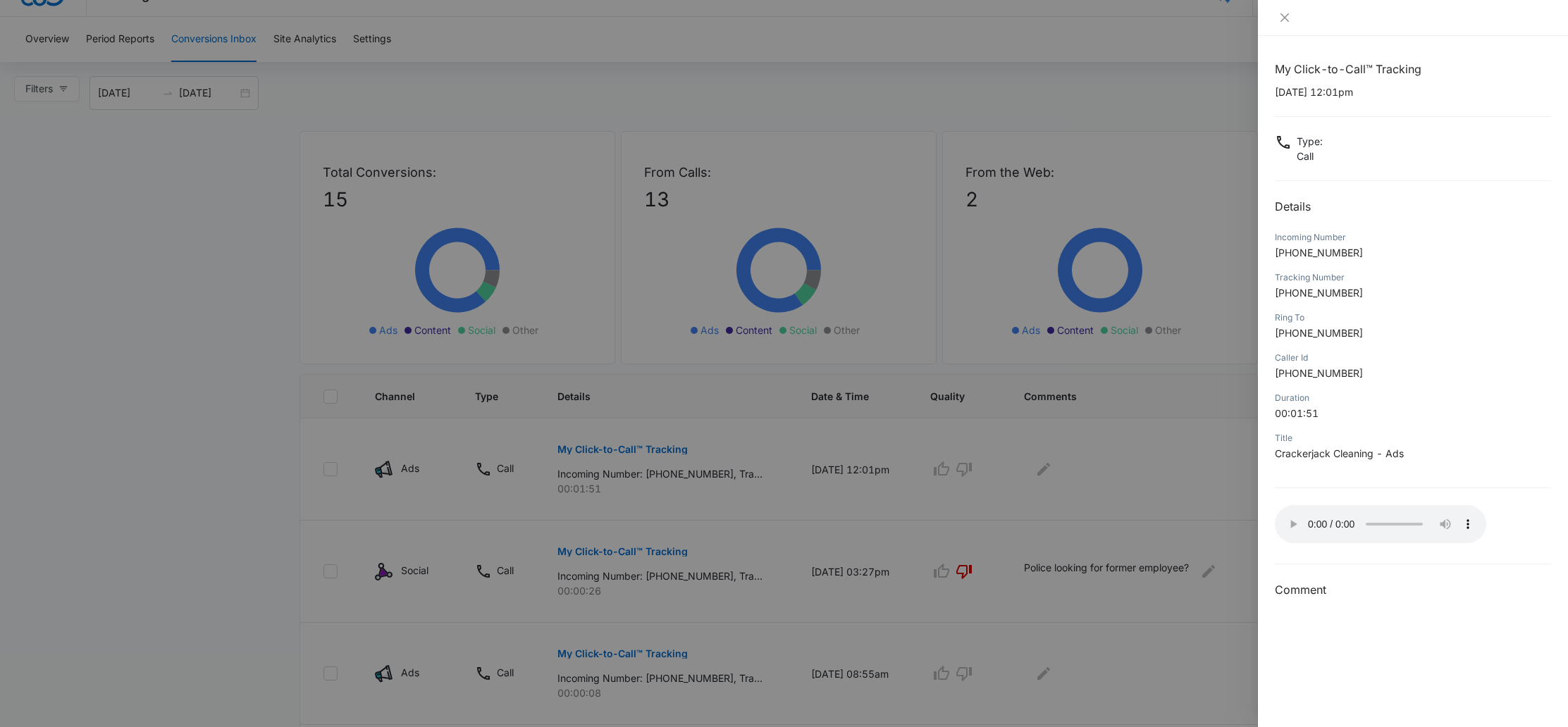
click at [1292, 8] on div at bounding box center [1413, 18] width 310 height 36
click at [1290, 17] on button "Close" at bounding box center [1285, 18] width 19 height 12
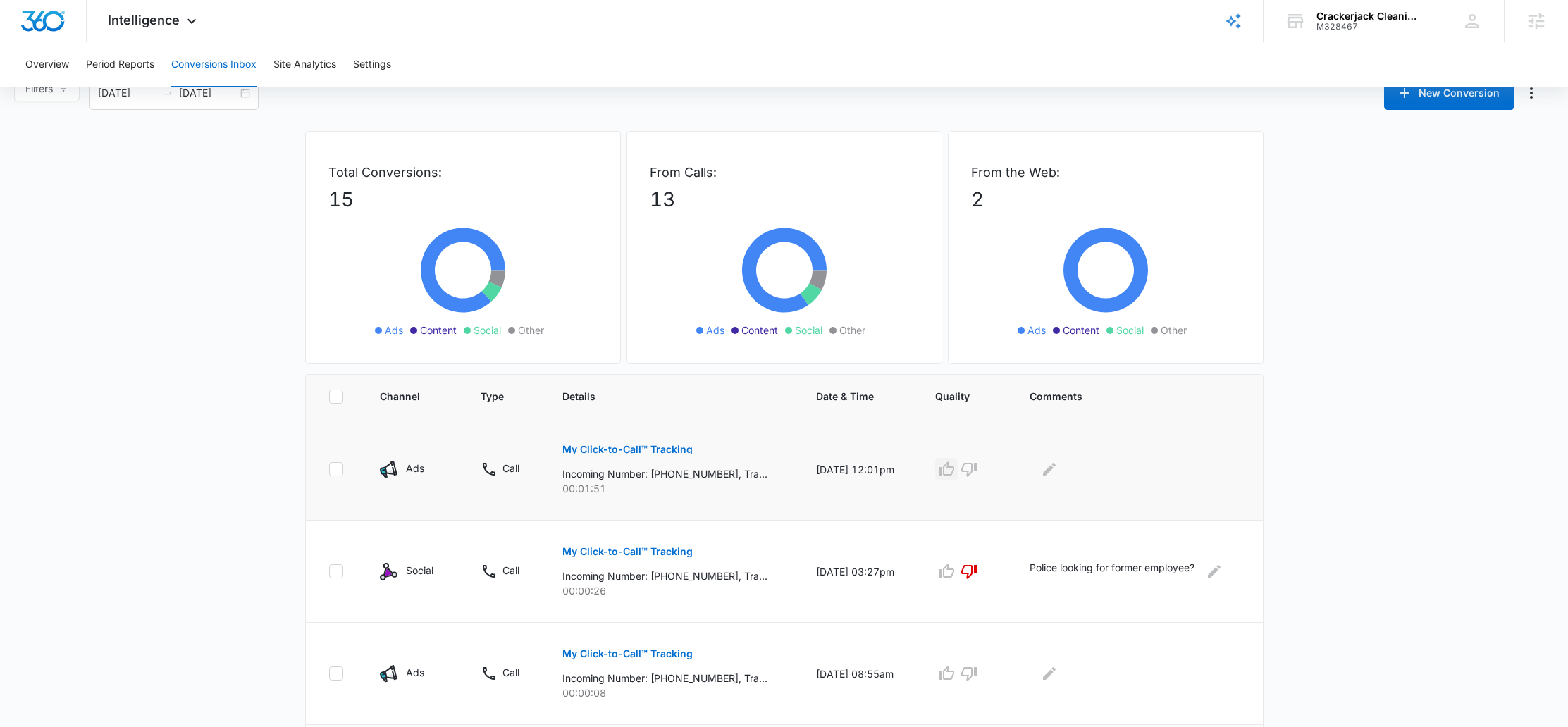
click at [955, 474] on icon "button" at bounding box center [946, 469] width 17 height 17
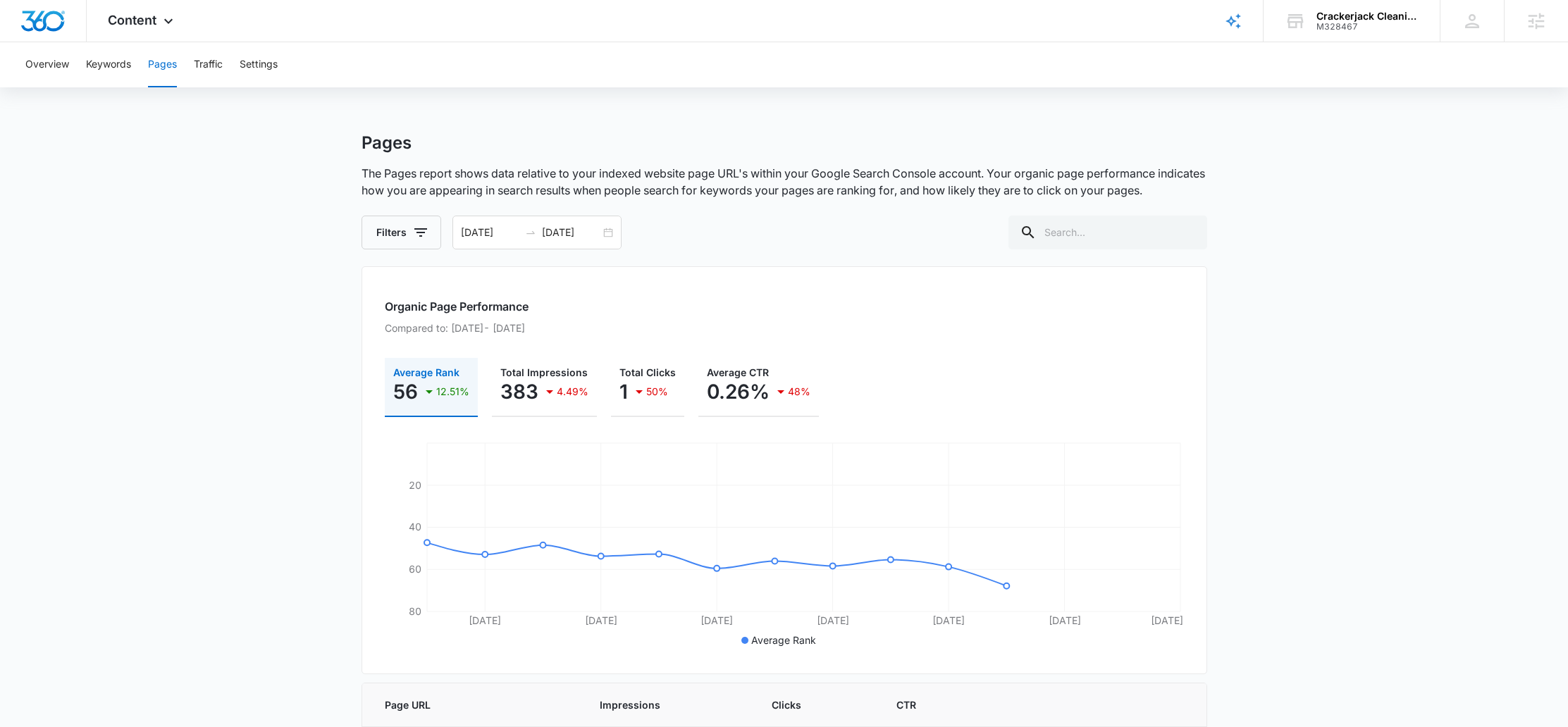
click at [154, 22] on span "Content" at bounding box center [132, 19] width 49 height 15
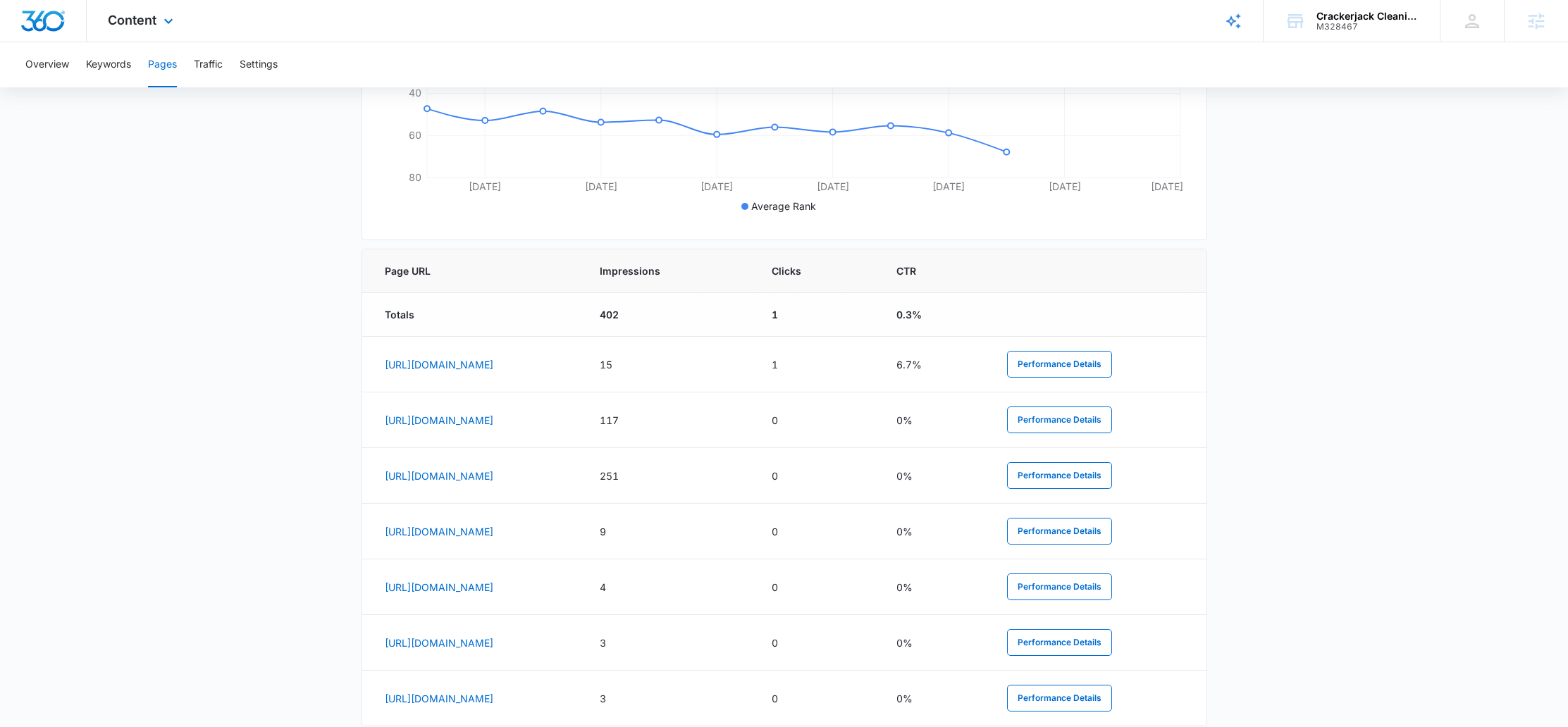
scroll to position [434, 0]
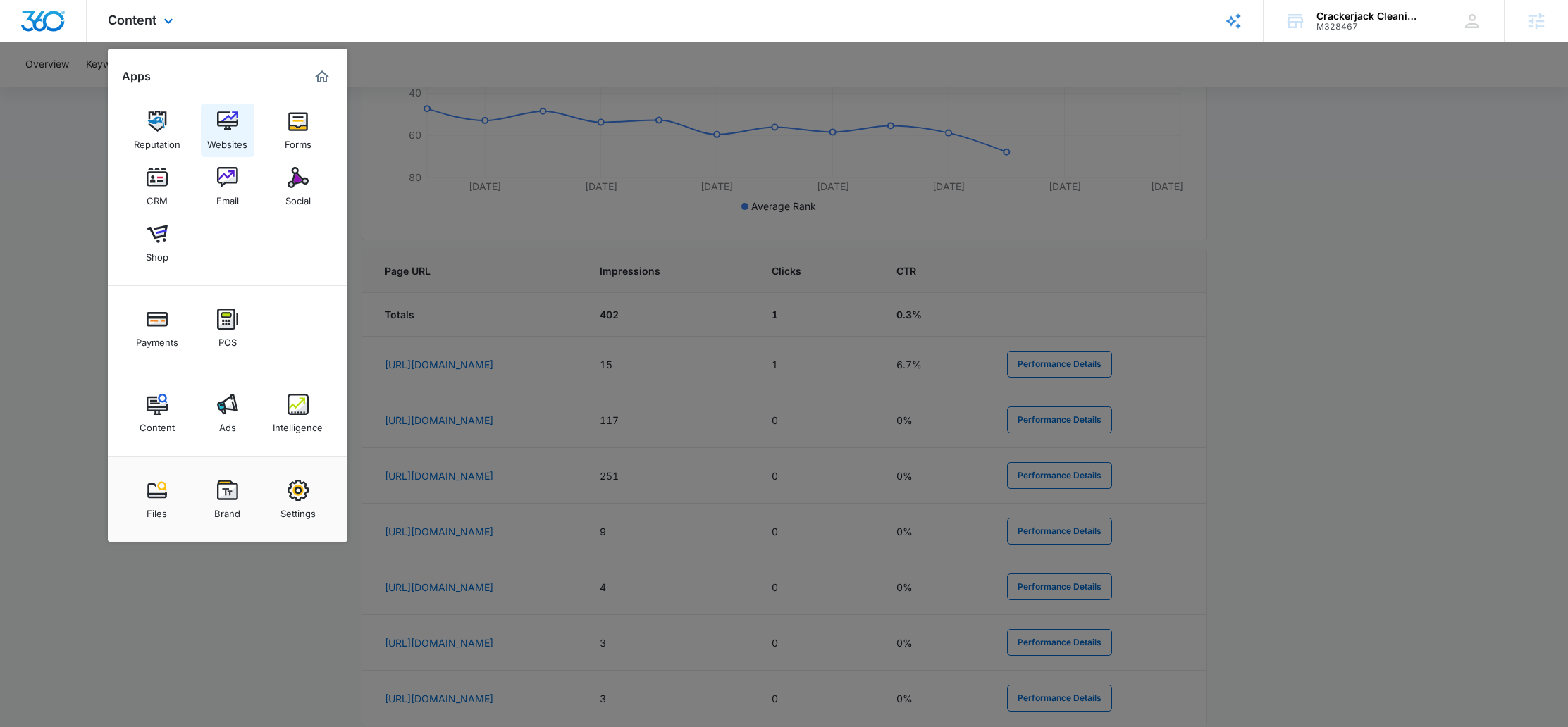
click at [229, 119] on img at bounding box center [227, 121] width 21 height 21
